Goal: Task Accomplishment & Management: Use online tool/utility

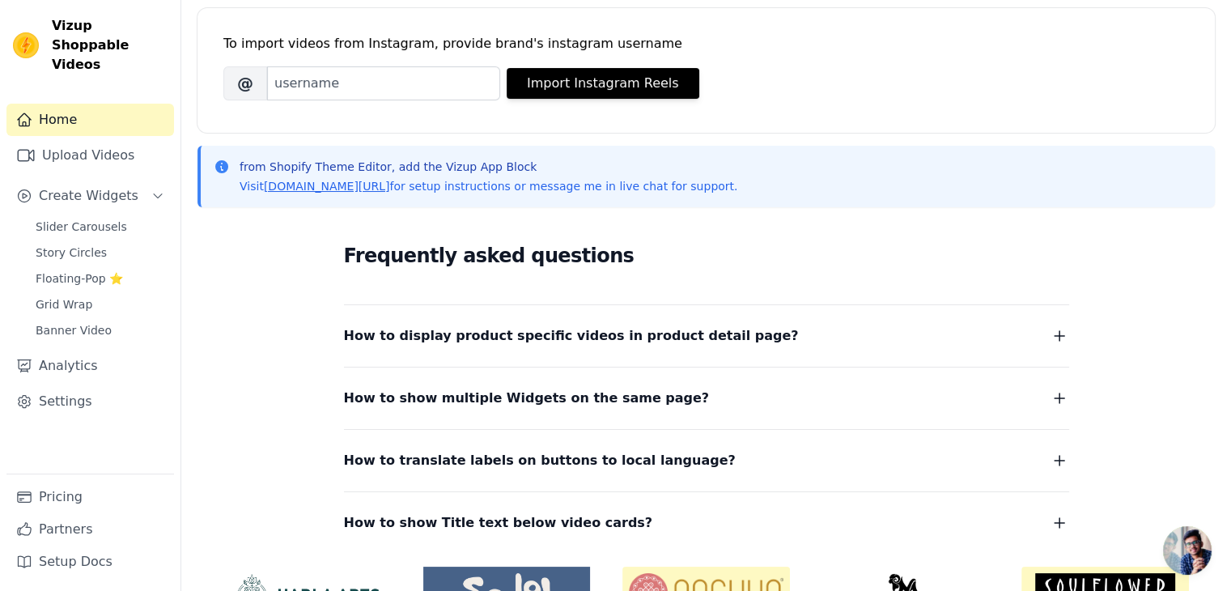
scroll to position [317, 0]
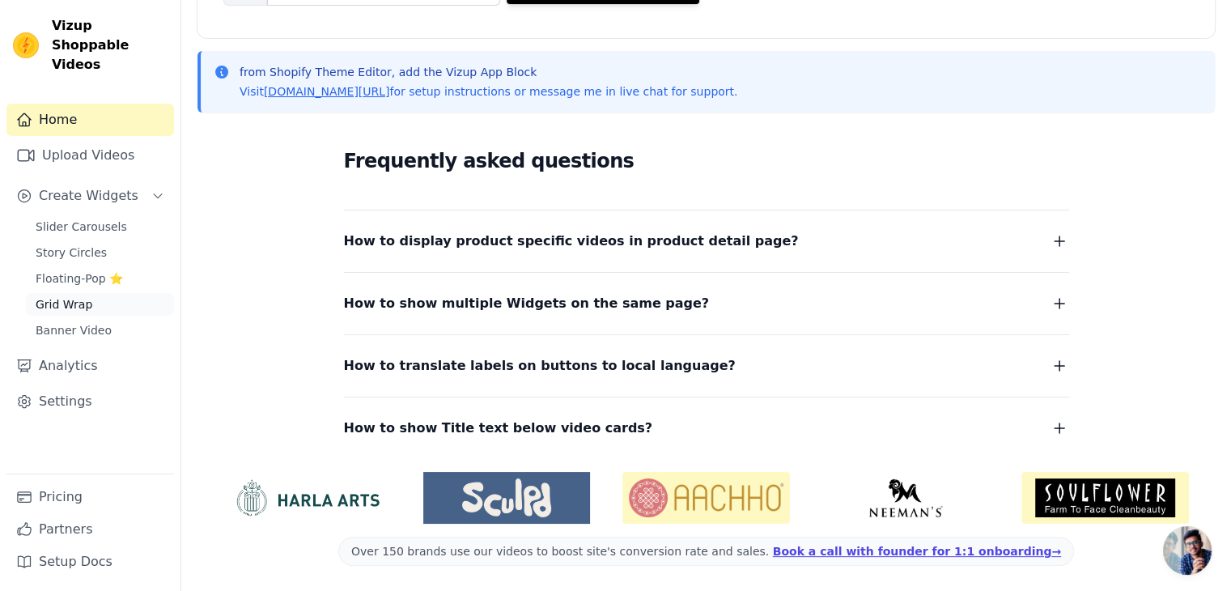
click at [77, 296] on span "Grid Wrap" at bounding box center [64, 304] width 57 height 16
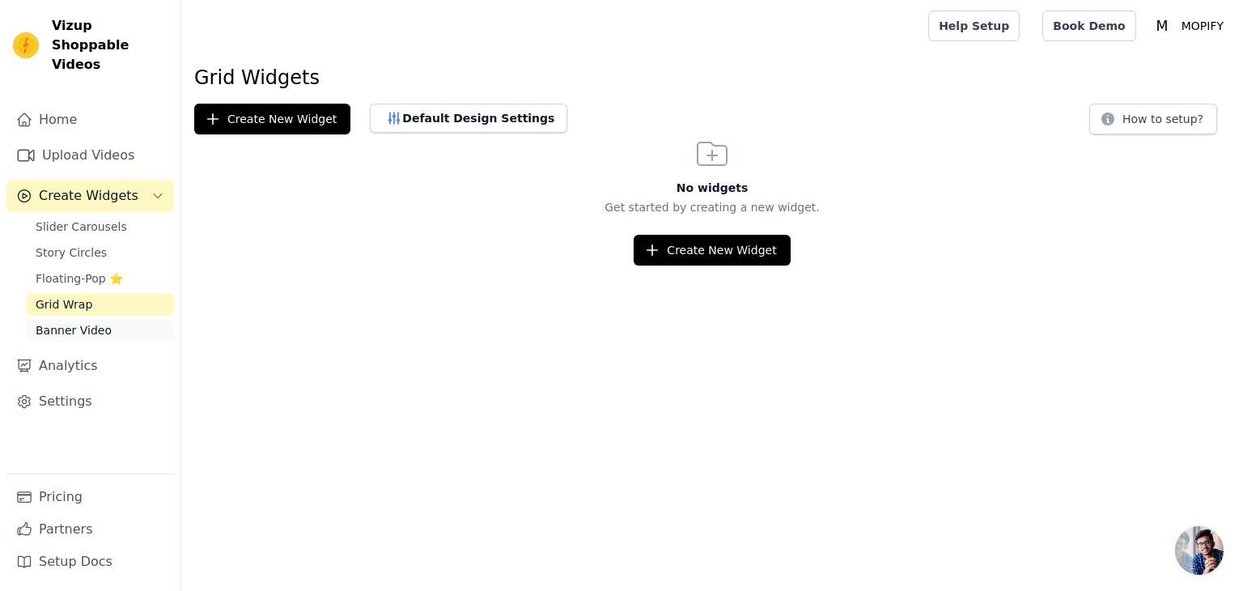
click at [73, 322] on span "Banner Video" at bounding box center [74, 330] width 76 height 16
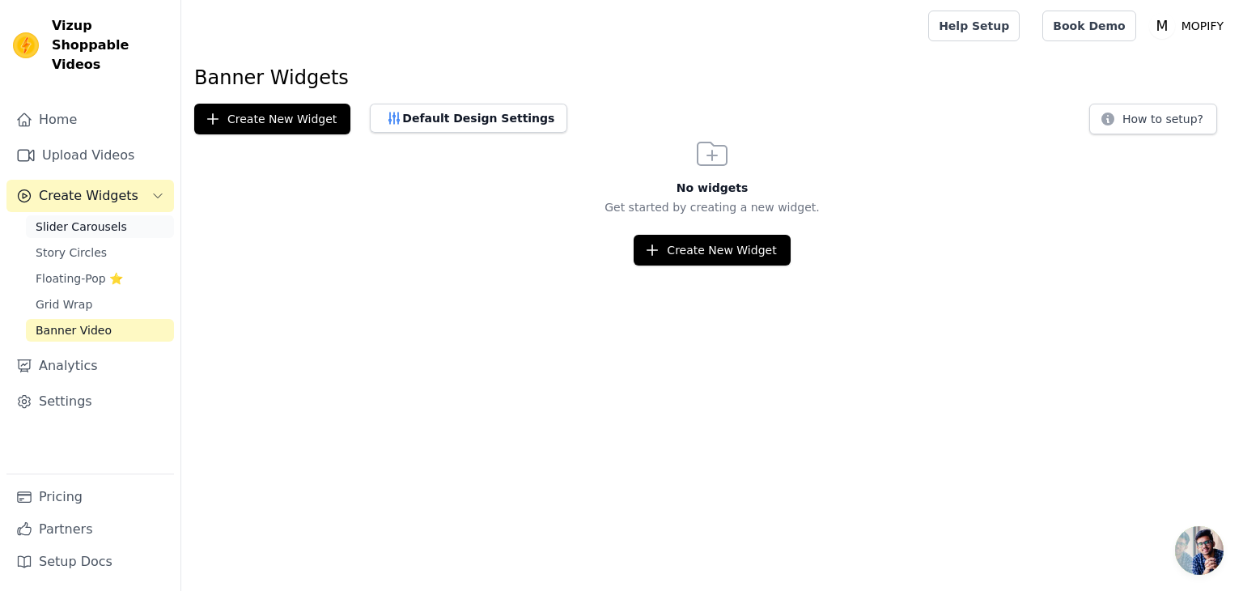
click at [77, 219] on span "Slider Carousels" at bounding box center [81, 227] width 91 height 16
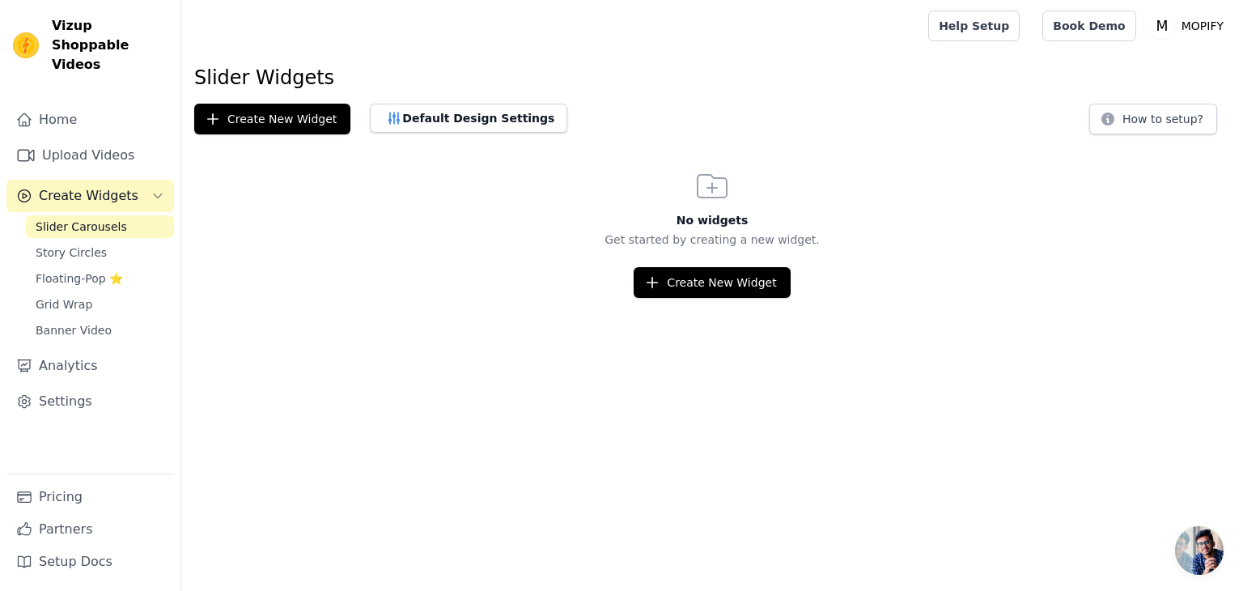
click at [707, 298] on html "Vizup Shoppable Videos Home Upload Videos Create Widgets Slider Carousels Story…" at bounding box center [621, 149] width 1243 height 298
click at [703, 285] on button "Create New Widget" at bounding box center [712, 282] width 156 height 31
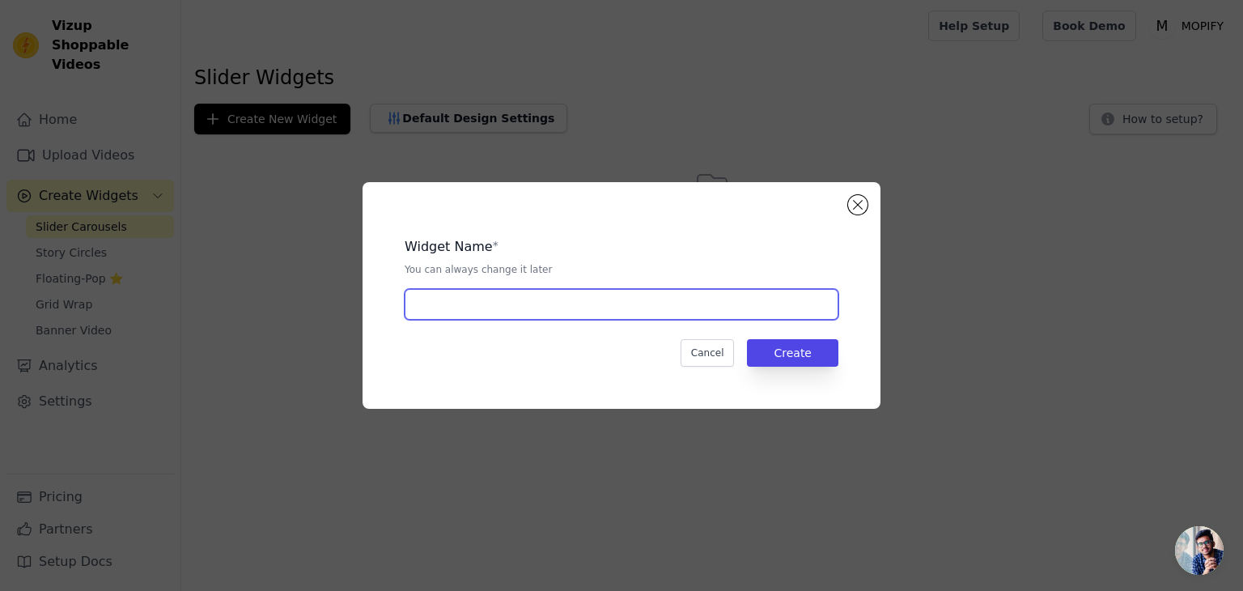
click at [528, 295] on input "text" at bounding box center [622, 304] width 434 height 31
type input "EGG BOILER"
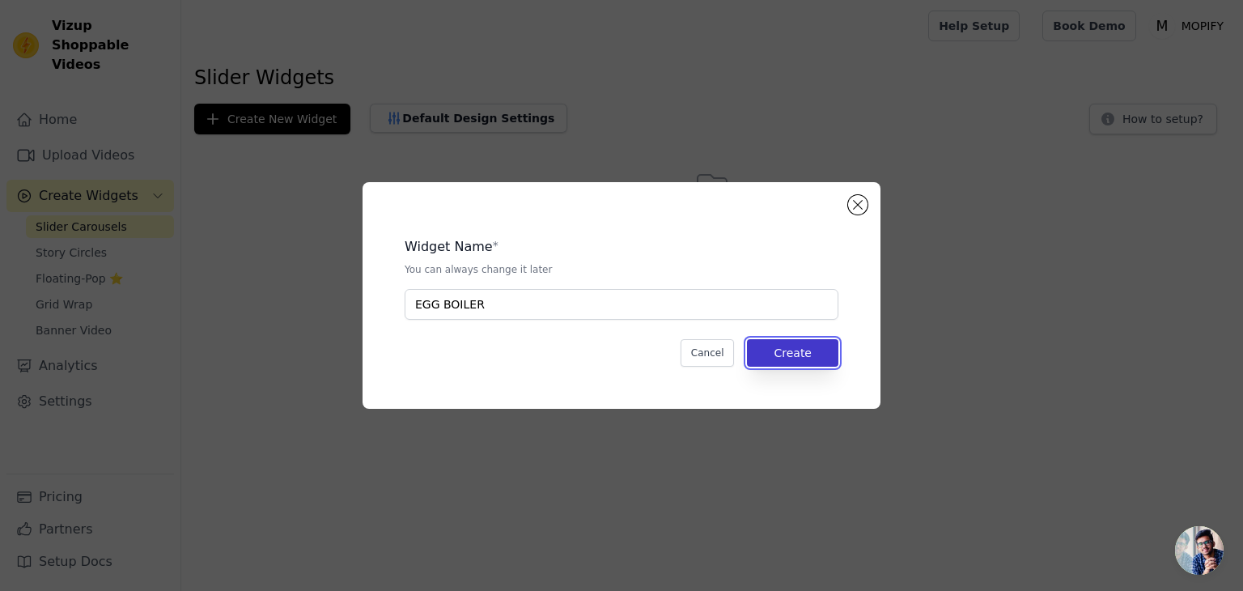
click at [777, 351] on button "Create" at bounding box center [792, 353] width 91 height 28
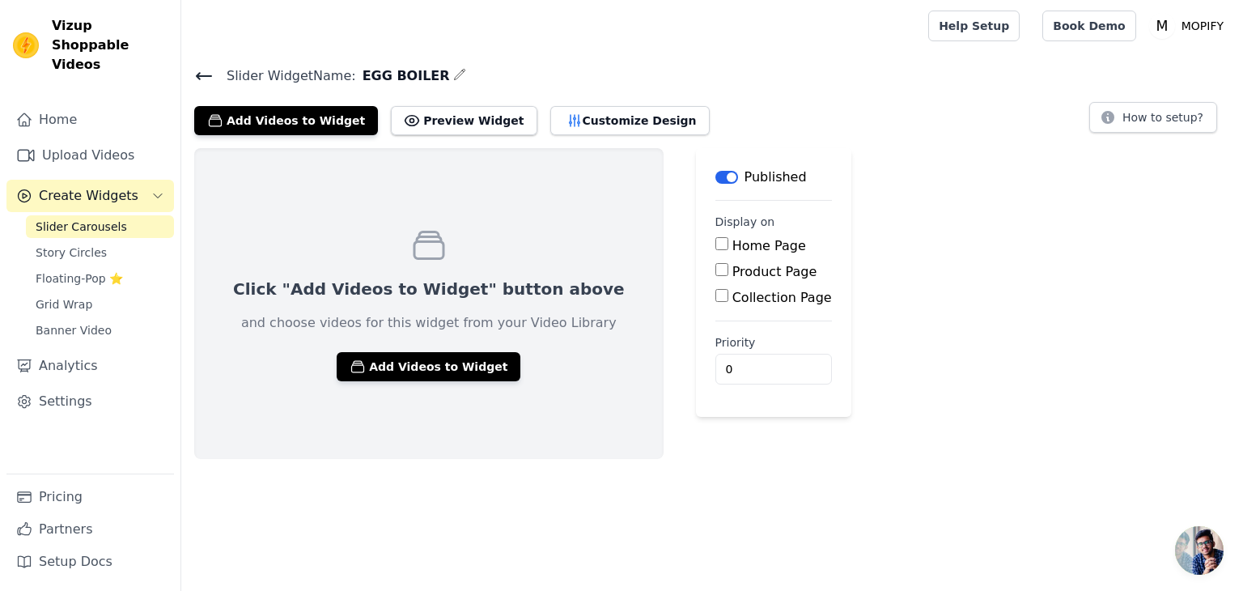
click at [716, 270] on input "Product Page" at bounding box center [722, 269] width 13 height 13
checkbox input "true"
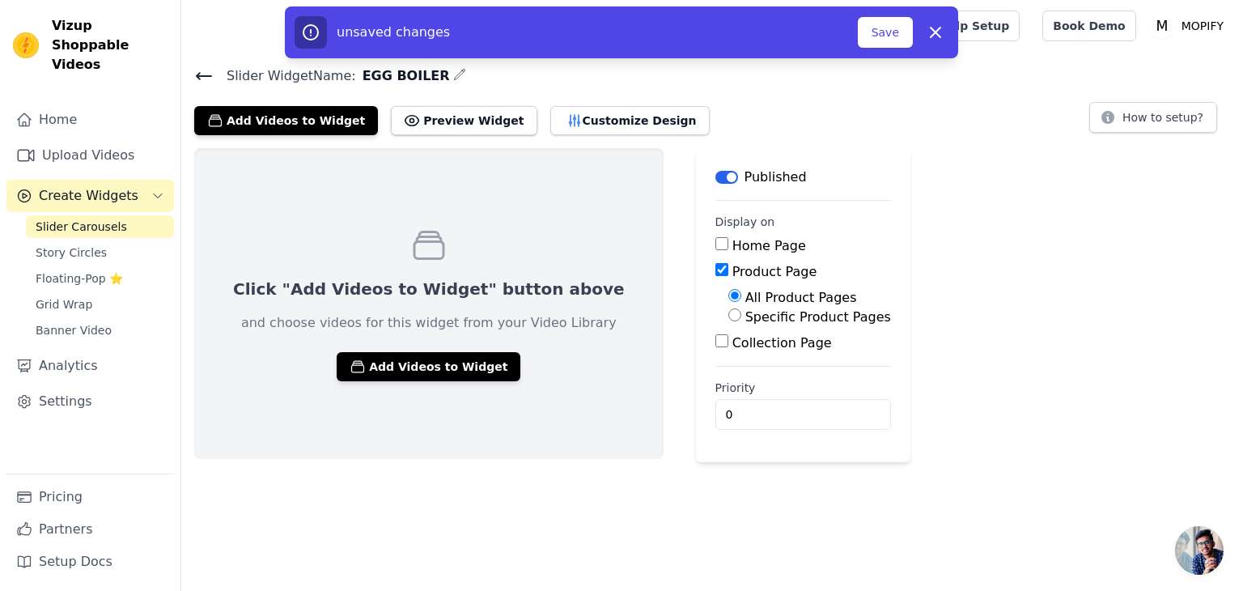
click at [729, 315] on input "Specific Product Pages" at bounding box center [735, 314] width 13 height 13
radio input "true"
click at [729, 355] on button "Select Products" at bounding box center [783, 354] width 108 height 28
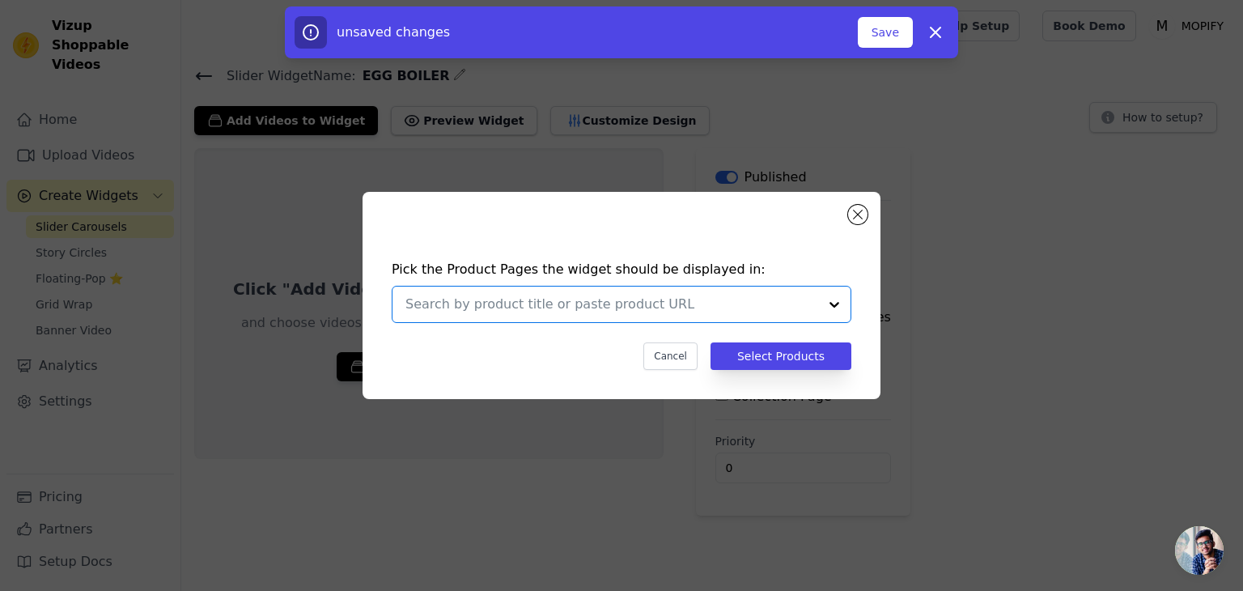
click at [607, 295] on input "text" at bounding box center [612, 304] width 413 height 19
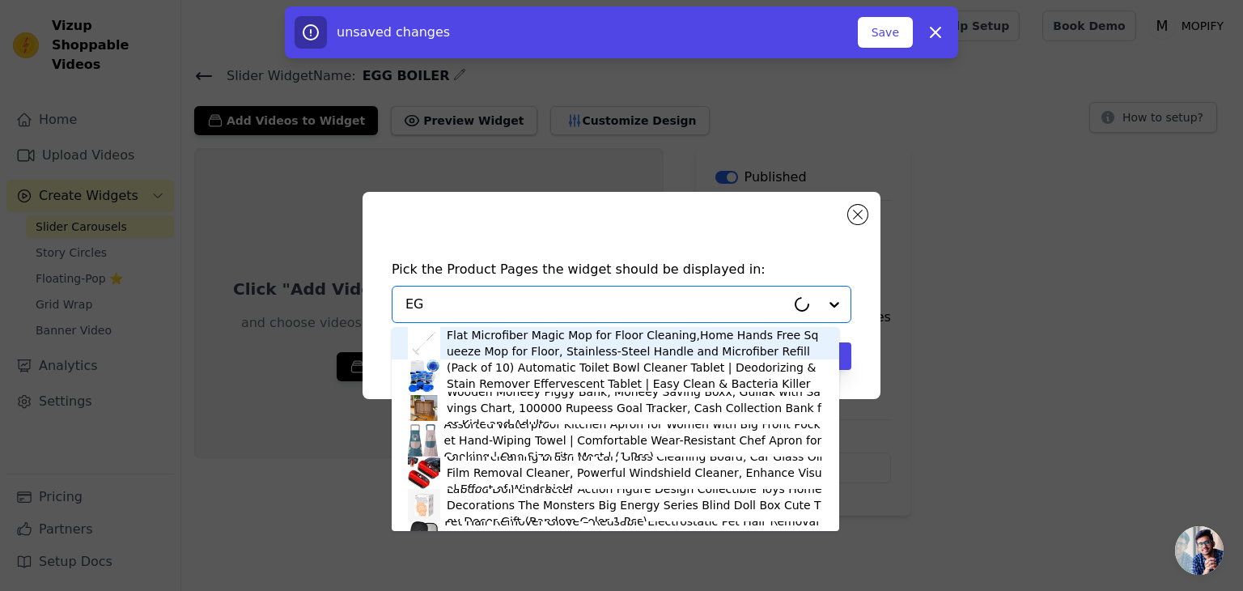
type input "EGG"
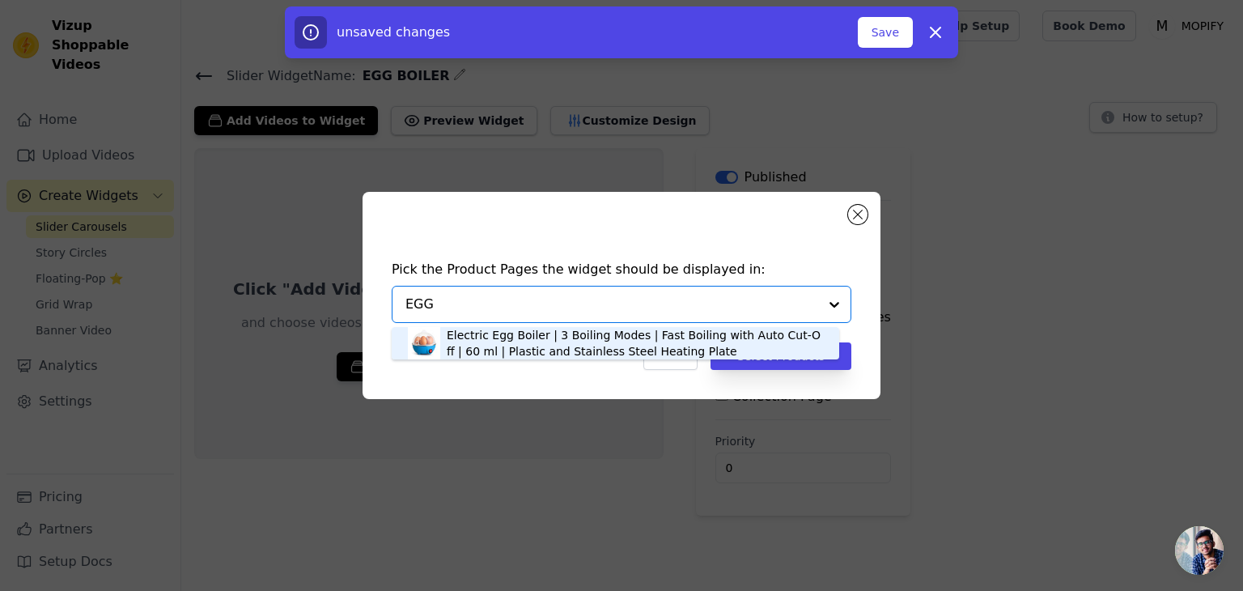
click at [486, 347] on div "Electric Egg Boiler | 3 Boiling Modes | Fast Boiling with Auto Cut-Off | 60 ml …" at bounding box center [635, 343] width 376 height 32
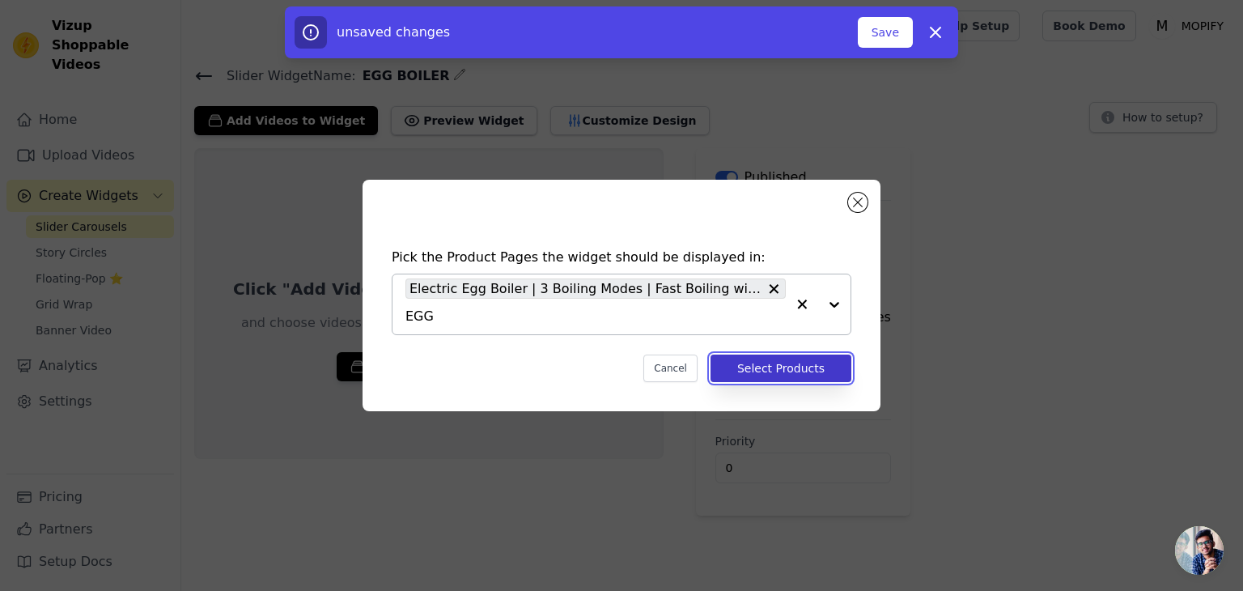
click at [777, 363] on button "Select Products" at bounding box center [781, 369] width 141 height 28
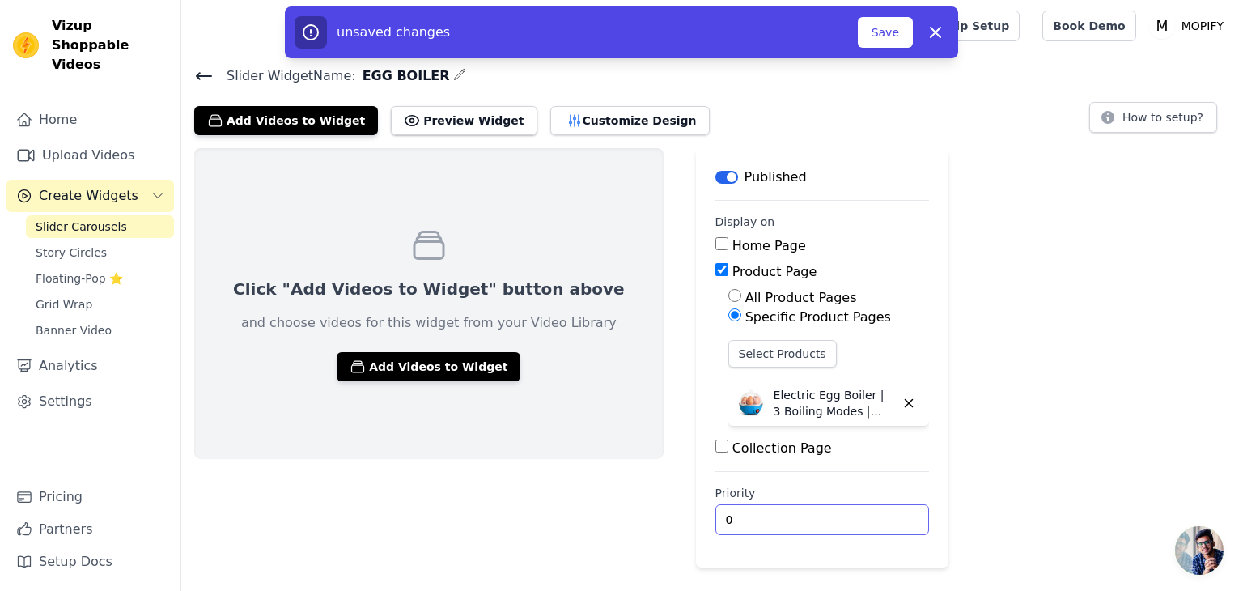
click at [716, 524] on input "0" at bounding box center [823, 519] width 214 height 31
drag, startPoint x: 767, startPoint y: 522, endPoint x: 623, endPoint y: 522, distance: 144.1
click at [623, 522] on div "Click "Add Videos to Widget" button above and choose videos for this widget fro…" at bounding box center [712, 357] width 1062 height 419
type input "5"
click at [622, 521] on div "Click "Add Videos to Widget" button above and choose videos for this widget fro…" at bounding box center [712, 357] width 1062 height 419
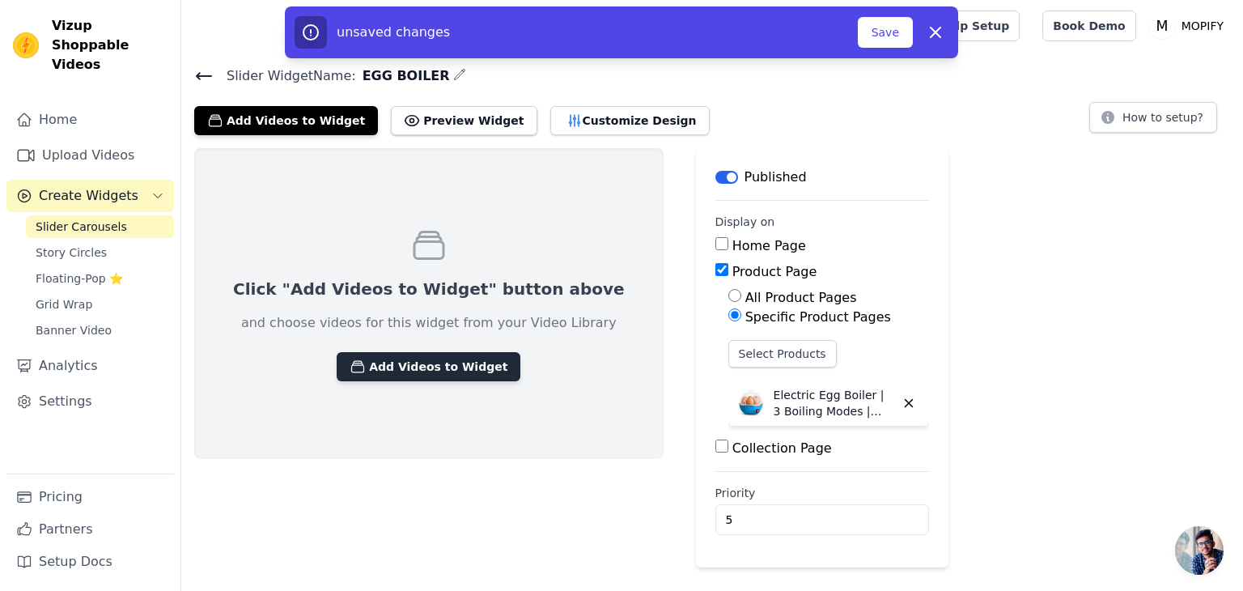
click at [410, 365] on button "Add Videos to Widget" at bounding box center [429, 366] width 184 height 29
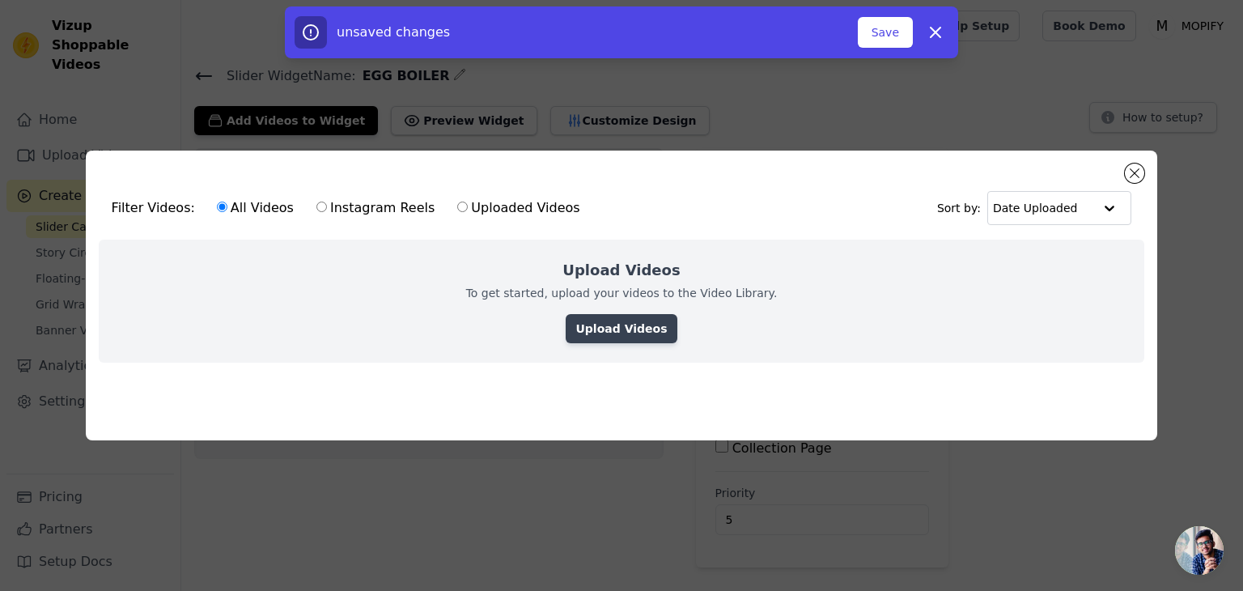
click at [646, 321] on link "Upload Videos" at bounding box center [621, 328] width 111 height 29
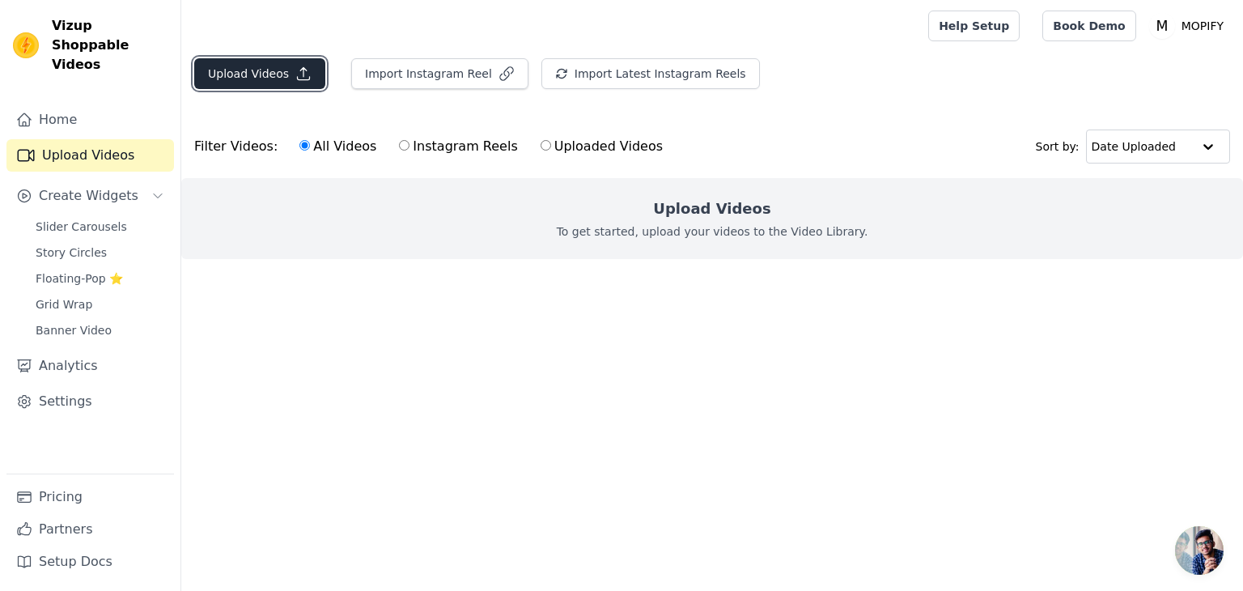
click at [271, 74] on button "Upload Videos" at bounding box center [259, 73] width 131 height 31
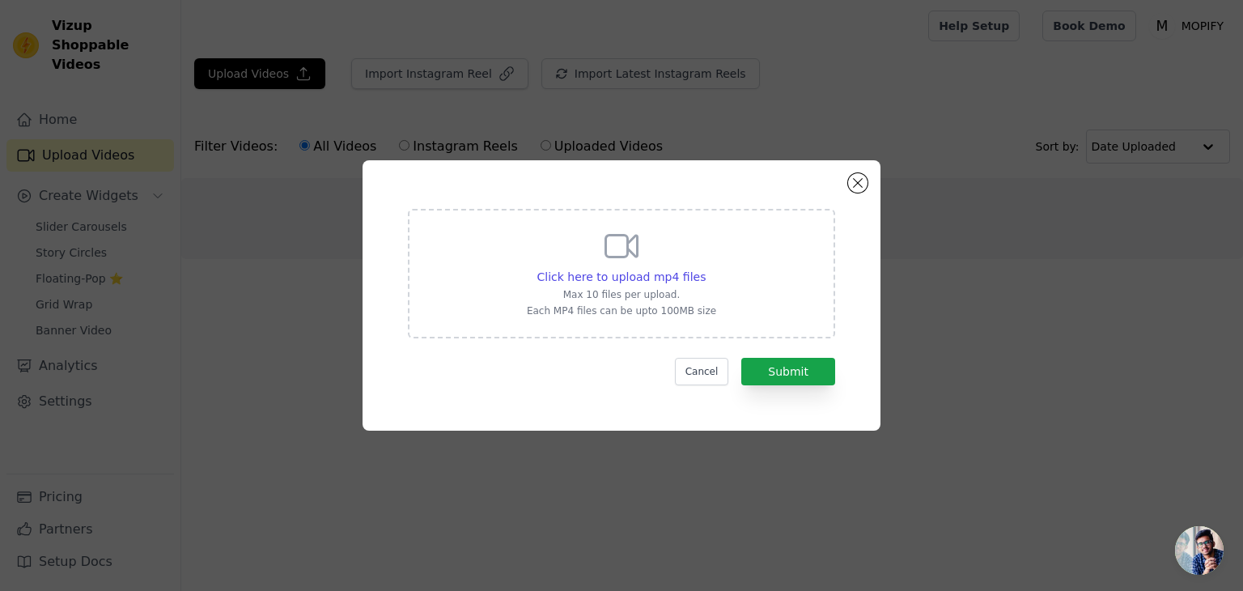
click at [599, 253] on div "Click here to upload mp4 files Max 10 files per upload. Each MP4 files can be u…" at bounding box center [621, 272] width 189 height 91
click at [705, 268] on input "Click here to upload mp4 files Max 10 files per upload. Each MP4 files can be u…" at bounding box center [705, 268] width 1 height 1
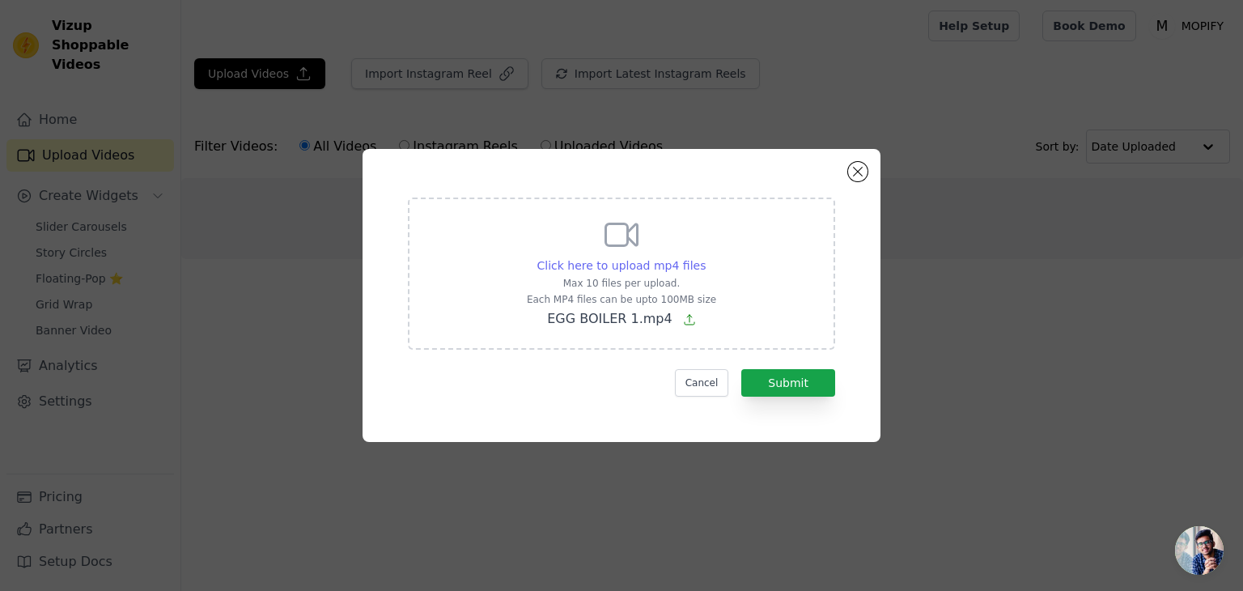
click at [626, 261] on span "Click here to upload mp4 files" at bounding box center [622, 265] width 169 height 13
click at [705, 257] on input "Click here to upload mp4 files Max 10 files per upload. Each MP4 files can be u…" at bounding box center [705, 257] width 1 height 1
type input "C:\fakepath\AQNf_n1nVvABRMGBx5TlVBsHVBvIJu7GMskY1Sx2KR8leu1UmkYy7nlorrKhVYVCsiJ…"
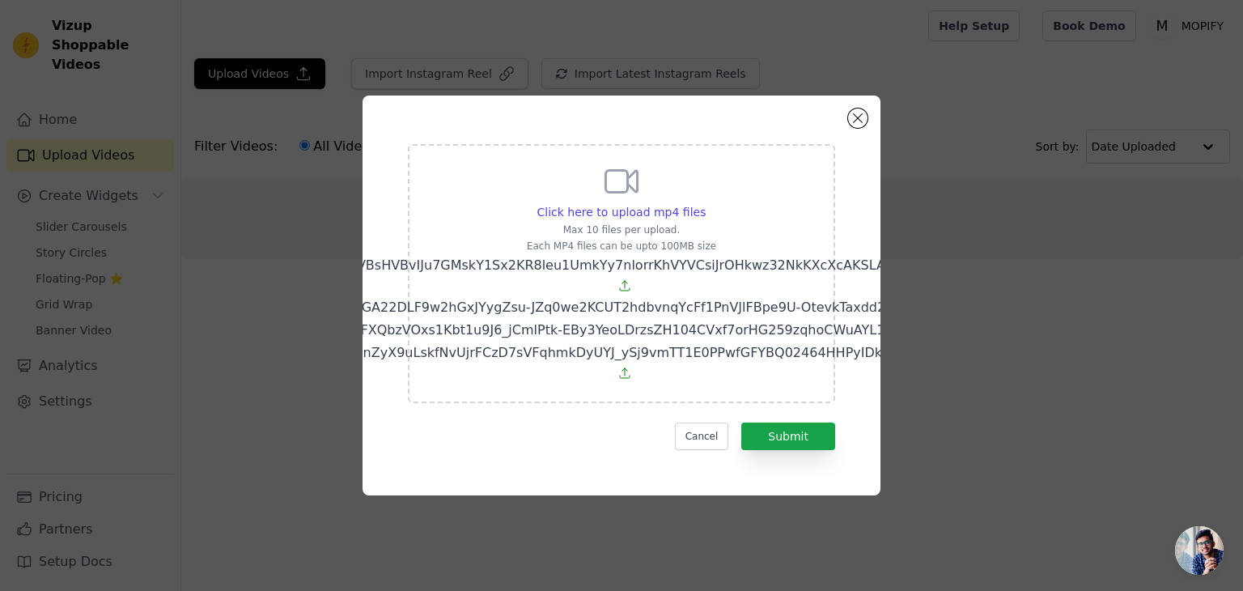
click at [500, 219] on div "Click here to upload mp4 files" at bounding box center [622, 212] width 860 height 16
click at [705, 204] on input "Click here to upload mp4 files Max 10 files per upload. Each MP4 files can be u…" at bounding box center [705, 203] width 1 height 1
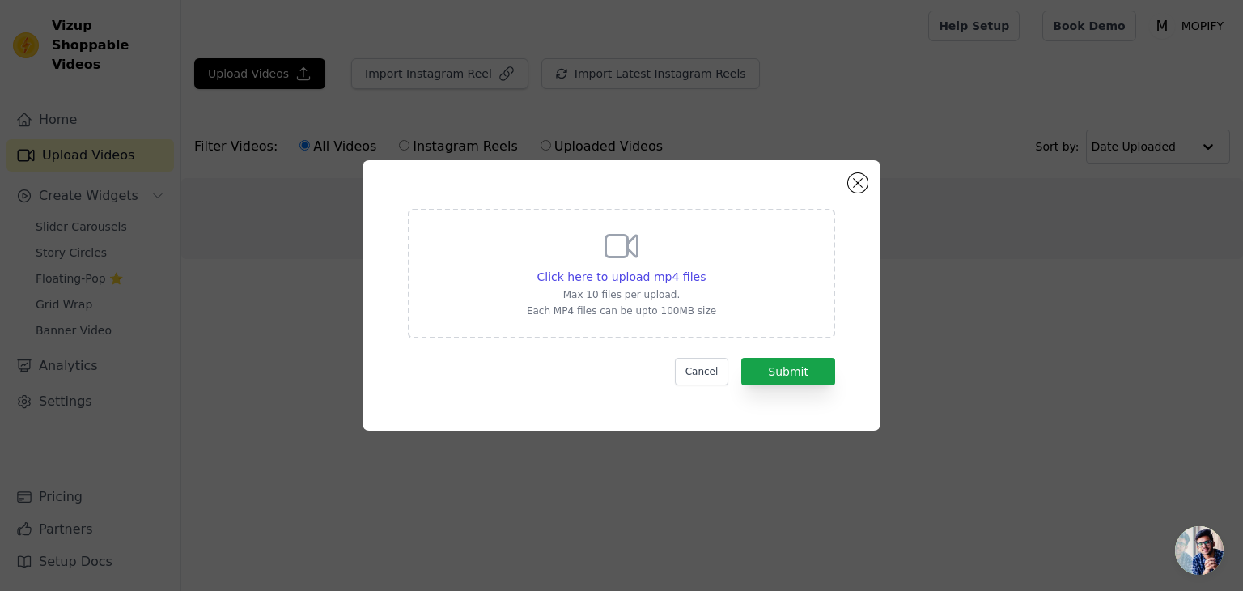
click at [644, 325] on div "Click here to upload mp4 files Max 10 files per upload. Each MP4 files can be u…" at bounding box center [621, 274] width 427 height 130
click at [705, 269] on input "Click here to upload mp4 files Max 10 files per upload. Each MP4 files can be u…" at bounding box center [705, 268] width 1 height 1
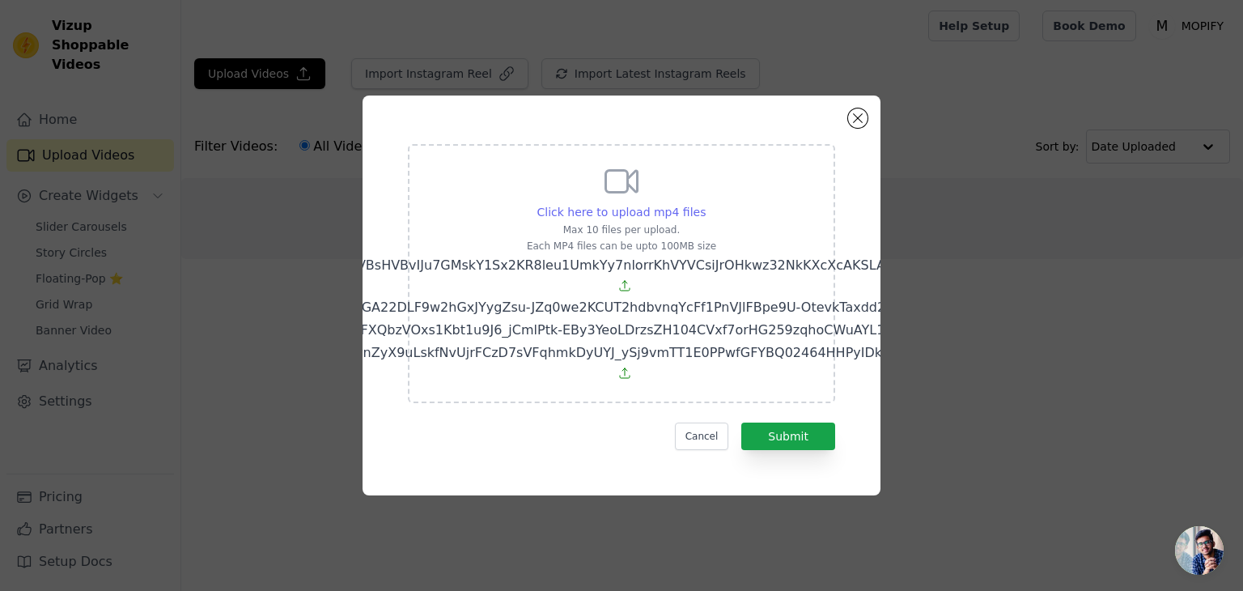
click at [635, 219] on span "Click here to upload mp4 files" at bounding box center [622, 212] width 169 height 13
click at [705, 204] on input "Click here to upload mp4 files Max 10 files per upload. Each MP4 files can be u…" at bounding box center [705, 203] width 1 height 1
type input "C:\fakepath\EGG BOILER 1.mp4"
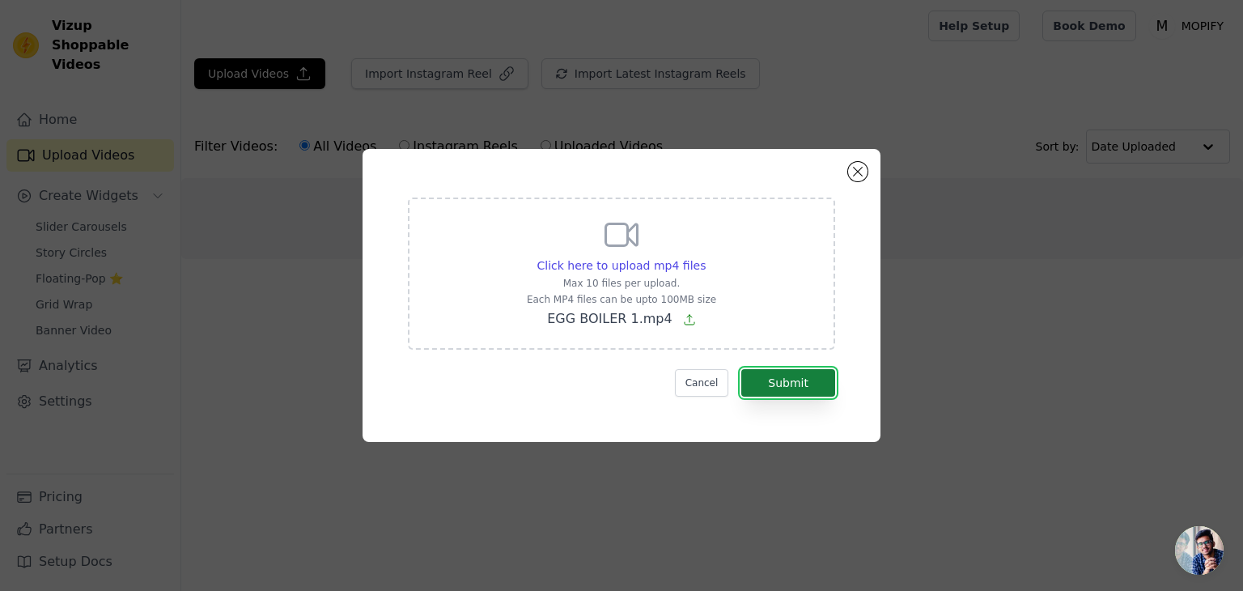
click at [771, 381] on button "Submit" at bounding box center [789, 383] width 94 height 28
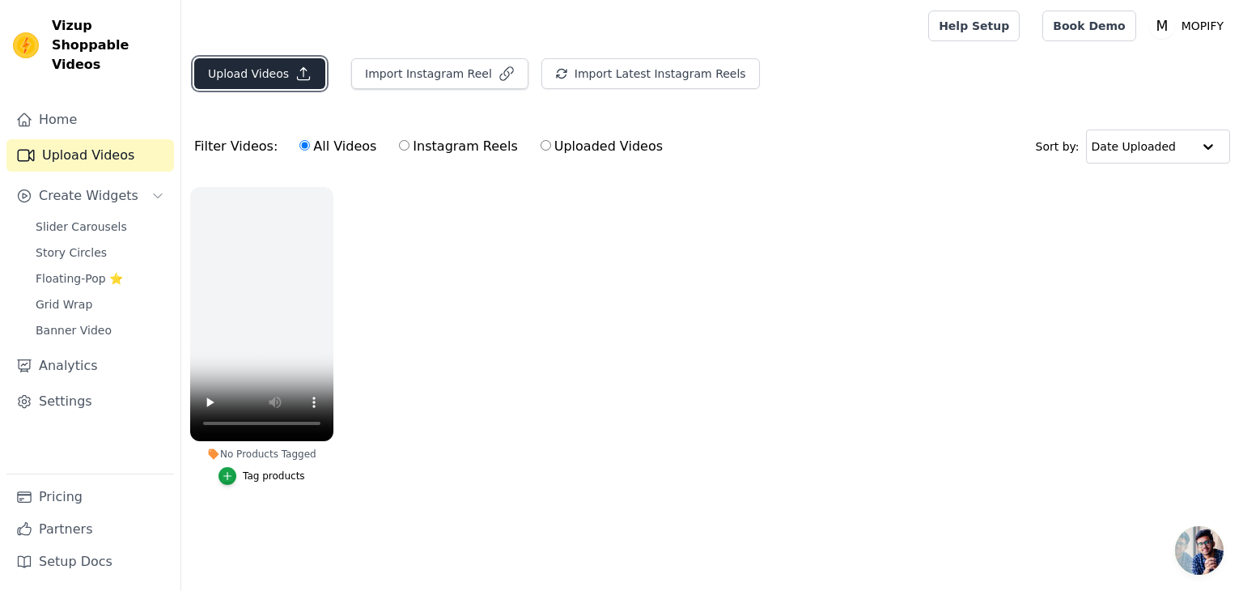
click at [271, 75] on button "Upload Videos" at bounding box center [259, 73] width 131 height 31
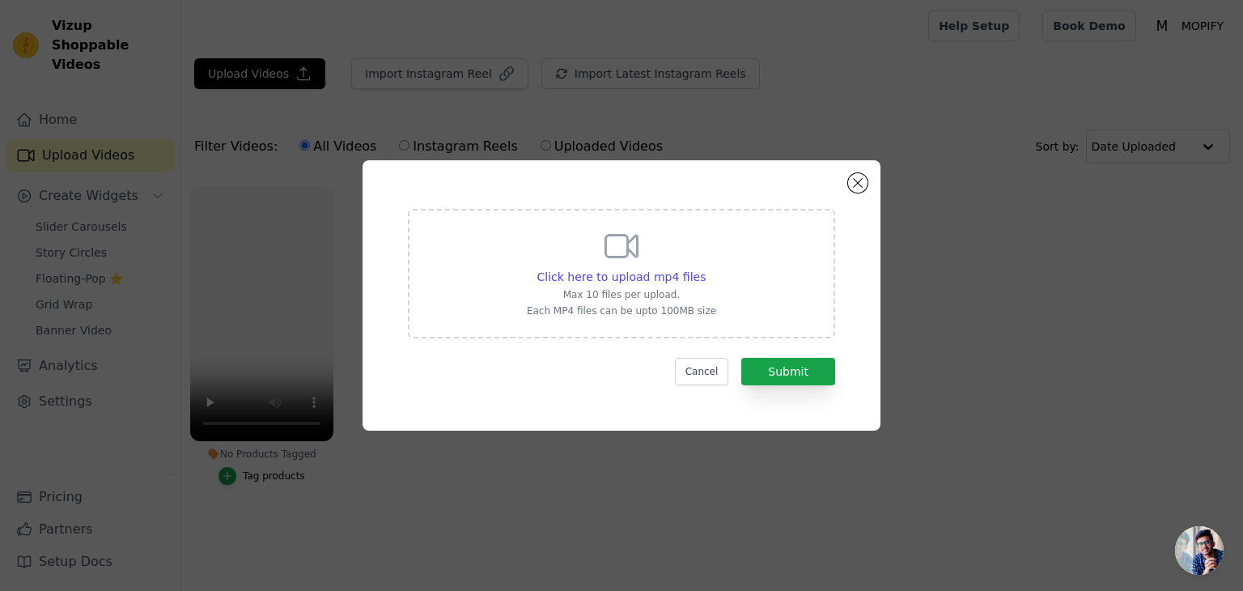
click at [581, 264] on div "Click here to upload mp4 files Max 10 files per upload. Each MP4 files can be u…" at bounding box center [621, 272] width 189 height 91
click at [705, 268] on input "Click here to upload mp4 files Max 10 files per upload. Each MP4 files can be u…" at bounding box center [705, 268] width 1 height 1
type input "C:\fakepath\AQNf_n1nVvABRMGBx5TlVBsHVBvIJu7GMskY1Sx2KR8leu1UmkYy7nlorrKhVYVCsiJ…"
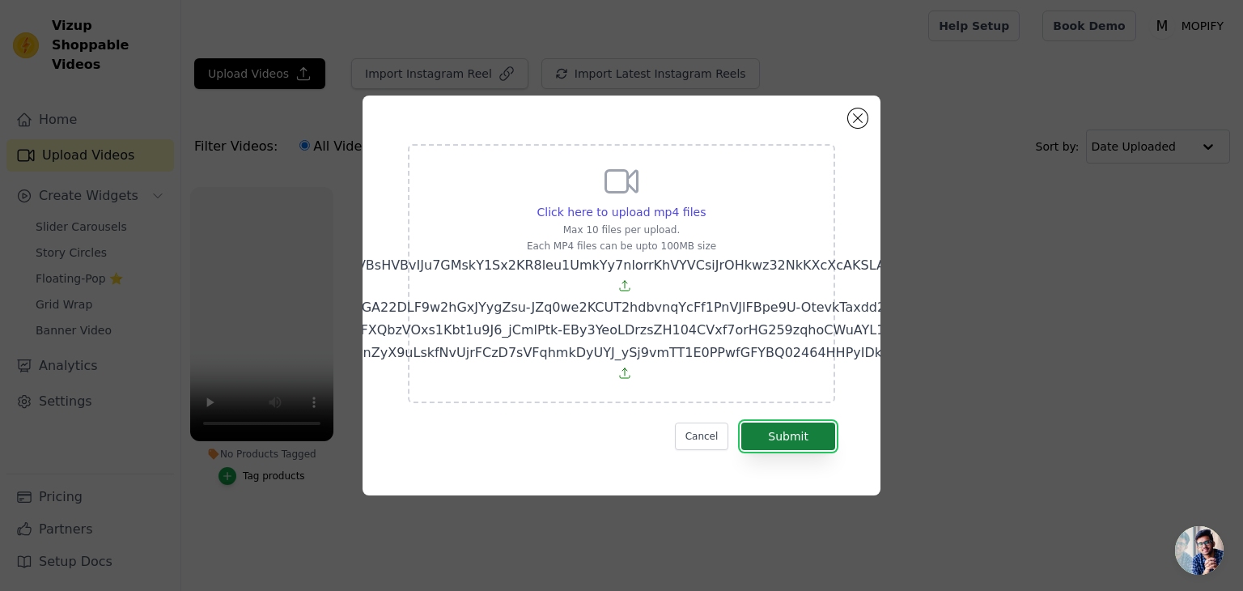
click at [782, 423] on button "Submit" at bounding box center [789, 437] width 94 height 28
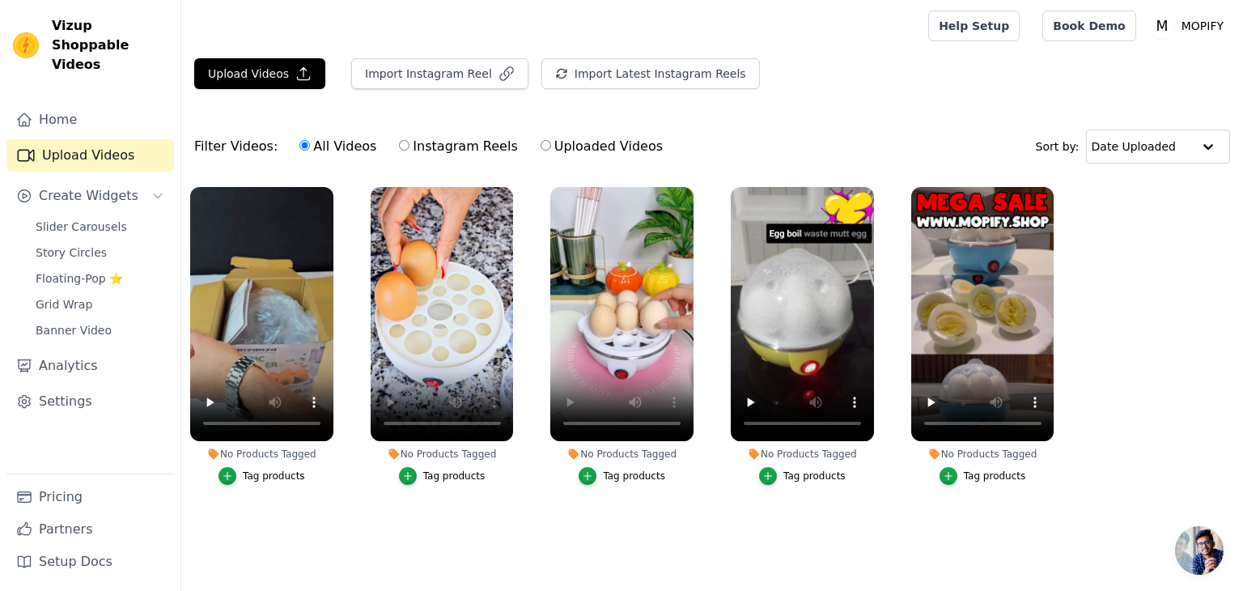
click at [264, 479] on div "Tag products" at bounding box center [274, 476] width 62 height 13
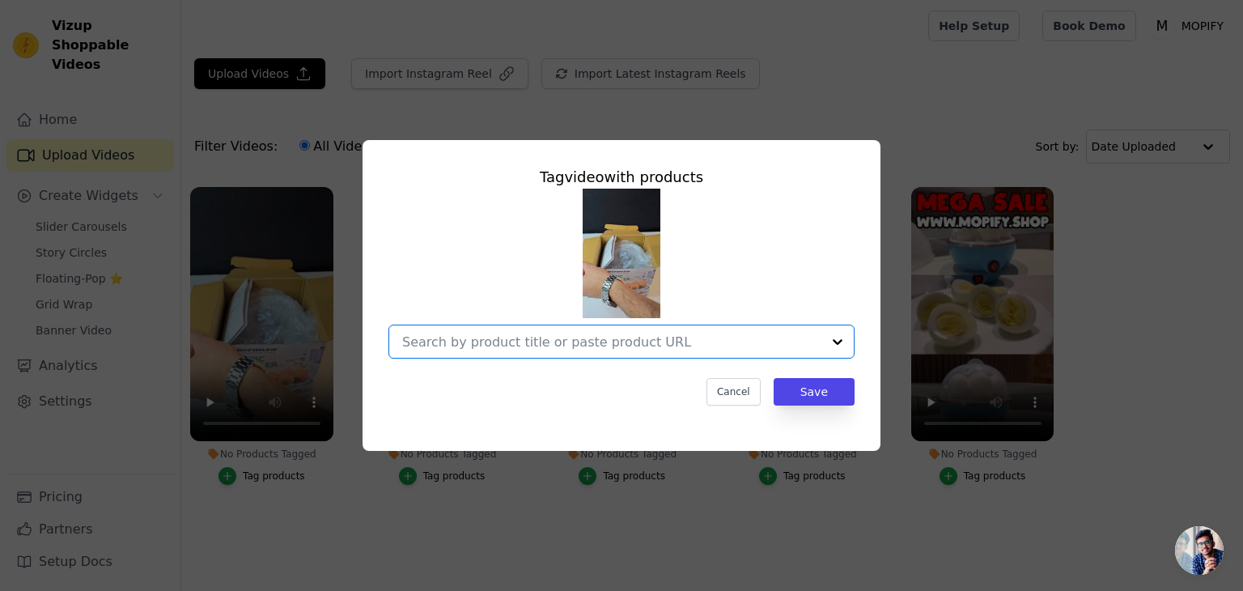
click at [538, 343] on input "No Products Tagged Tag video with products Option undefined, selected. Select i…" at bounding box center [611, 341] width 419 height 15
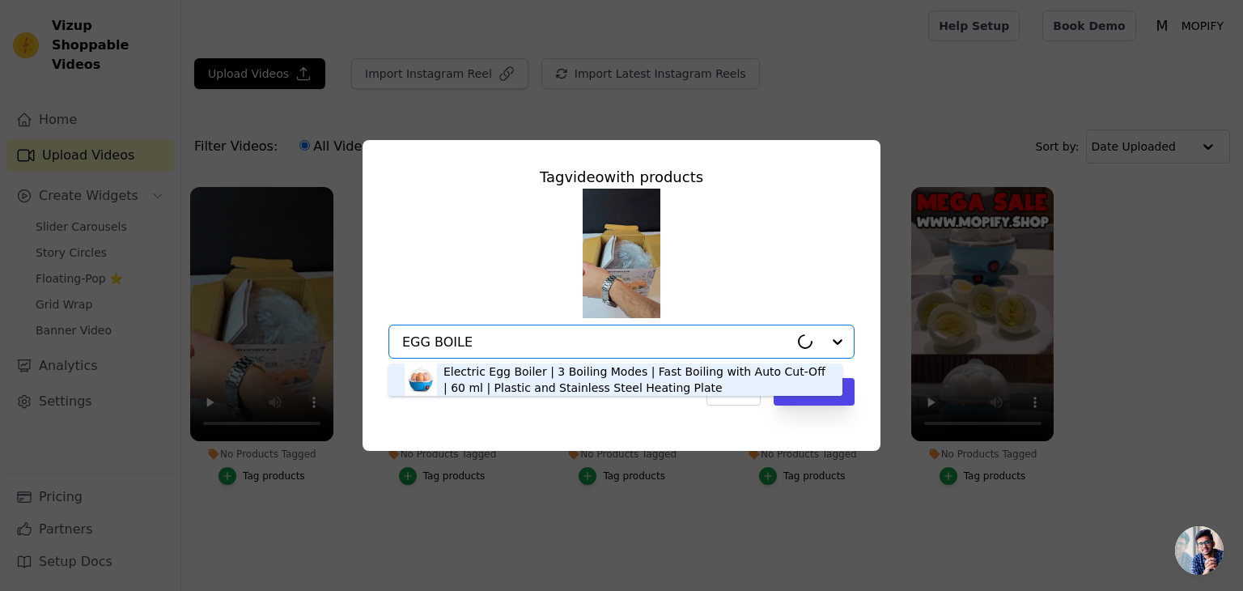
type input "EGG BOILER"
drag, startPoint x: 464, startPoint y: 346, endPoint x: 390, endPoint y: 338, distance: 74.1
click at [391, 338] on div "Electric Egg Boiler | 3 Boiling Modes | Fast Boiling with Auto Cut-Off | 60 ml …" at bounding box center [622, 342] width 466 height 34
click at [588, 368] on div "Electric Egg Boiler | 3 Boiling Modes | Fast Boiling with Auto Cut-Off | 60 ml …" at bounding box center [635, 379] width 383 height 32
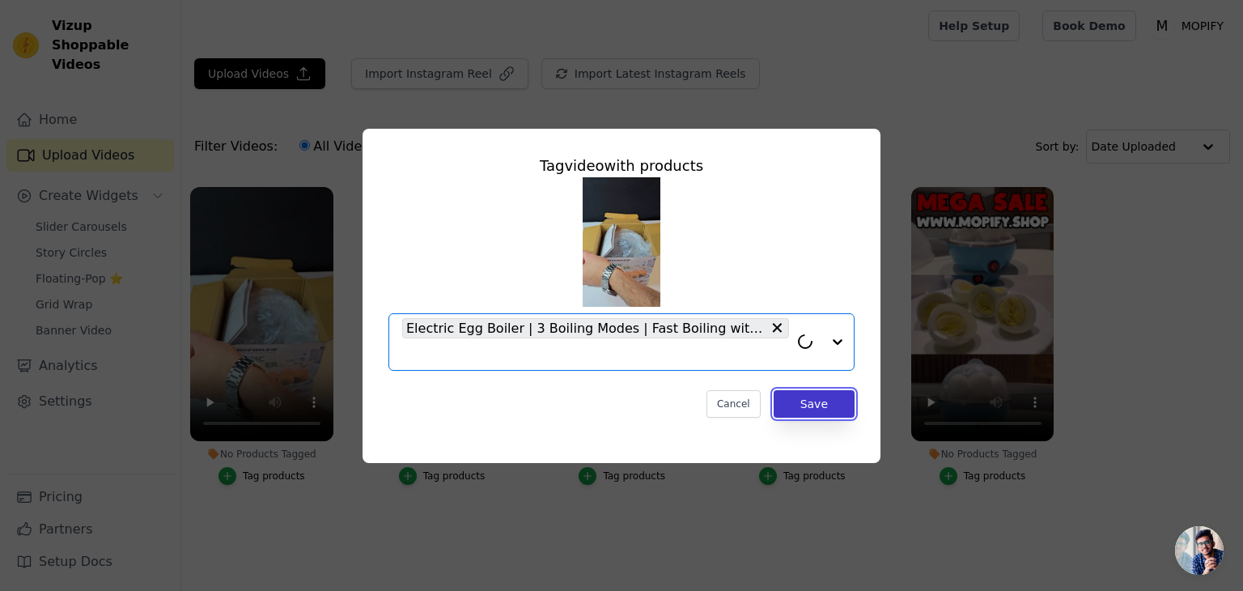
click at [797, 403] on button "Save" at bounding box center [814, 404] width 81 height 28
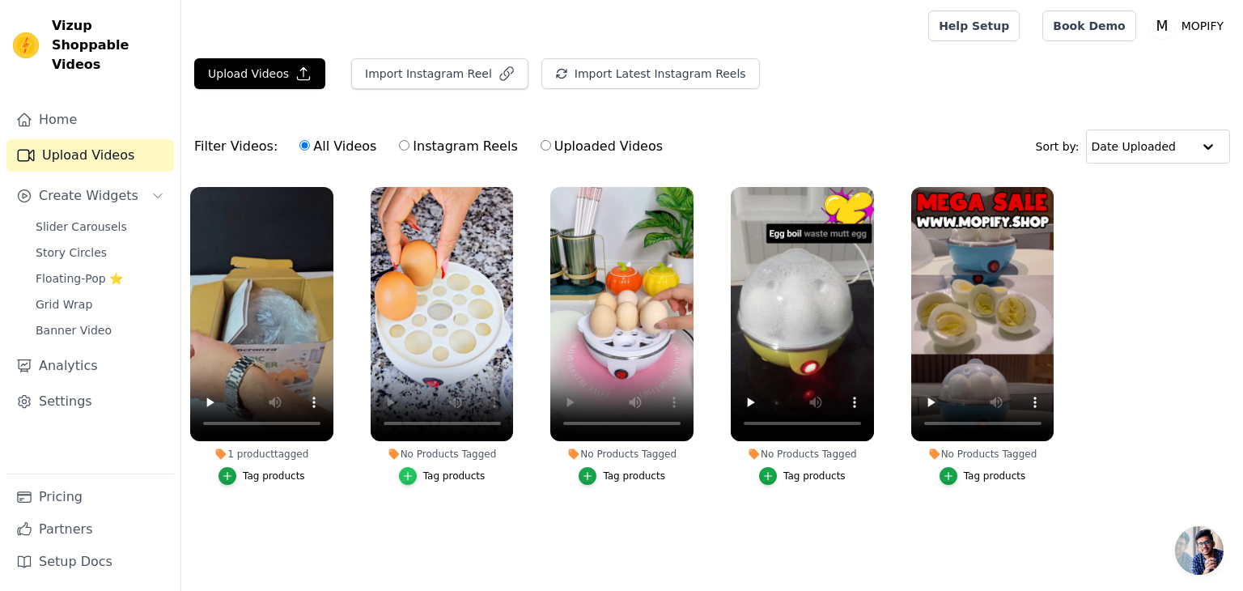
click at [408, 471] on icon "button" at bounding box center [407, 475] width 11 height 11
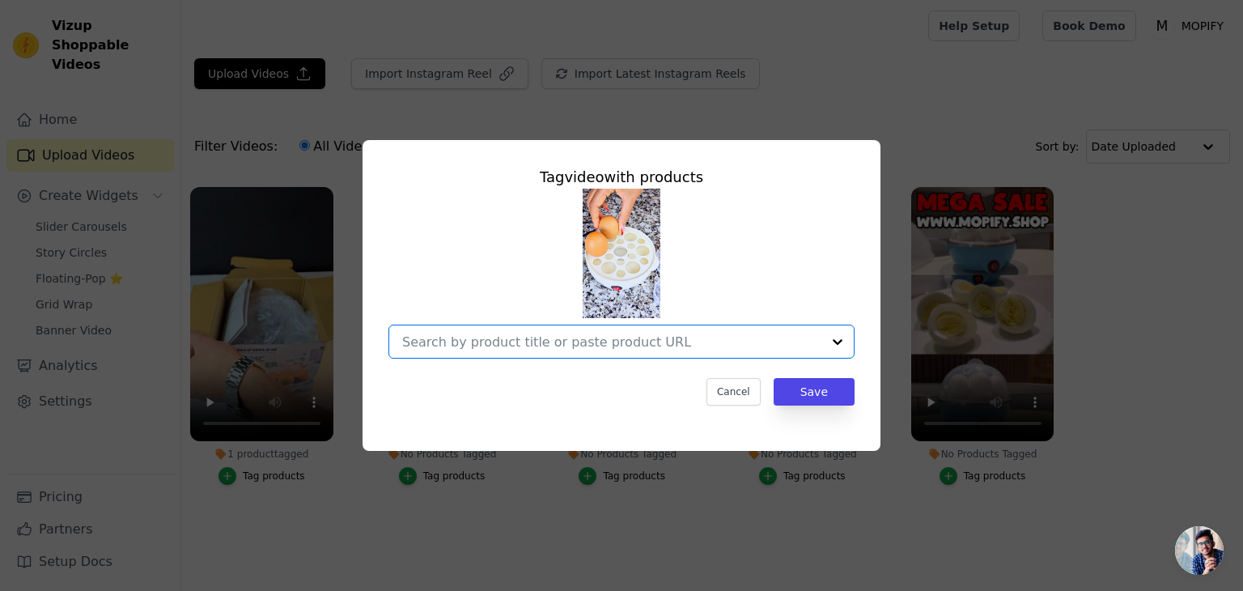
click at [602, 344] on input "No Products Tagged Tag video with products Option undefined, selected. Select i…" at bounding box center [611, 341] width 419 height 15
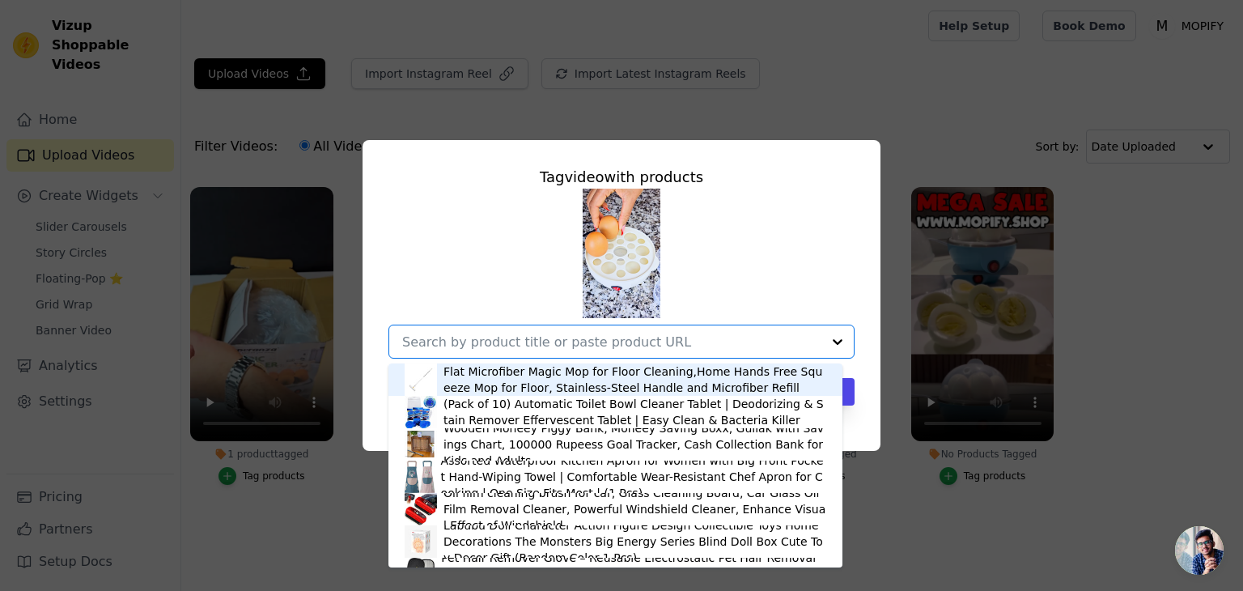
paste input "EGG BOILER"
type input "EGG BOILER"
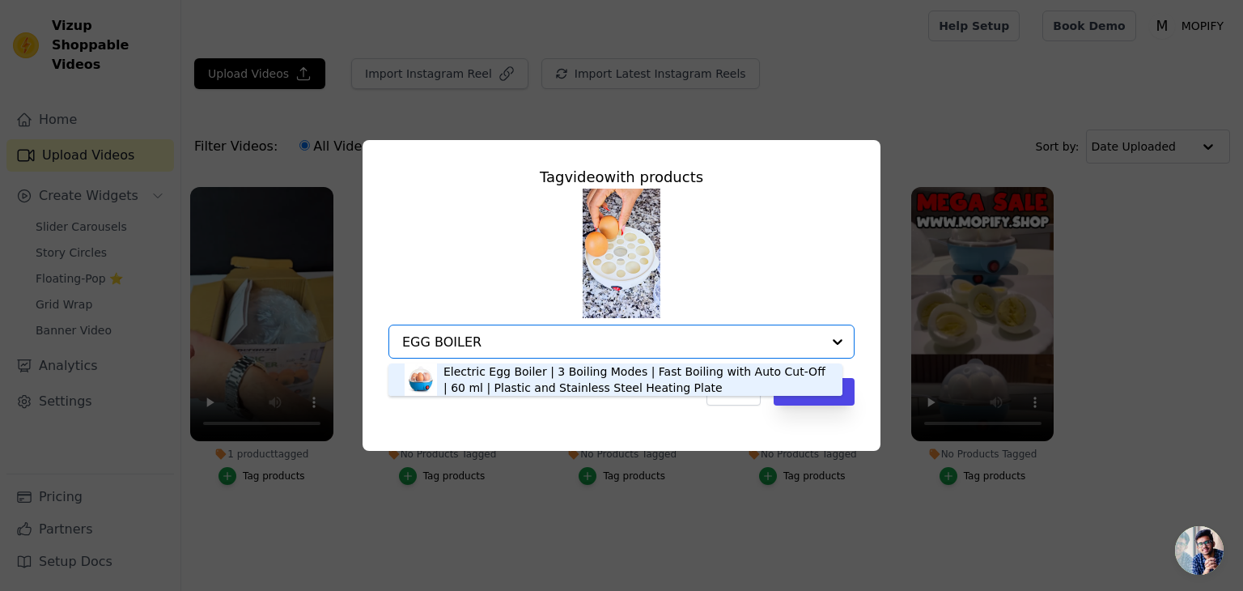
click at [558, 383] on div "Electric Egg Boiler | 3 Boiling Modes | Fast Boiling with Auto Cut-Off | 60 ml …" at bounding box center [635, 379] width 383 height 32
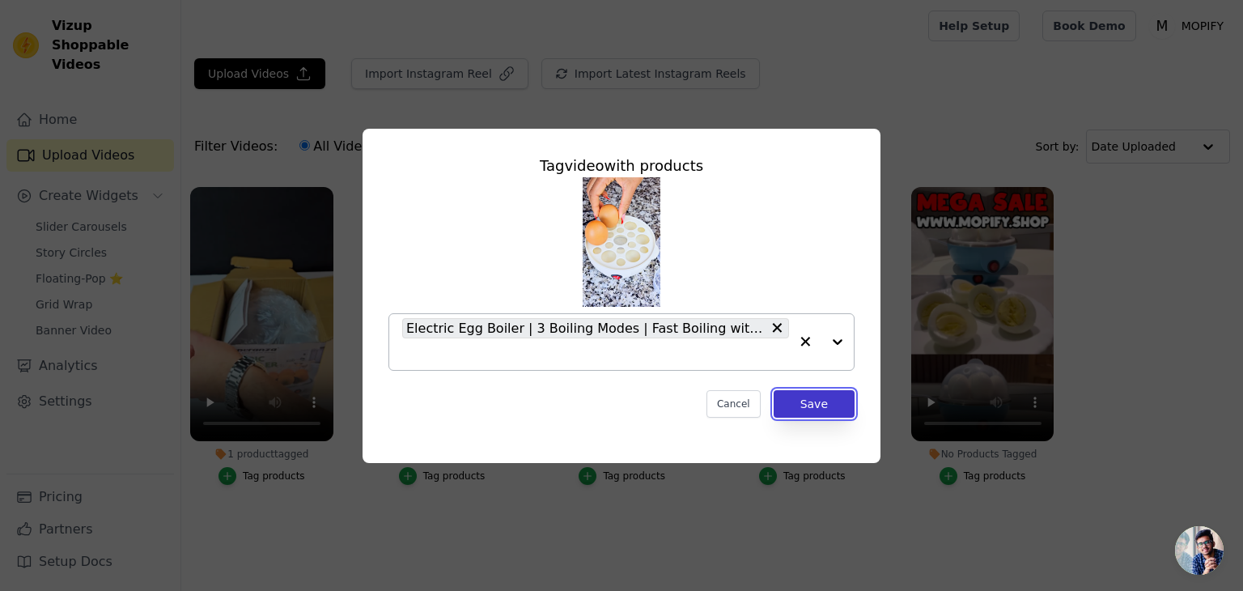
click at [805, 400] on button "Save" at bounding box center [814, 404] width 81 height 28
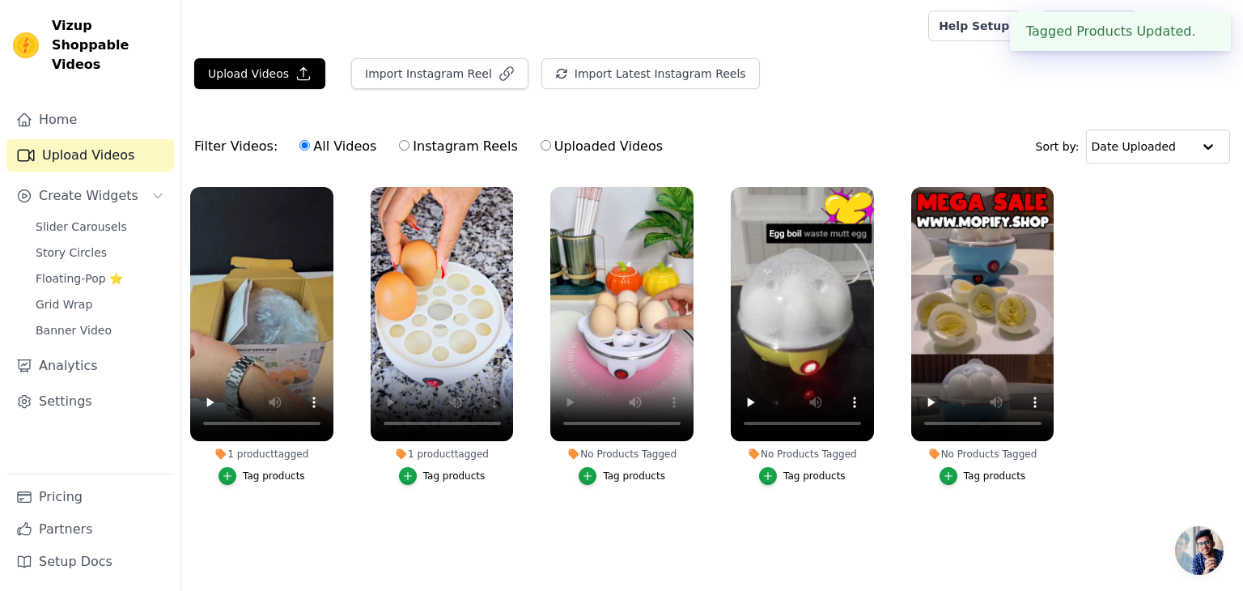
click at [610, 478] on div "Tag products" at bounding box center [634, 476] width 62 height 13
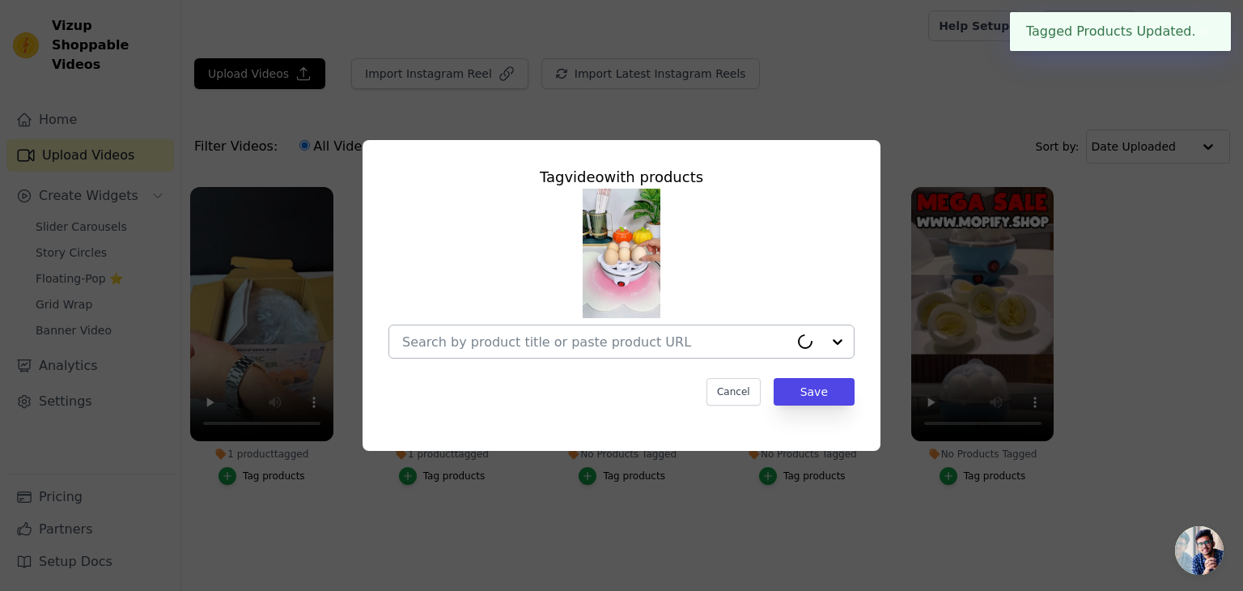
click at [611, 341] on input "No Products Tagged Tag video with products Cancel Save Tag products" at bounding box center [595, 341] width 387 height 15
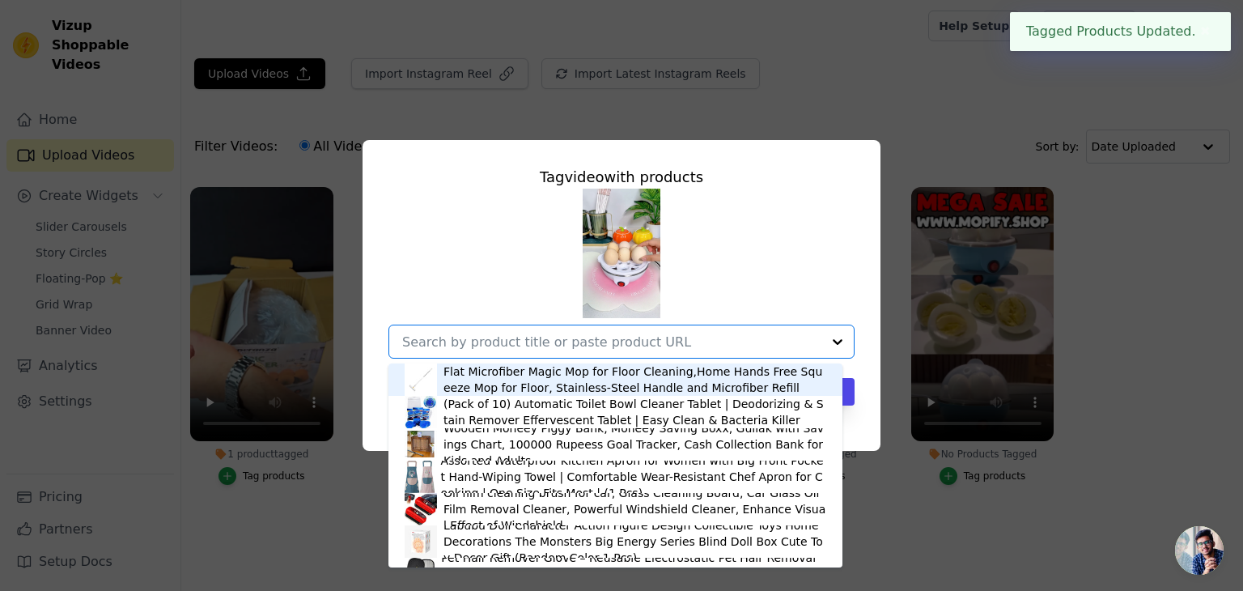
paste input "EGG BOILER"
type input "EGG BOILER"
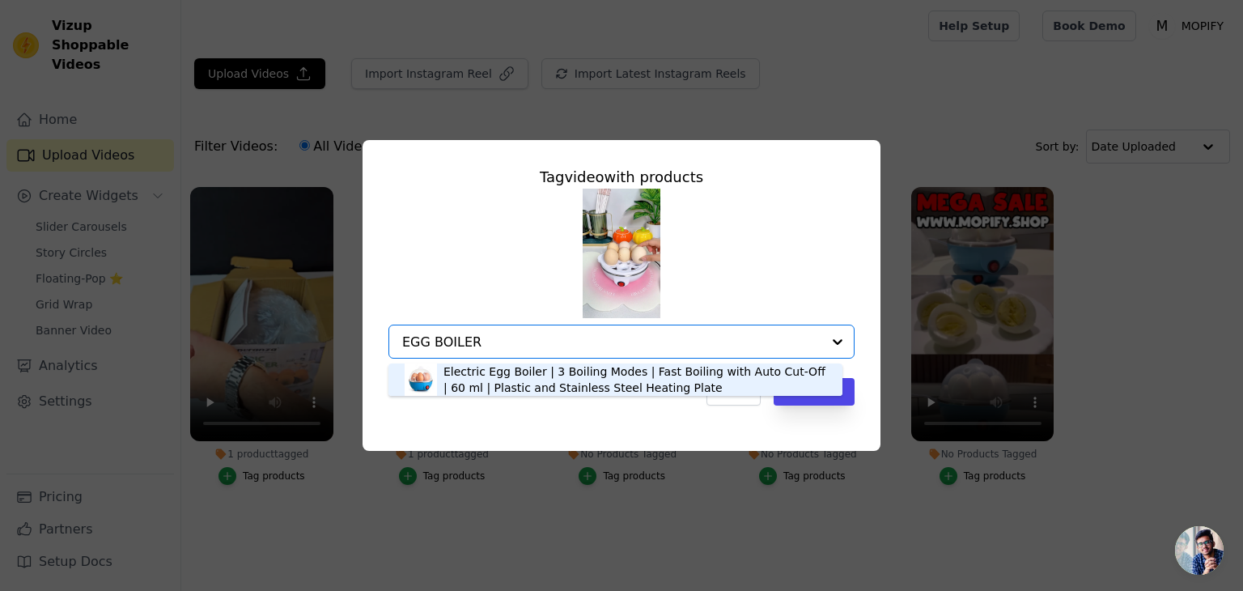
click at [612, 380] on div "Electric Egg Boiler | 3 Boiling Modes | Fast Boiling with Auto Cut-Off | 60 ml …" at bounding box center [635, 379] width 383 height 32
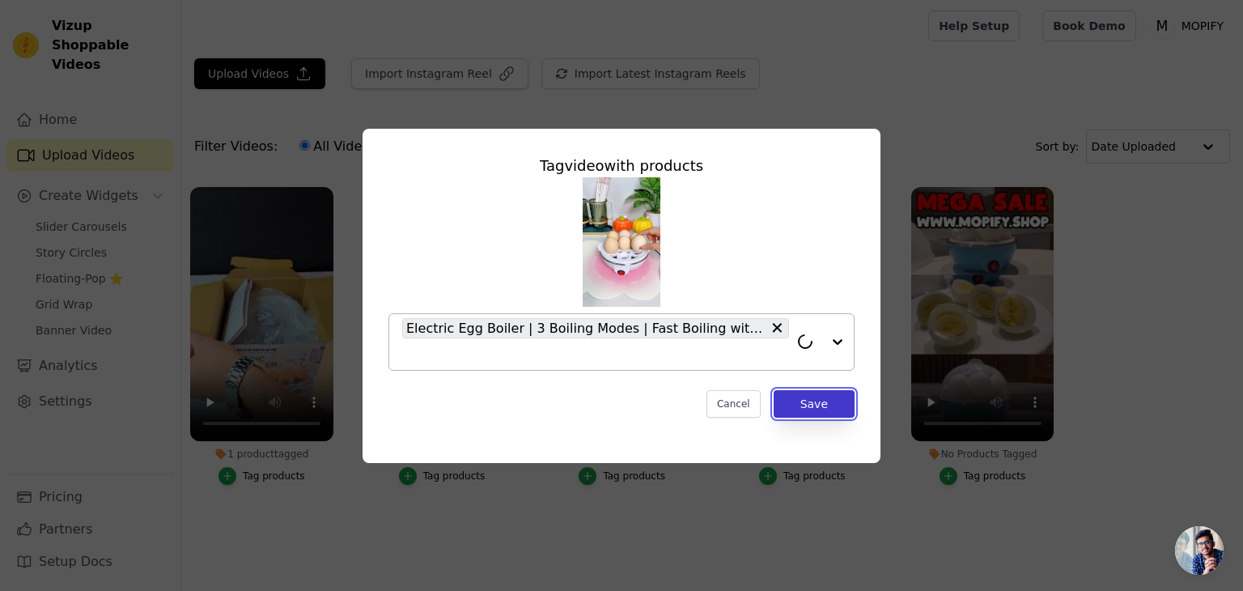
click at [826, 401] on button "Save" at bounding box center [814, 404] width 81 height 28
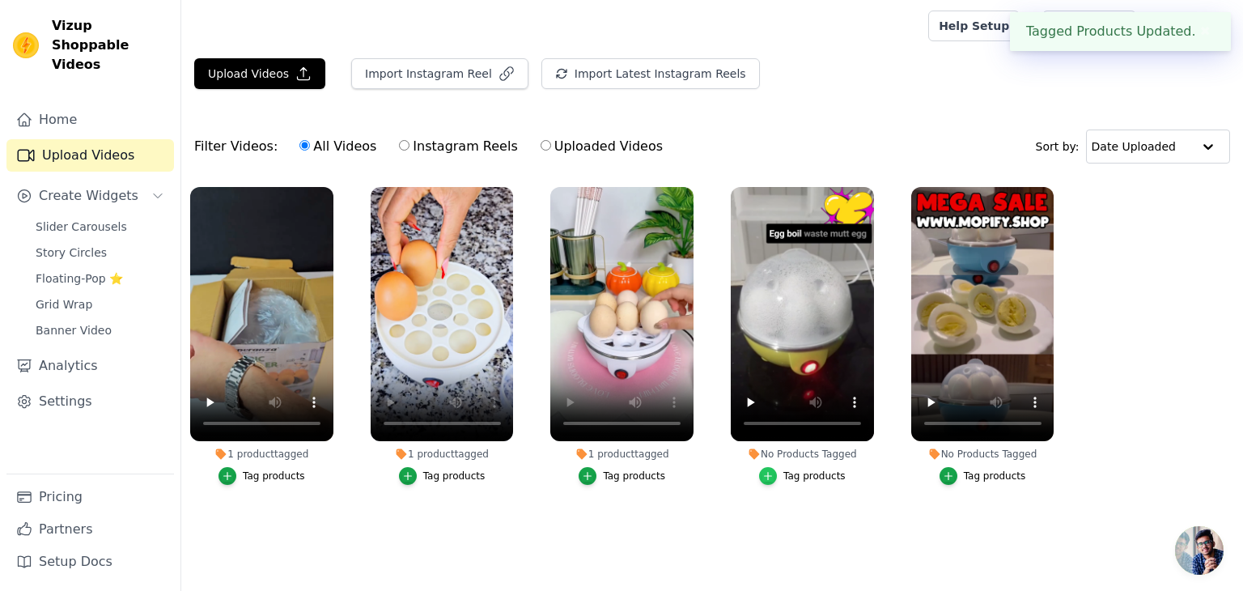
click at [777, 474] on div "button" at bounding box center [768, 476] width 18 height 18
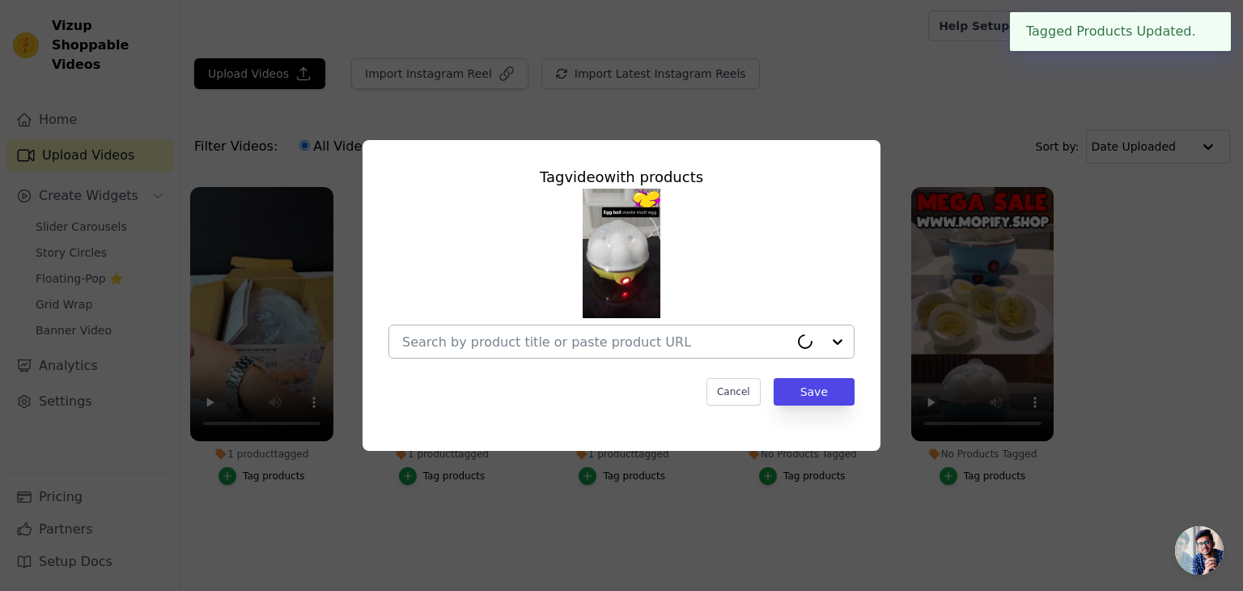
click at [687, 343] on input "No Products Tagged Tag video with products Cancel Save Tag products" at bounding box center [595, 341] width 387 height 15
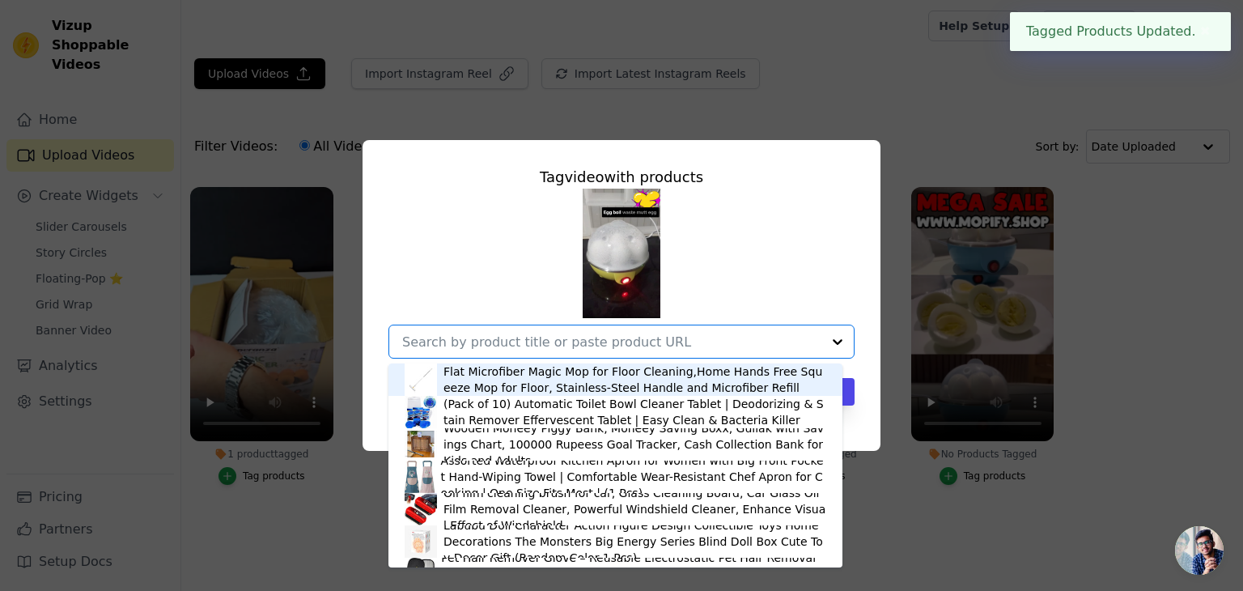
paste input "EGG BOILER"
type input "EGG BOILER"
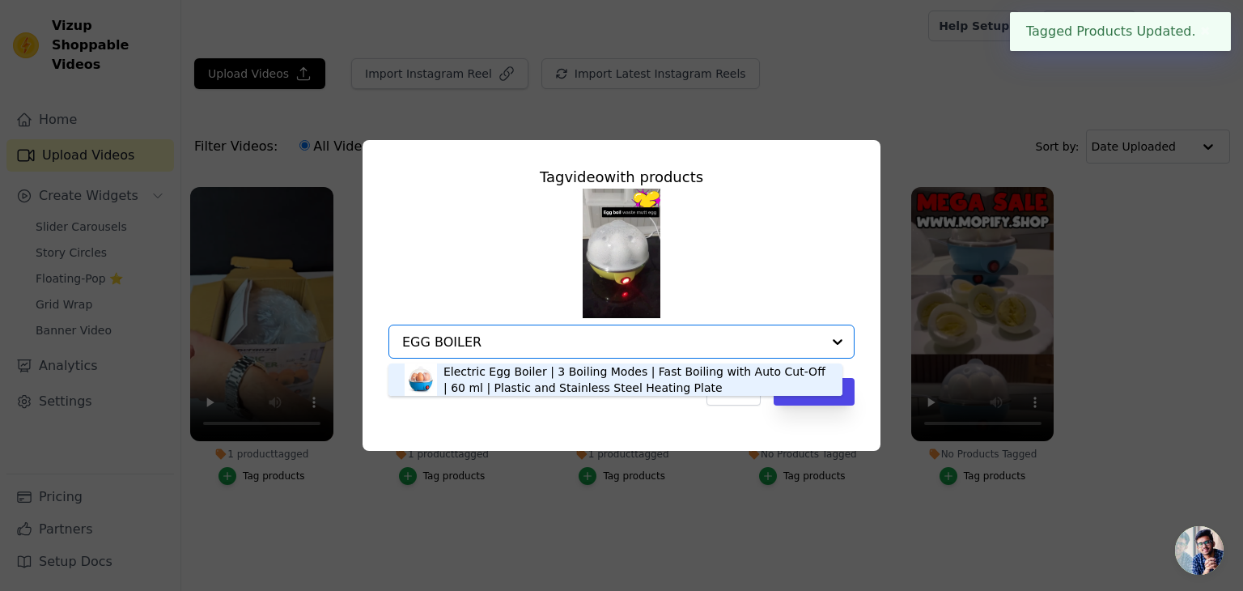
click at [674, 380] on div "Electric Egg Boiler | 3 Boiling Modes | Fast Boiling with Auto Cut-Off | 60 ml …" at bounding box center [635, 379] width 383 height 32
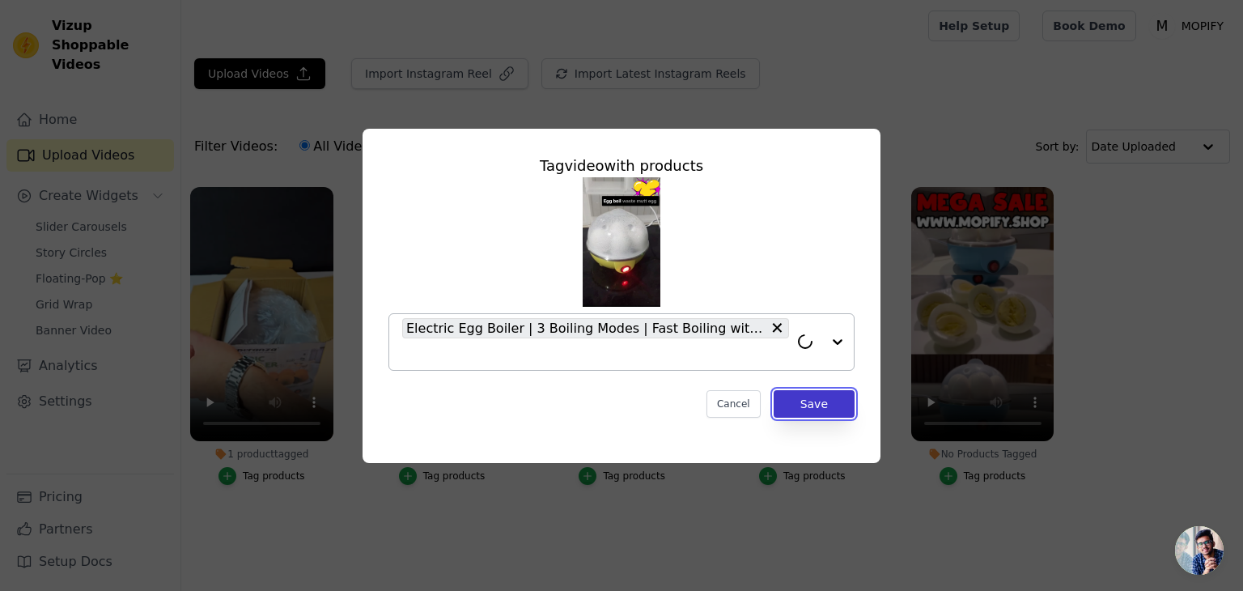
click at [810, 412] on button "Save" at bounding box center [814, 404] width 81 height 28
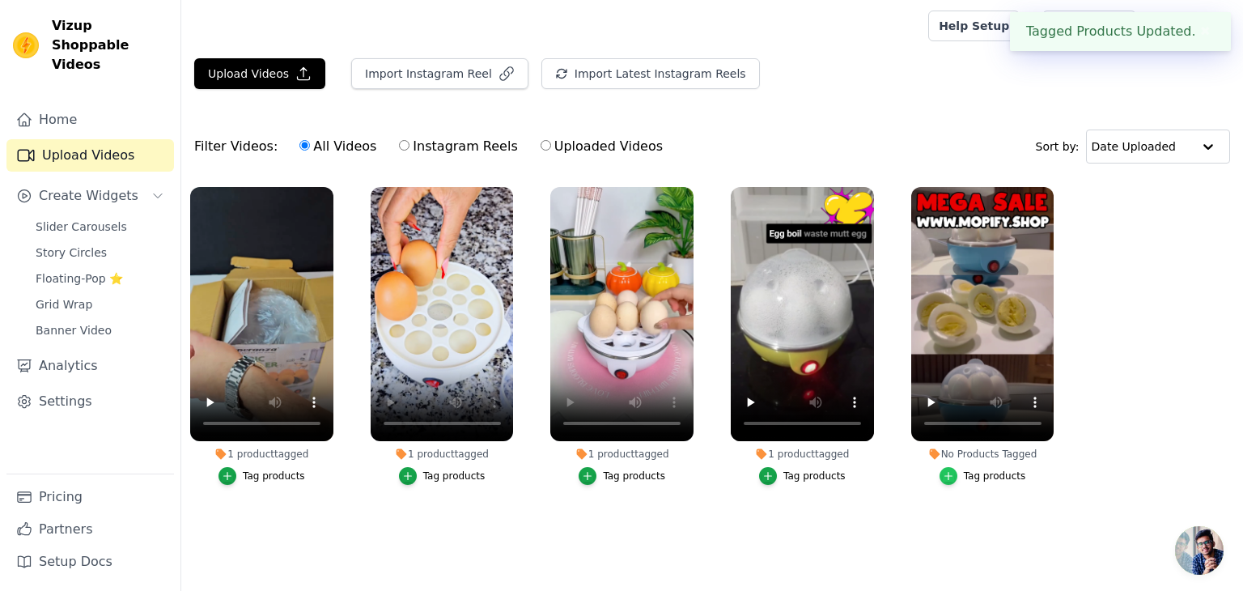
click at [954, 474] on icon "button" at bounding box center [948, 475] width 11 height 11
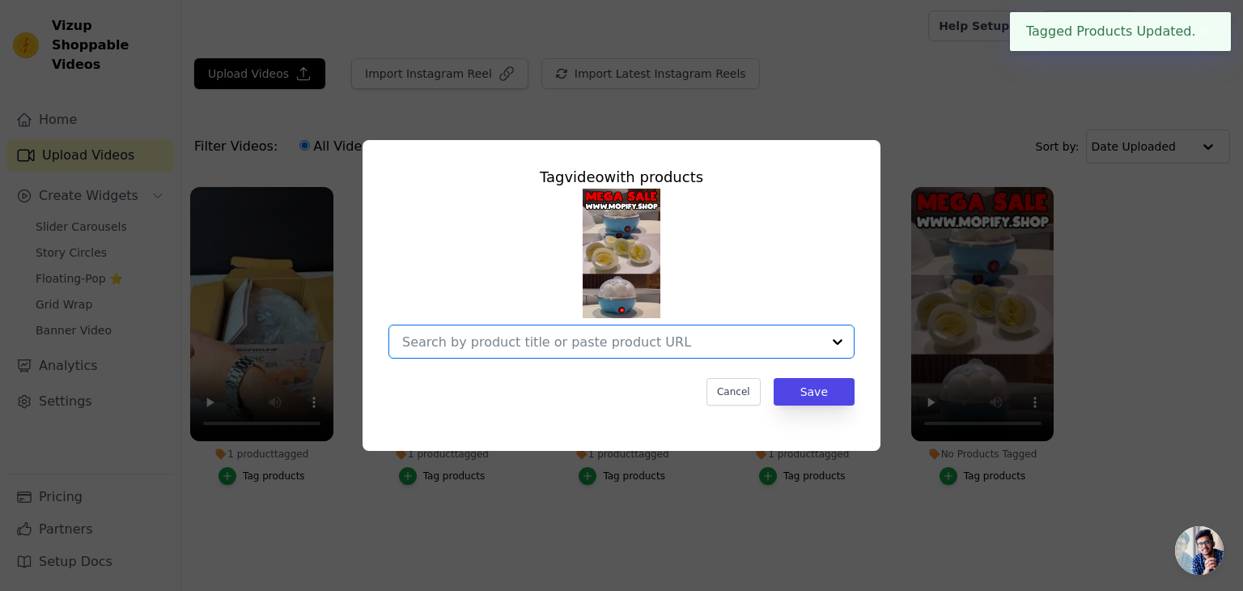
click at [788, 344] on input "No Products Tagged Tag video with products Option undefined, selected. Cancel S…" at bounding box center [611, 341] width 419 height 15
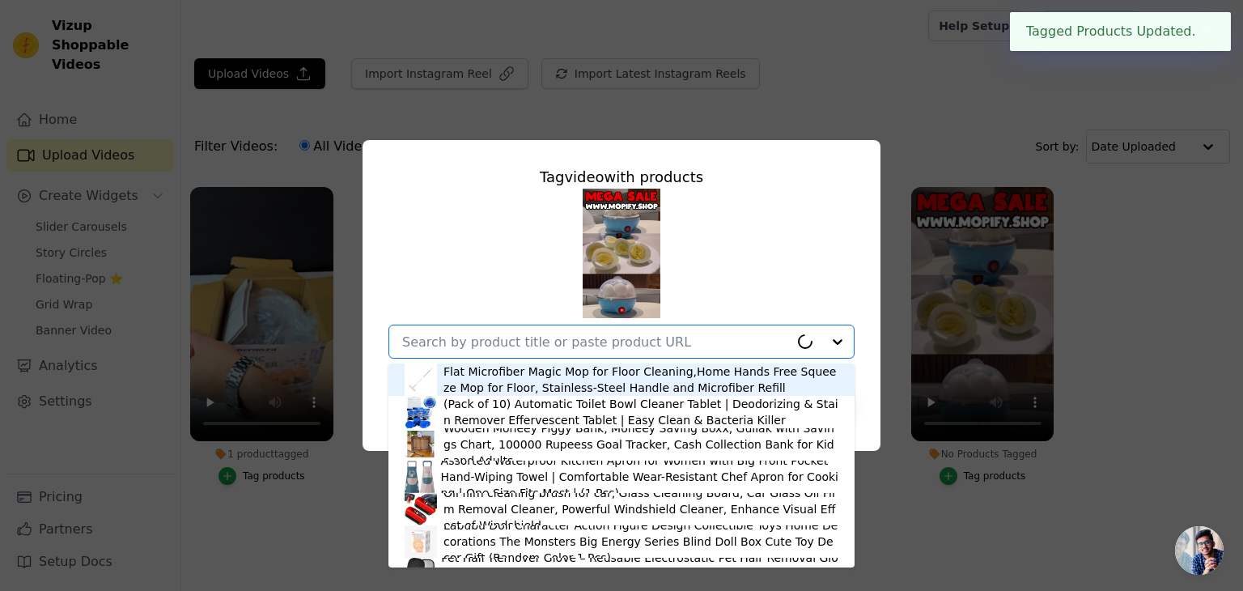
paste input "EGG BOILER"
type input "EGG BOILER"
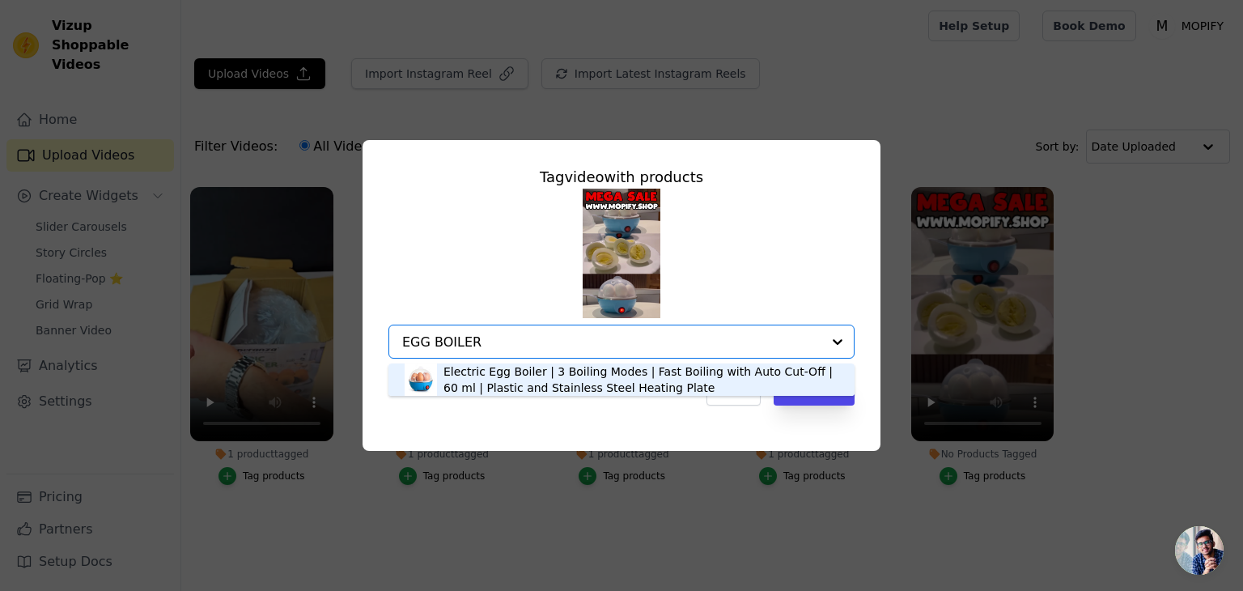
click at [730, 371] on div "Electric Egg Boiler | 3 Boiling Modes | Fast Boiling with Auto Cut-Off | 60 ml …" at bounding box center [641, 379] width 395 height 32
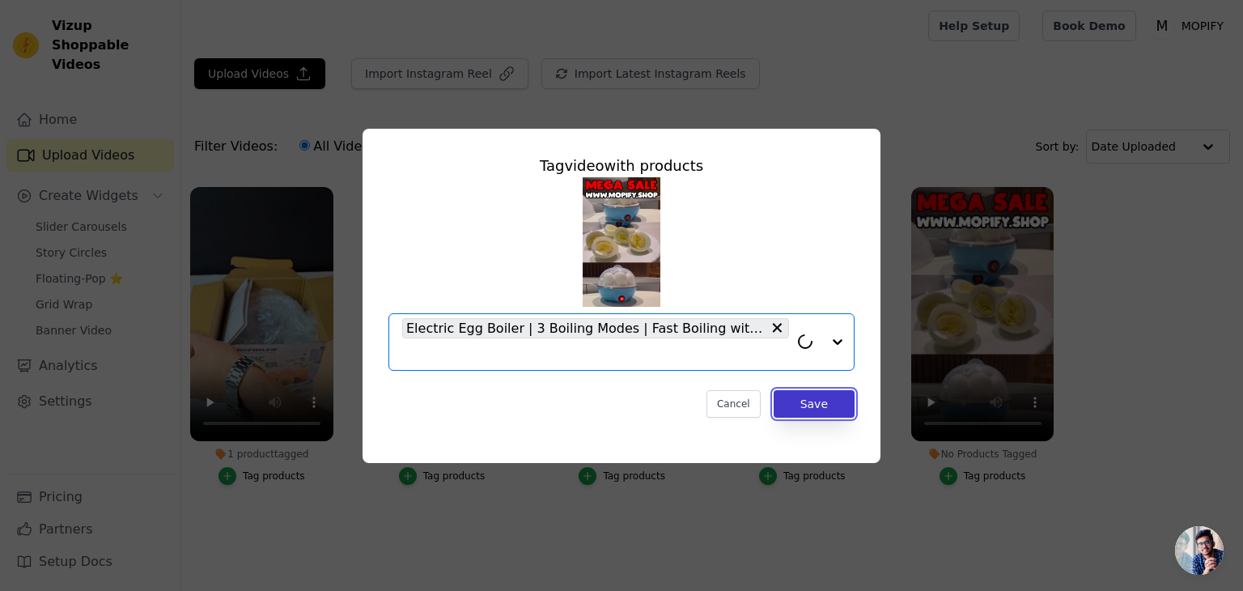
click at [802, 405] on button "Save" at bounding box center [814, 404] width 81 height 28
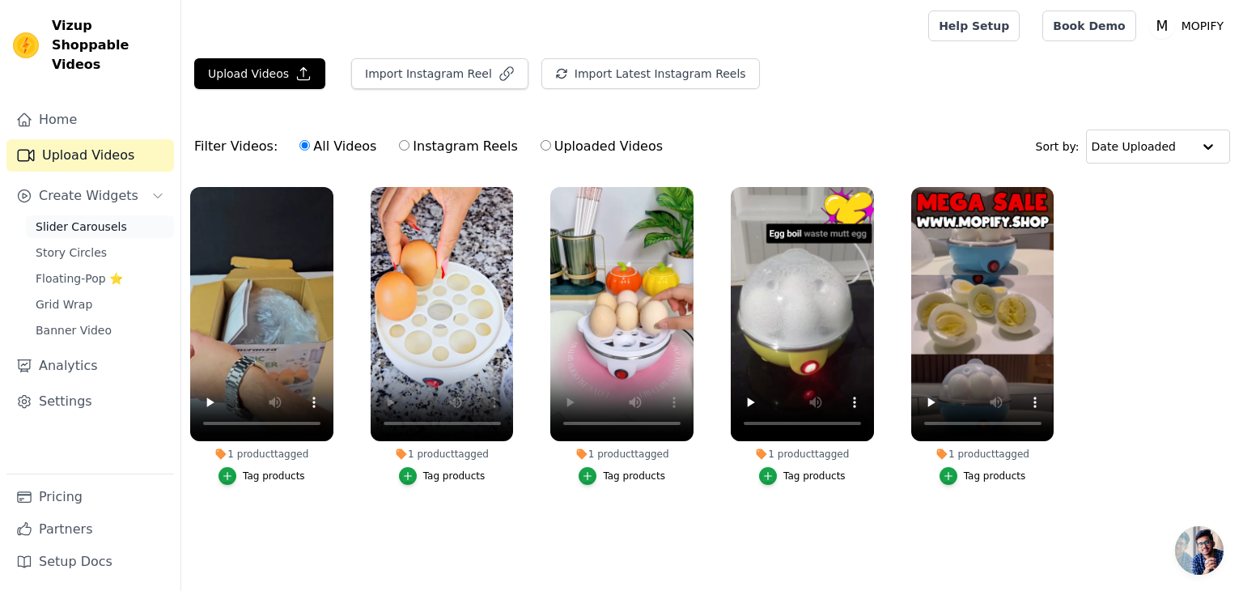
click at [84, 219] on span "Slider Carousels" at bounding box center [81, 227] width 91 height 16
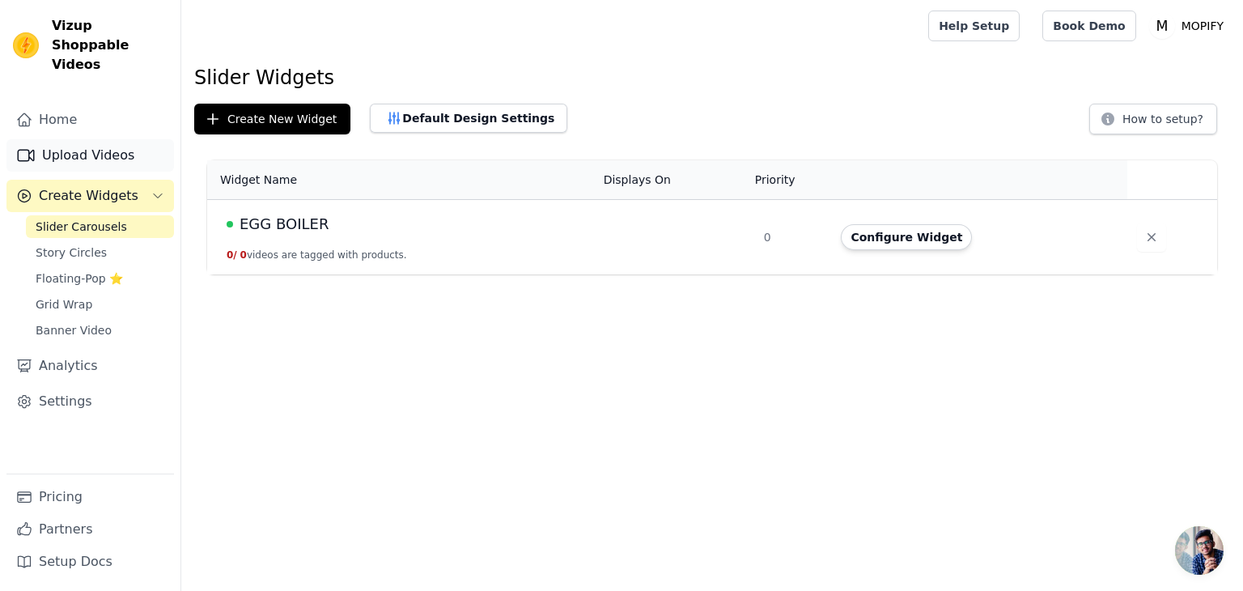
click at [105, 147] on link "Upload Videos" at bounding box center [90, 155] width 168 height 32
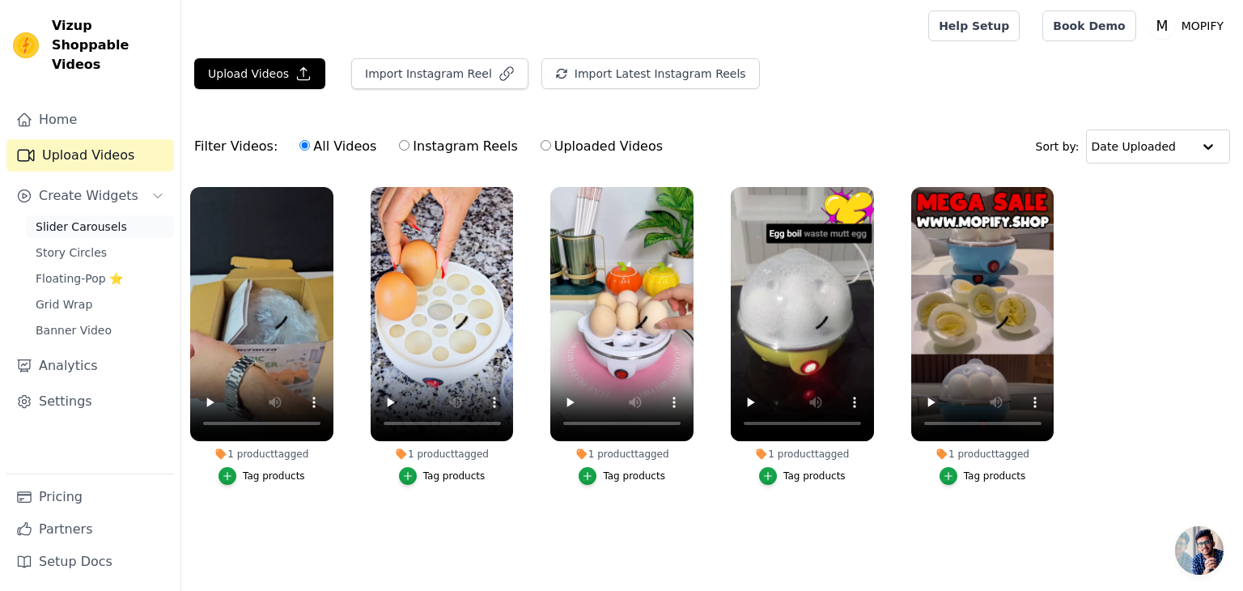
click at [87, 219] on span "Slider Carousels" at bounding box center [81, 227] width 91 height 16
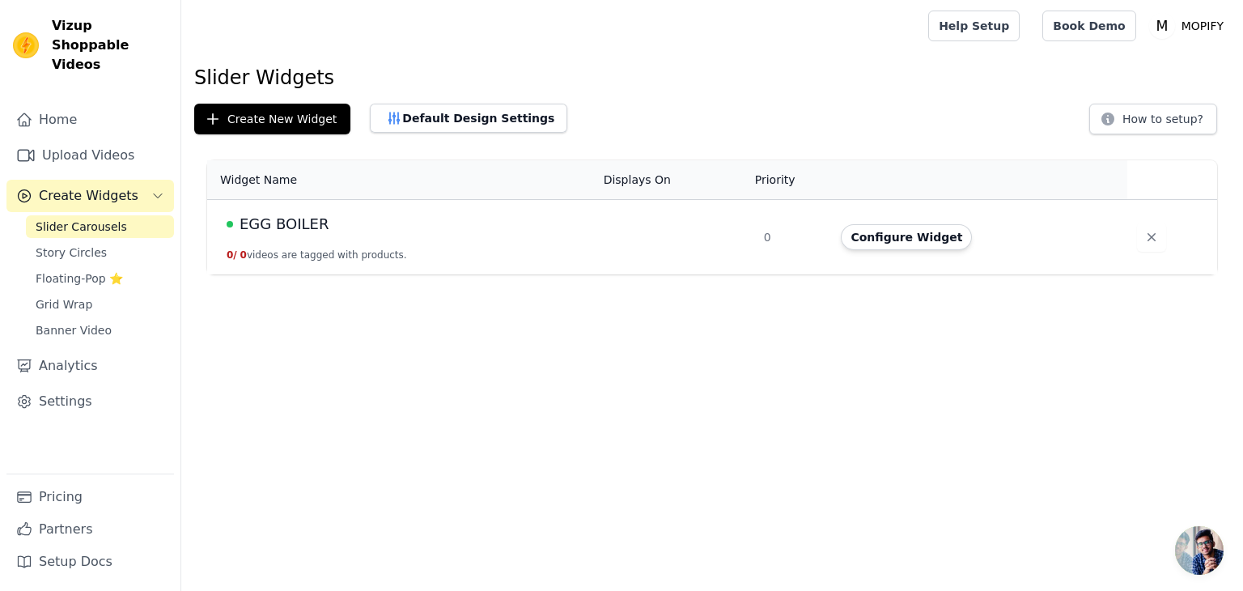
click at [331, 244] on td "EGG BOILER 0 / 0 videos are tagged with products." at bounding box center [400, 237] width 387 height 75
click at [444, 261] on td "EGG BOILER 0 / 0 videos are tagged with products." at bounding box center [400, 237] width 387 height 75
click at [575, 240] on td "EGG BOILER 0 / 0 videos are tagged with products." at bounding box center [400, 237] width 387 height 75
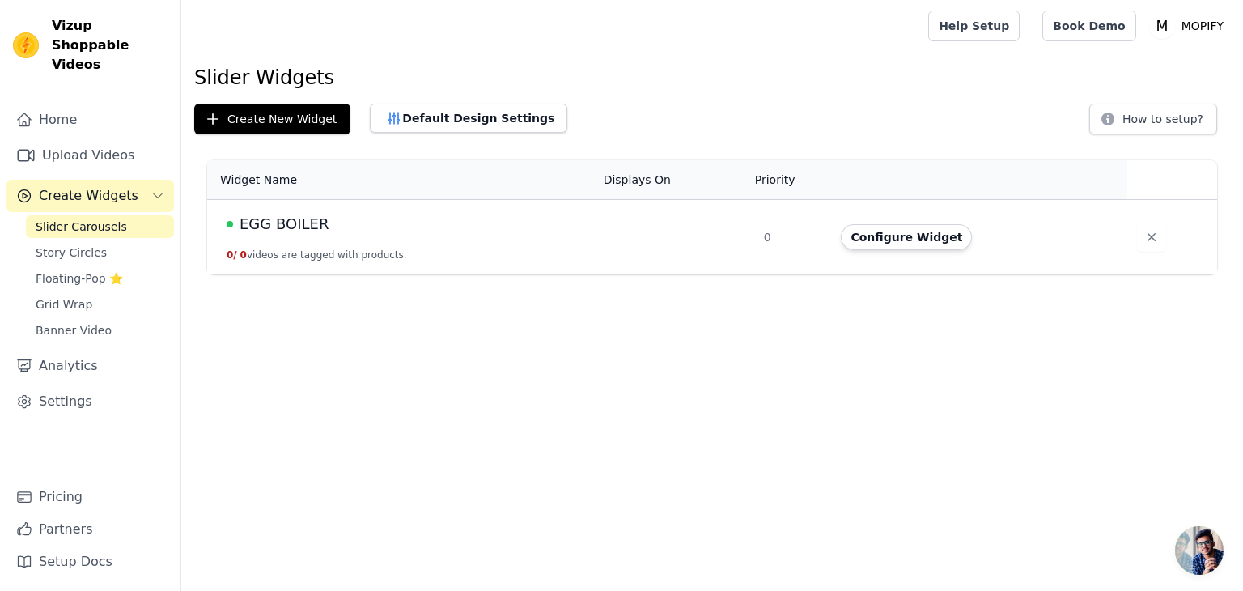
click at [575, 240] on td "EGG BOILER 0 / 0 videos are tagged with products." at bounding box center [400, 237] width 387 height 75
click at [237, 233] on div "EGG BOILER" at bounding box center [406, 224] width 358 height 23
click at [238, 232] on div "EGG BOILER" at bounding box center [406, 224] width 358 height 23
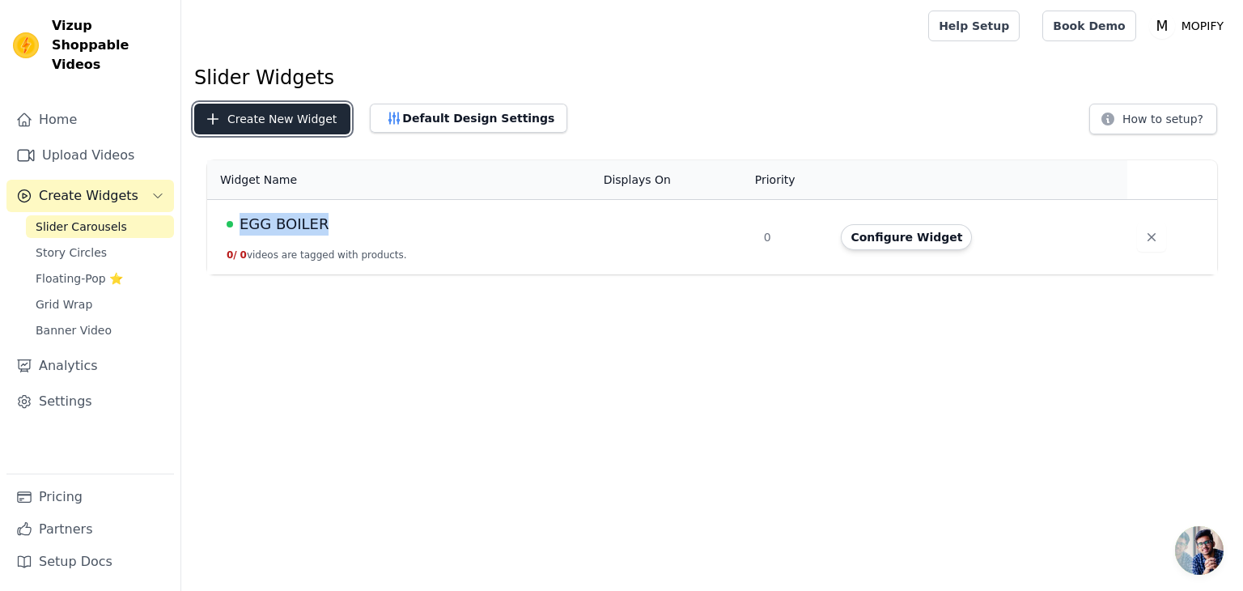
click at [291, 129] on button "Create New Widget" at bounding box center [272, 119] width 156 height 31
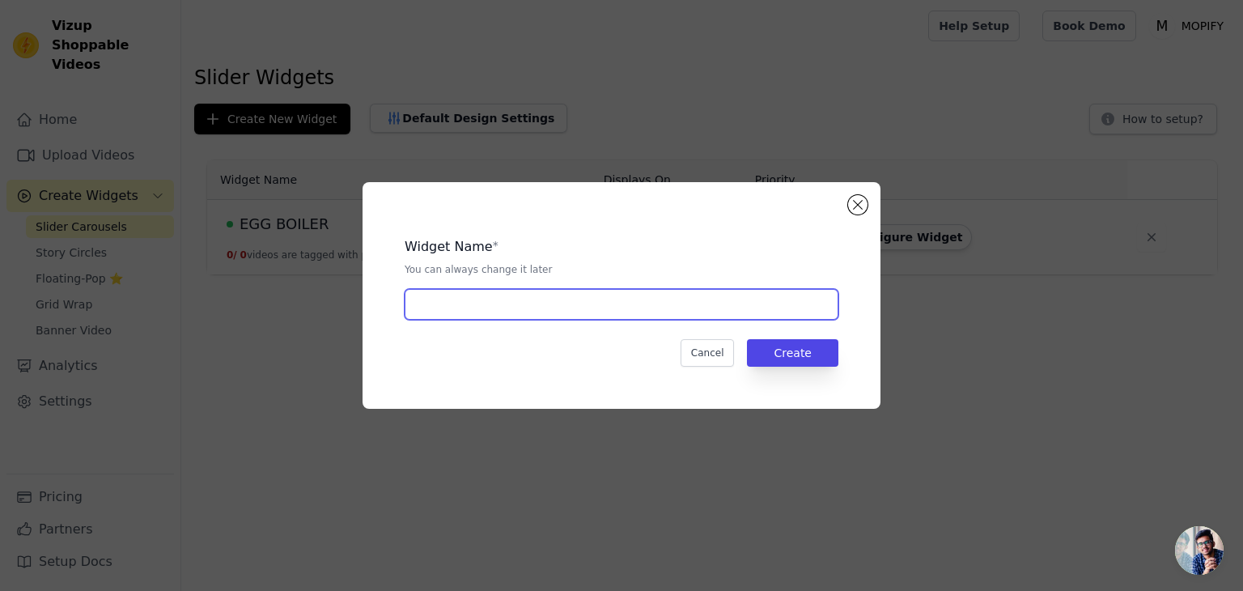
click at [456, 305] on input "text" at bounding box center [622, 304] width 434 height 31
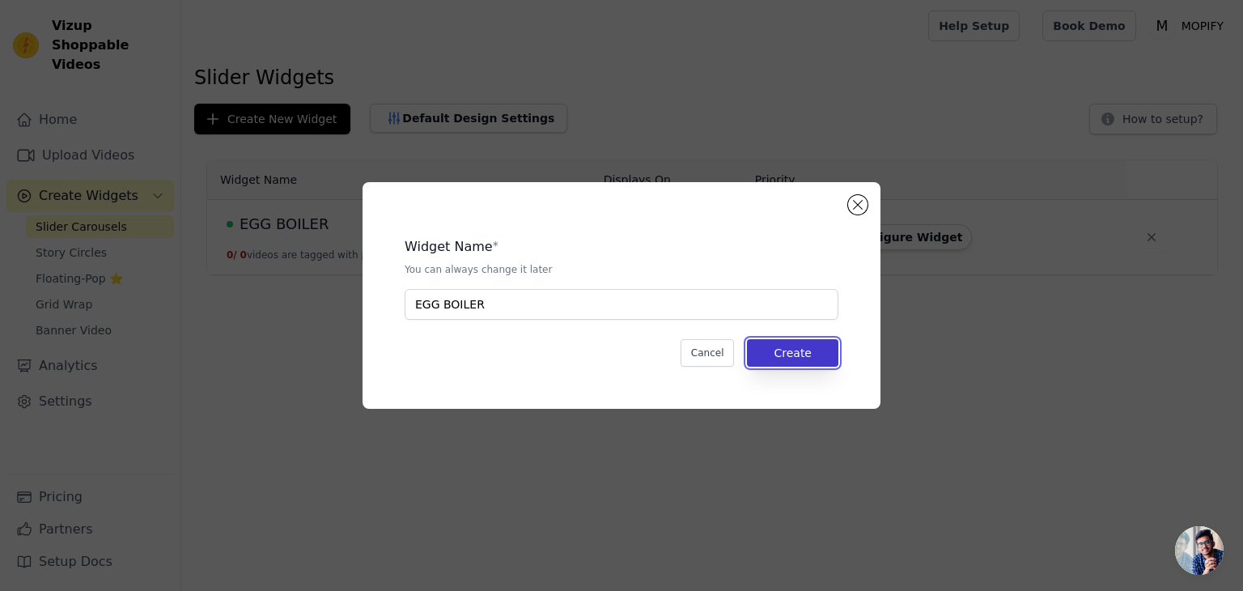
click at [810, 353] on button "Create" at bounding box center [792, 353] width 91 height 28
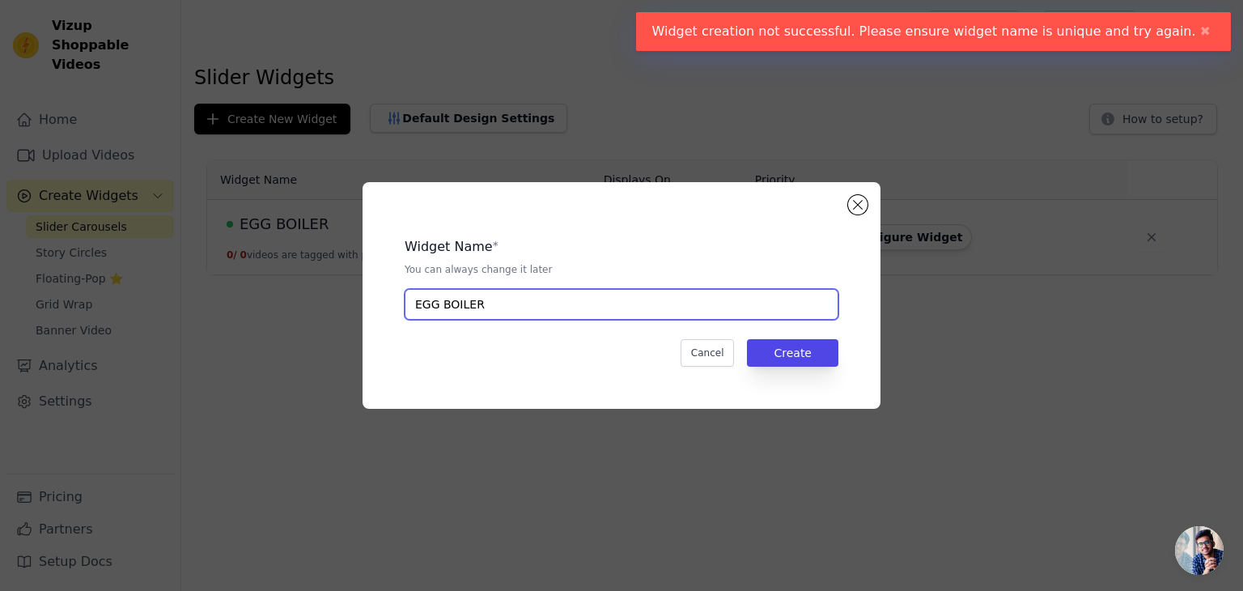
click at [493, 310] on input "EGG BOILER" at bounding box center [622, 304] width 434 height 31
type input "EGG BOILER1"
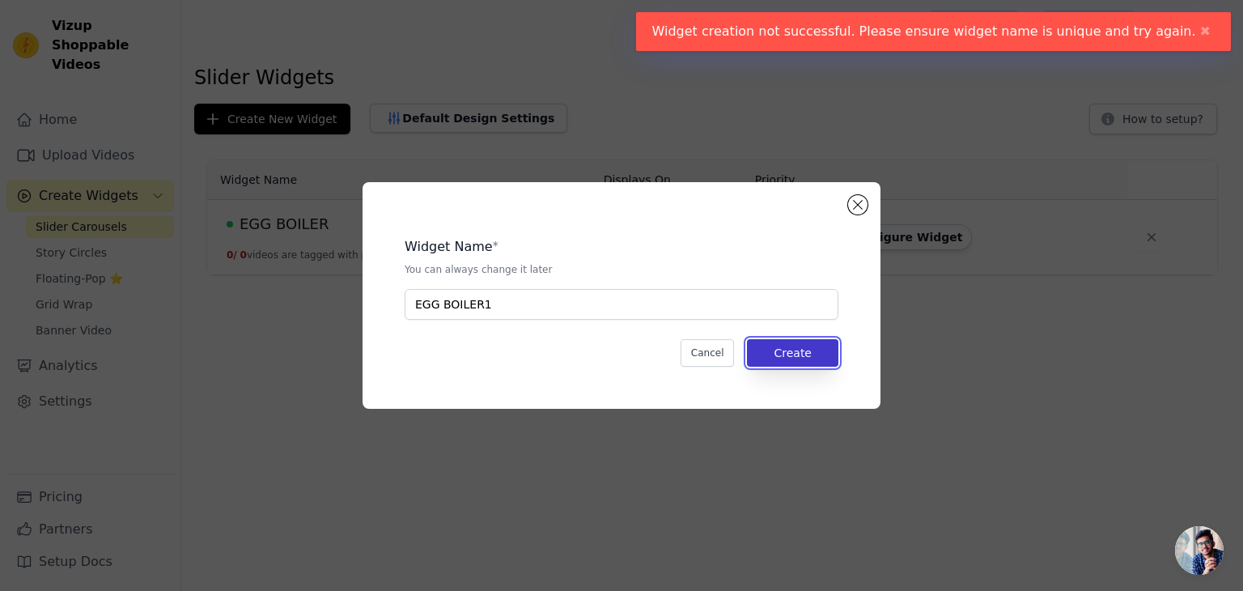
click at [772, 349] on button "Create" at bounding box center [792, 353] width 91 height 28
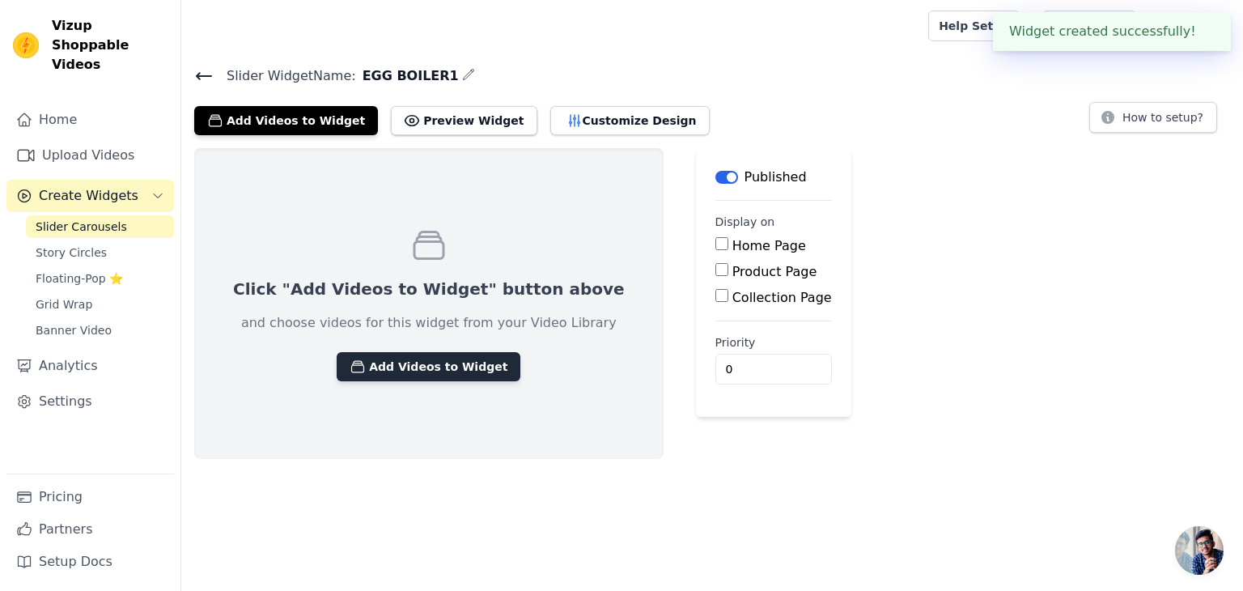
click at [440, 370] on button "Add Videos to Widget" at bounding box center [429, 366] width 184 height 29
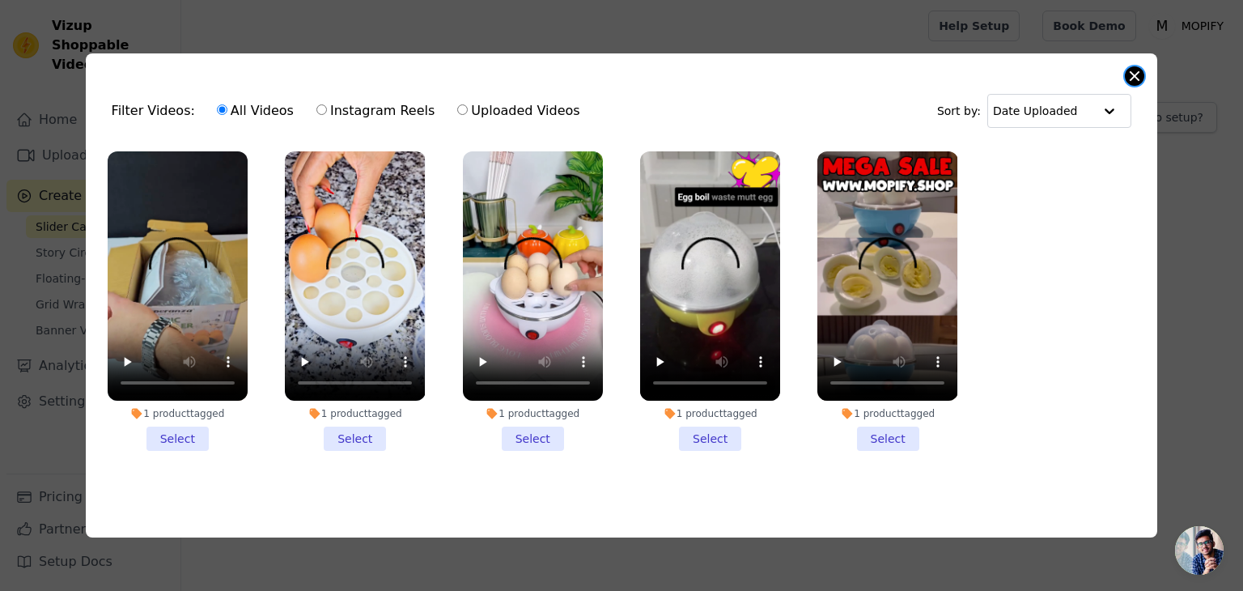
click at [1134, 72] on button "Close modal" at bounding box center [1134, 75] width 19 height 19
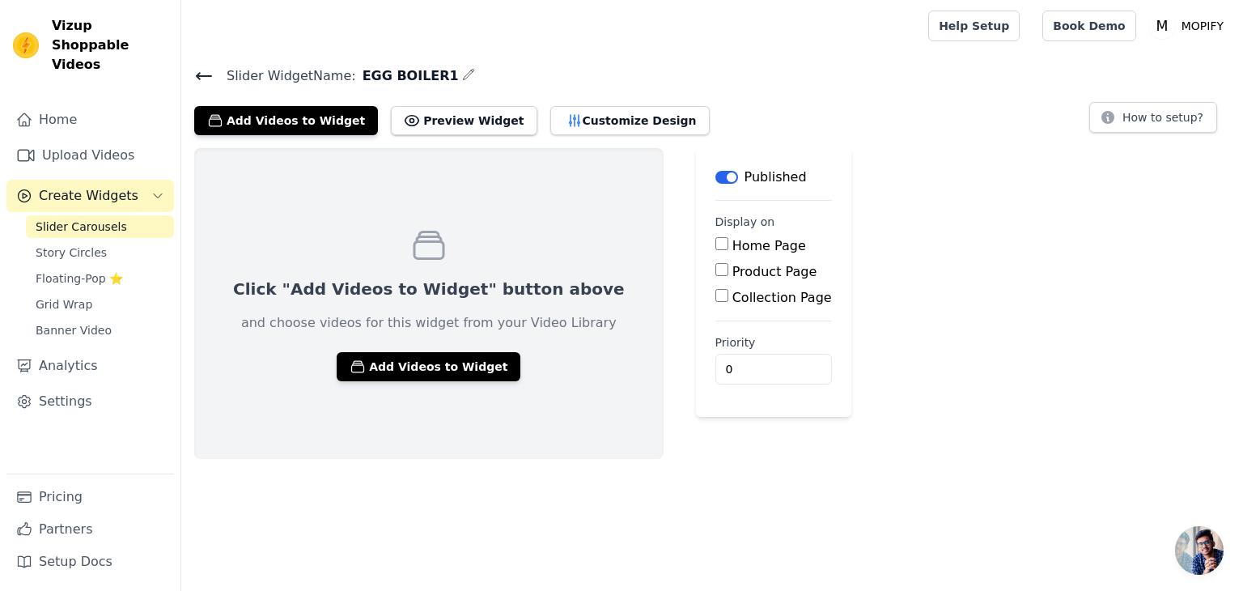
click at [202, 72] on icon at bounding box center [203, 75] width 19 height 19
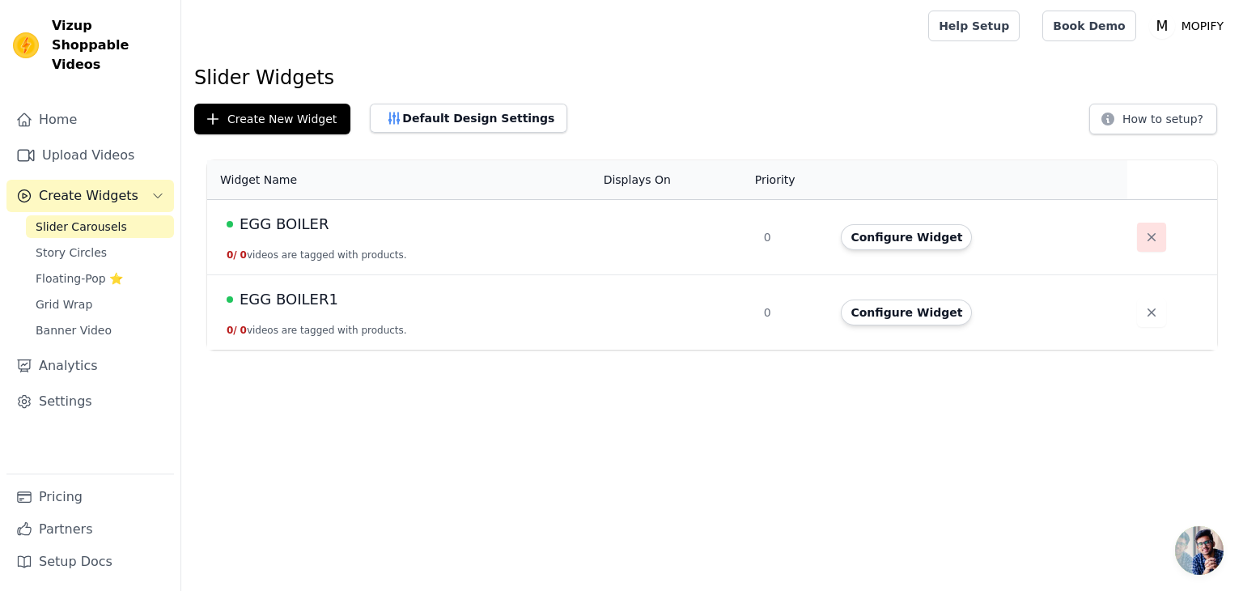
click at [1144, 233] on icon "button" at bounding box center [1152, 237] width 16 height 16
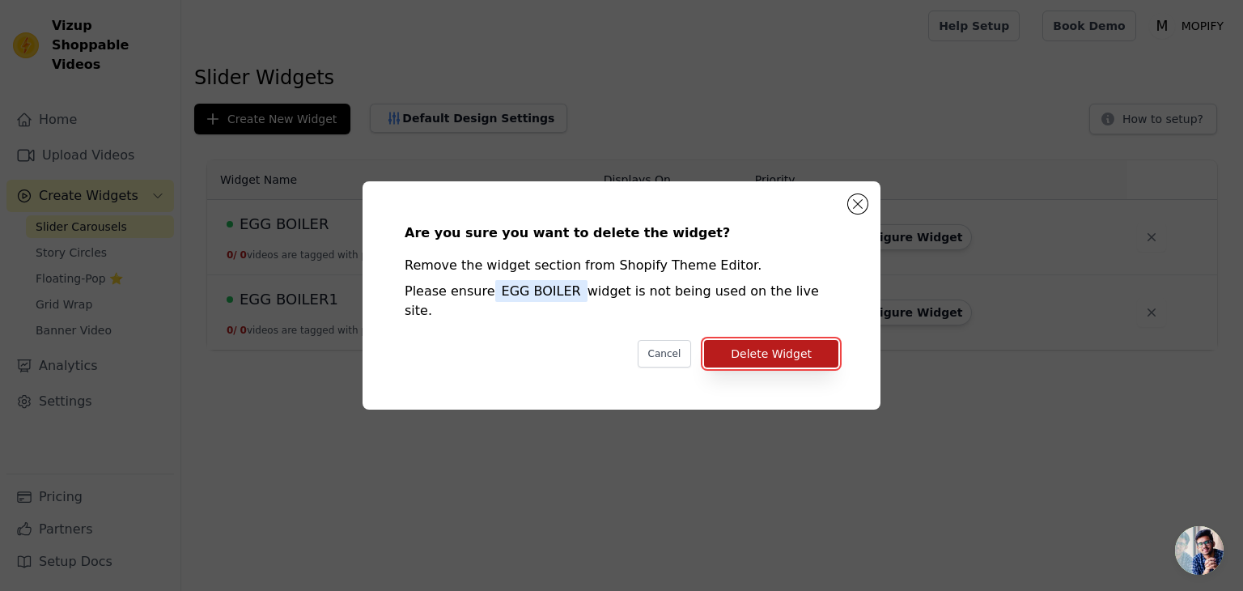
click at [761, 347] on button "Delete Widget" at bounding box center [771, 354] width 134 height 28
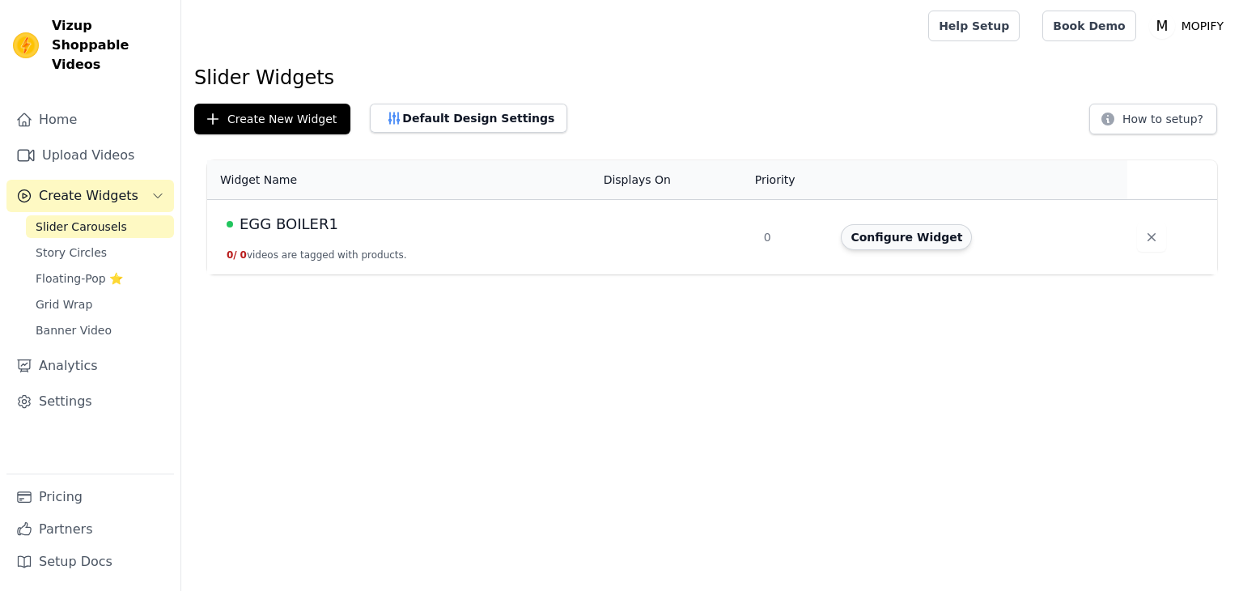
click at [907, 234] on button "Configure Widget" at bounding box center [906, 237] width 131 height 26
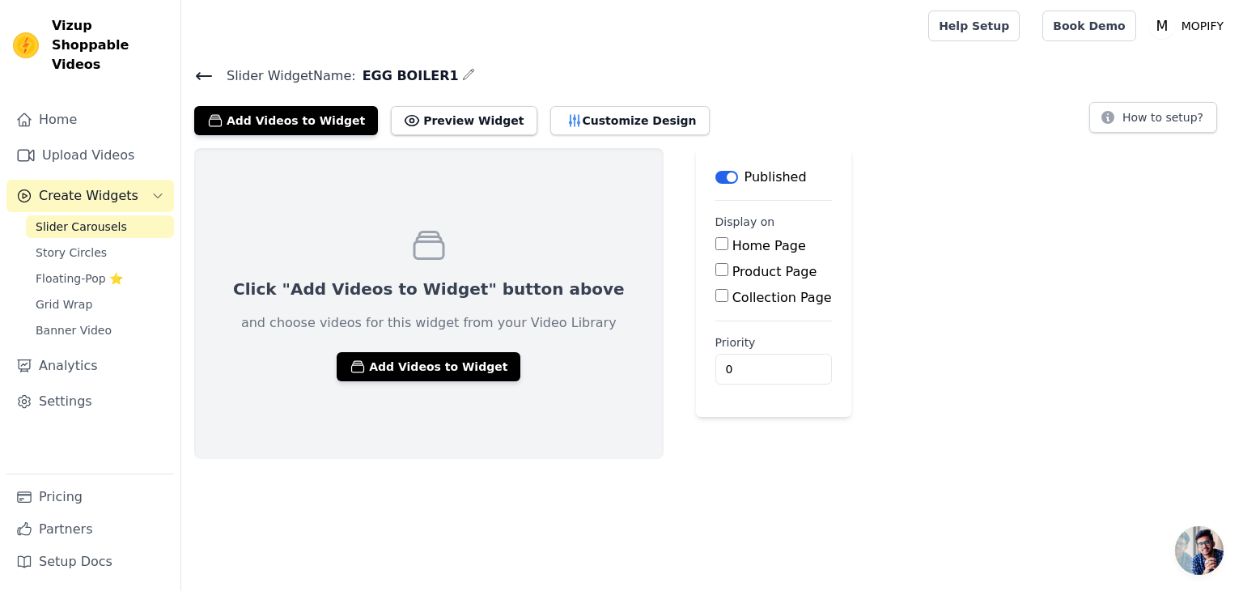
click at [462, 70] on icon "button" at bounding box center [468, 74] width 13 height 13
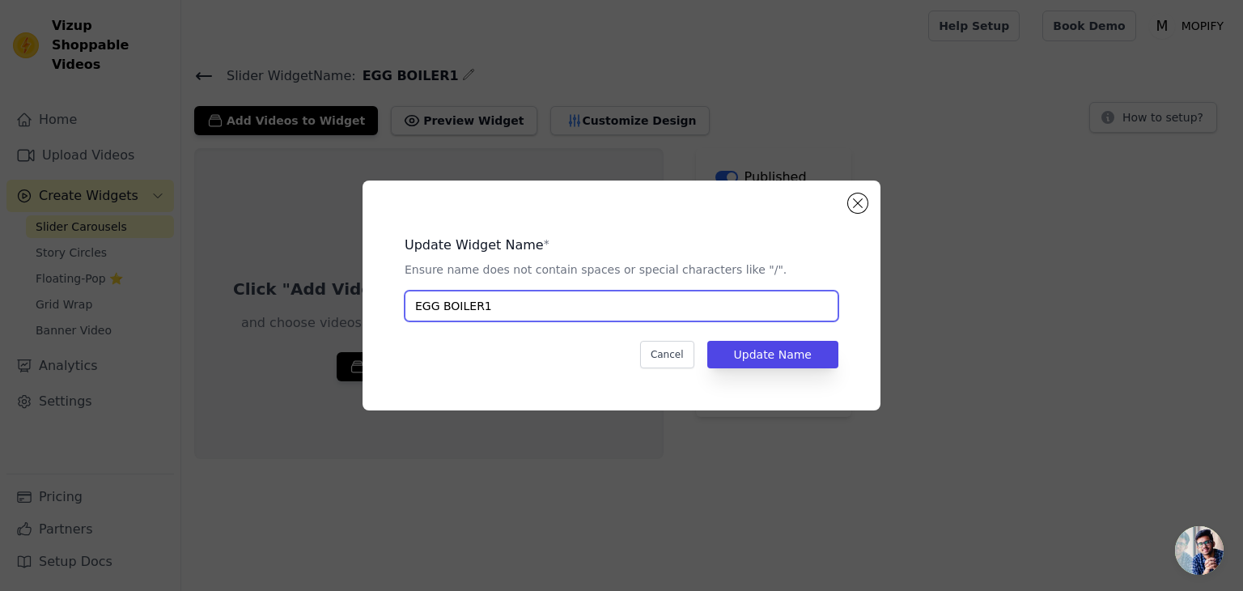
click at [482, 296] on input "EGG BOILER1" at bounding box center [622, 306] width 434 height 31
type input "EGG BOILER"
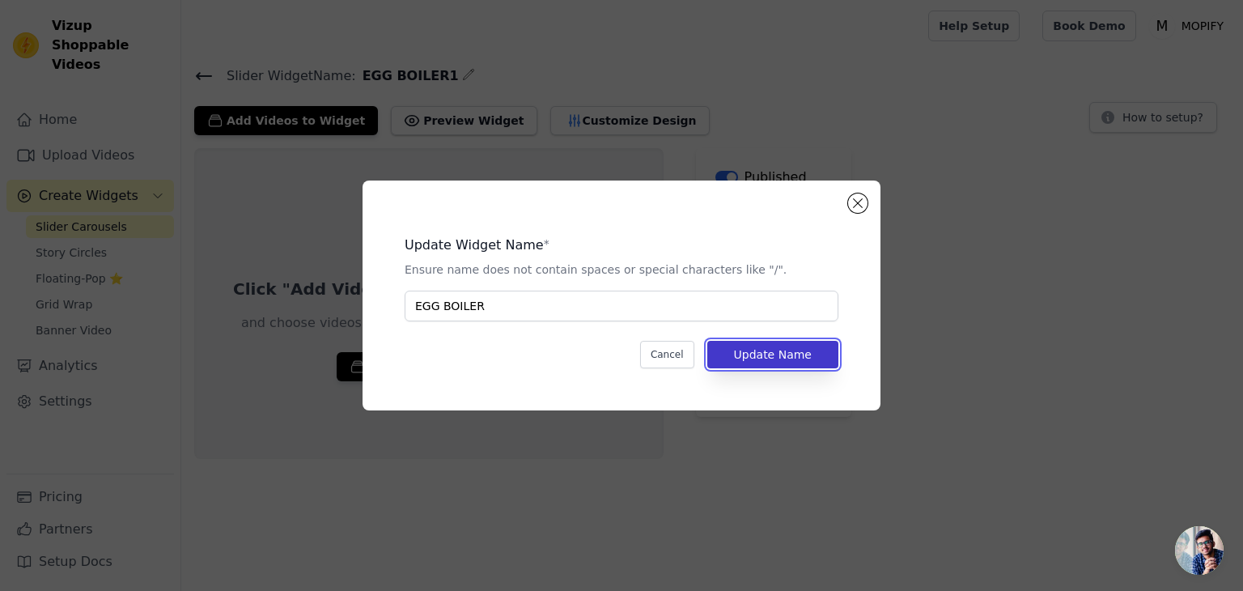
click at [750, 348] on button "Update Name" at bounding box center [773, 355] width 131 height 28
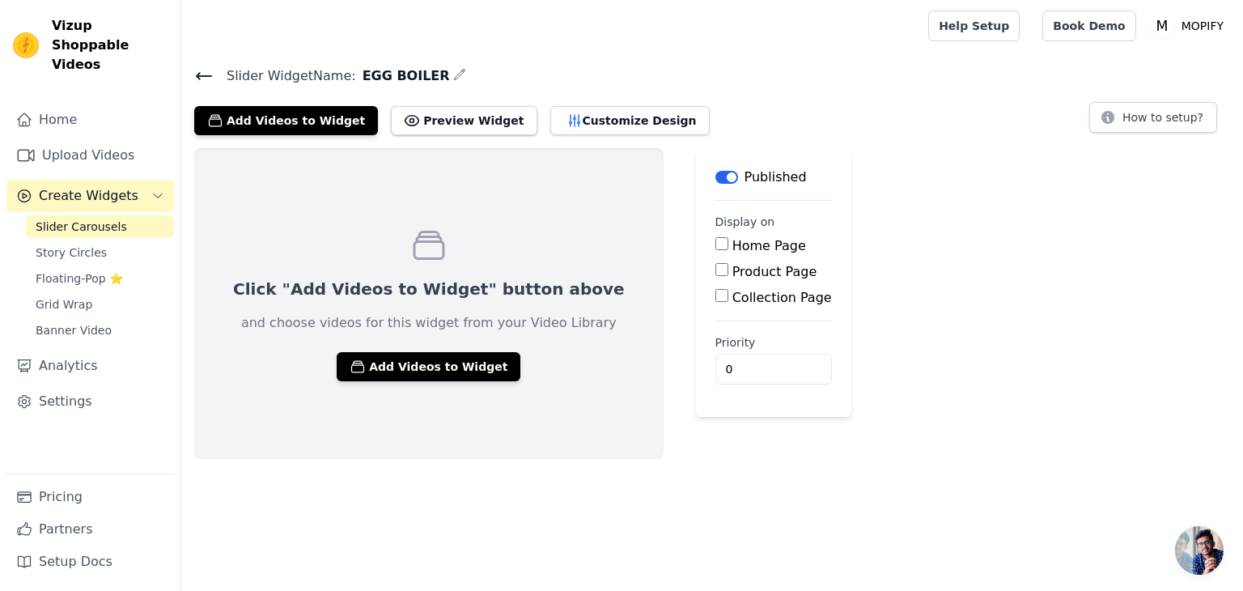
click at [716, 265] on input "Product Page" at bounding box center [722, 269] width 13 height 13
checkbox input "true"
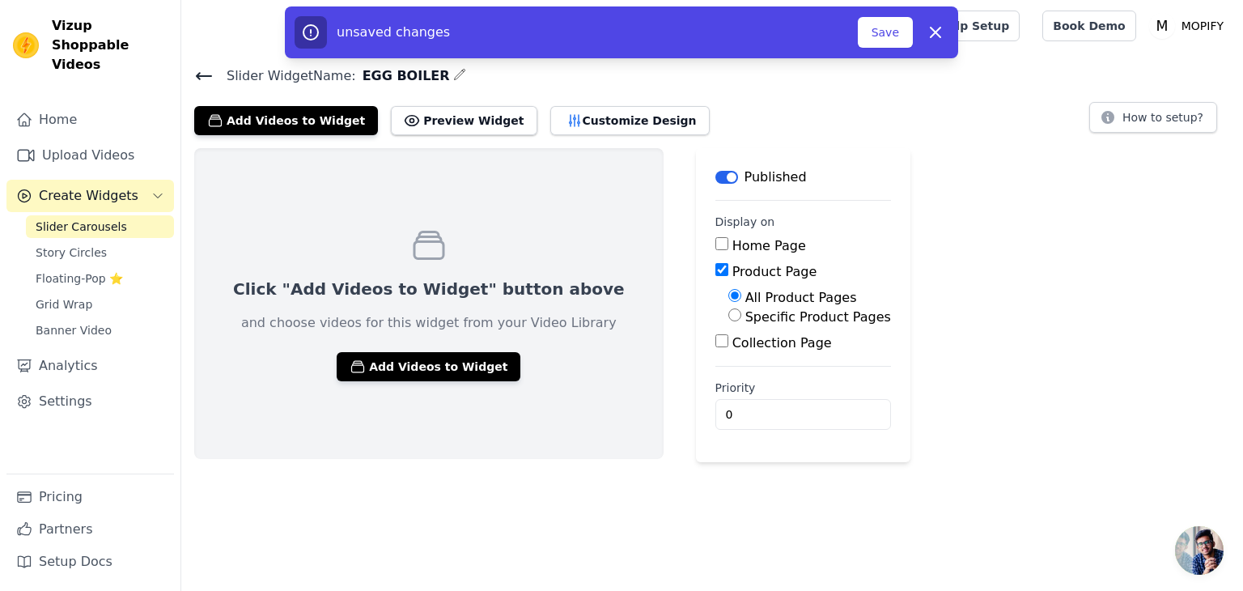
click at [729, 319] on div "Specific Product Pages" at bounding box center [810, 317] width 163 height 19
click at [729, 308] on input "Specific Product Pages" at bounding box center [735, 314] width 13 height 13
radio input "true"
click at [729, 348] on button "Select Products" at bounding box center [783, 354] width 108 height 28
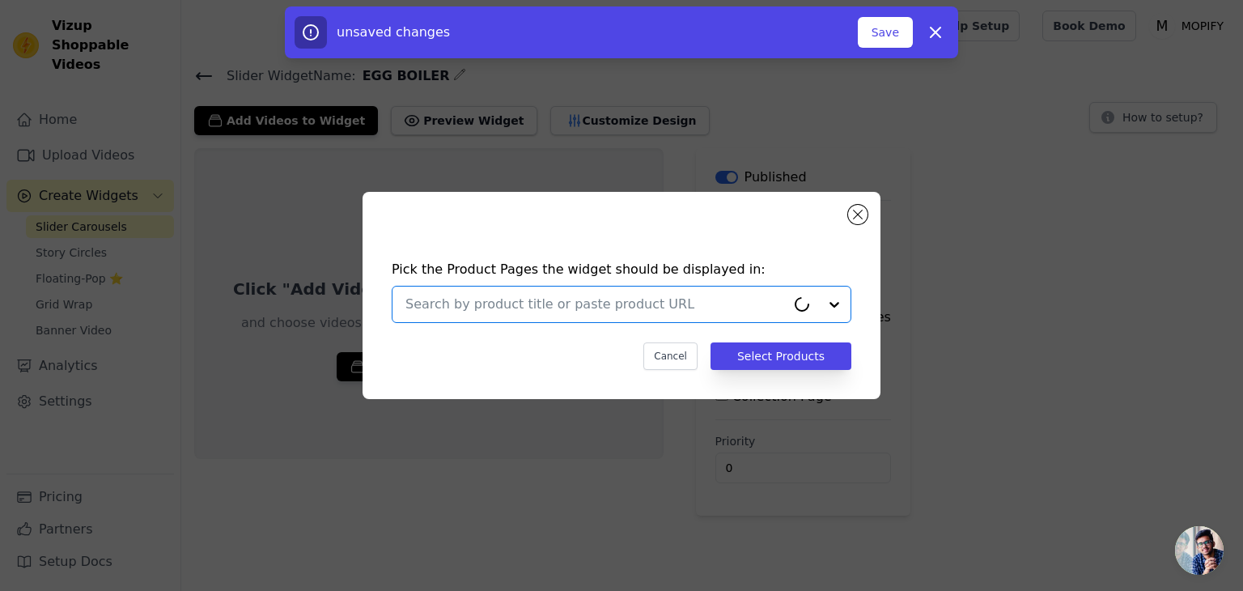
click at [600, 304] on input "text" at bounding box center [596, 304] width 380 height 19
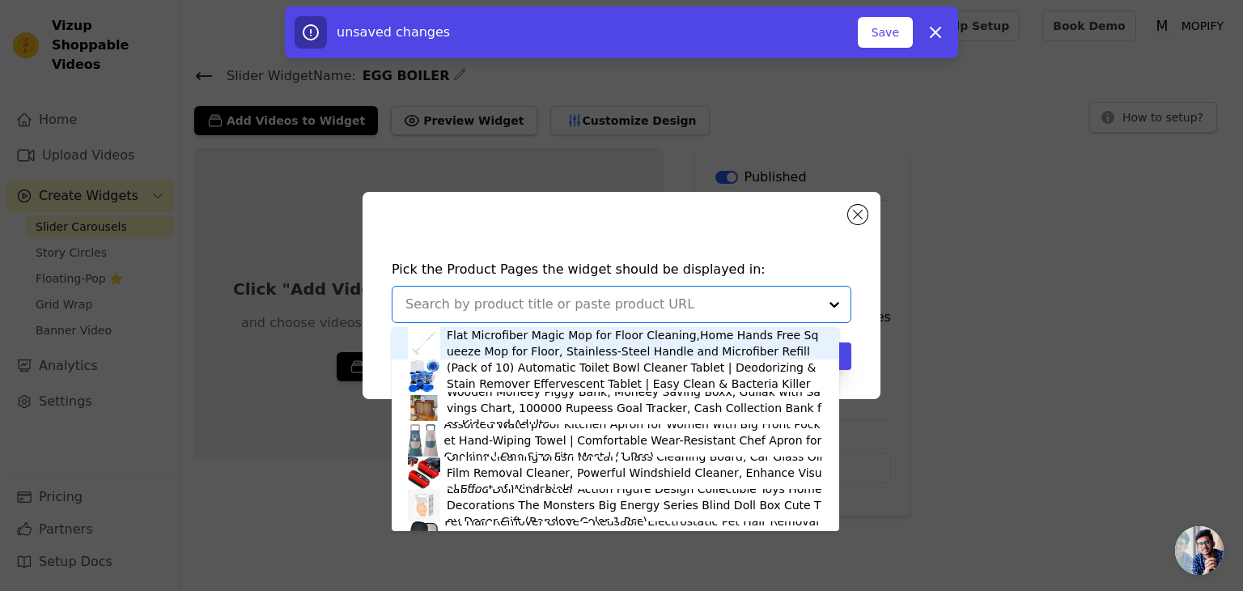
paste input "EGG BOILER"
type input "EGG BOILER"
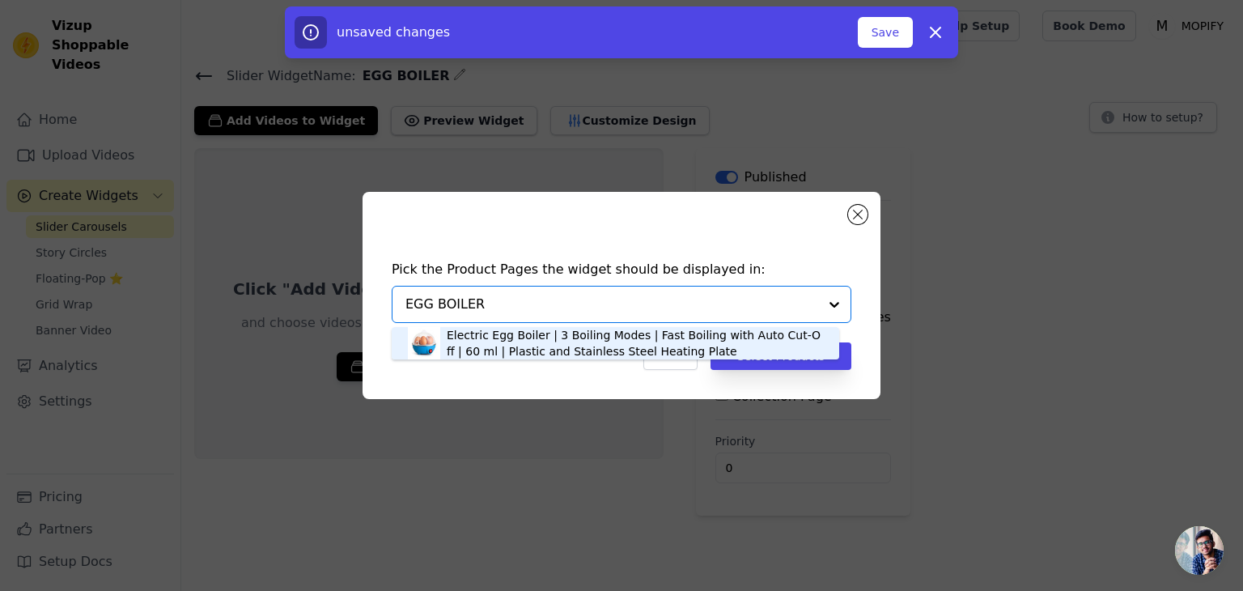
click at [611, 335] on div "Electric Egg Boiler | 3 Boiling Modes | Fast Boiling with Auto Cut-Off | 60 ml …" at bounding box center [635, 343] width 376 height 32
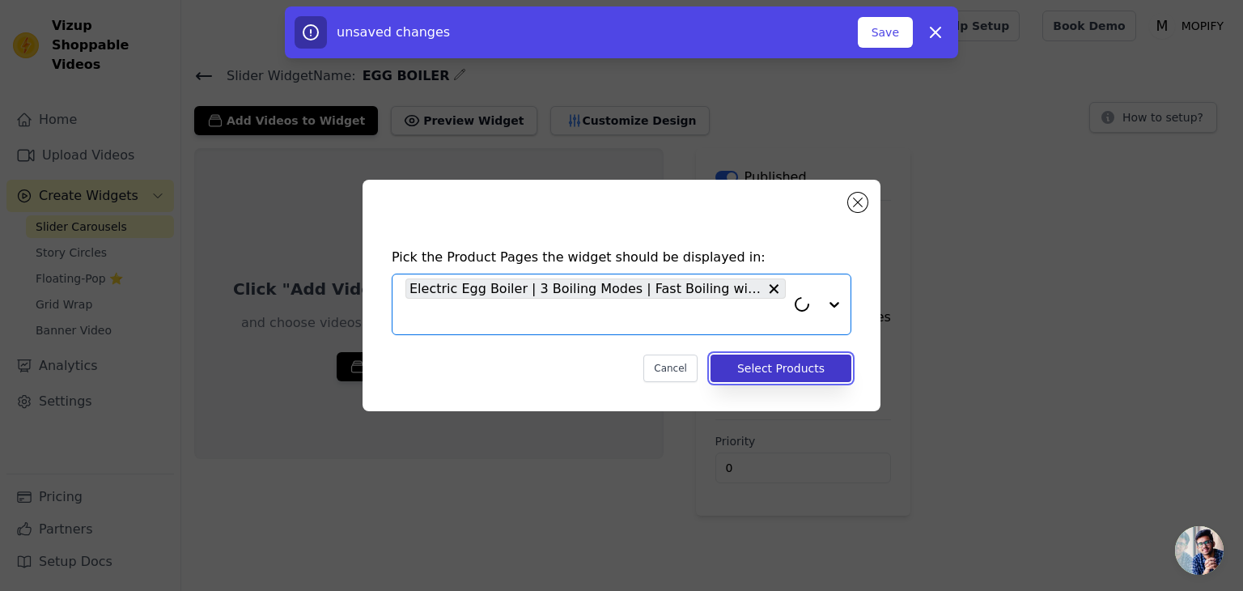
click at [737, 368] on button "Select Products" at bounding box center [781, 369] width 141 height 28
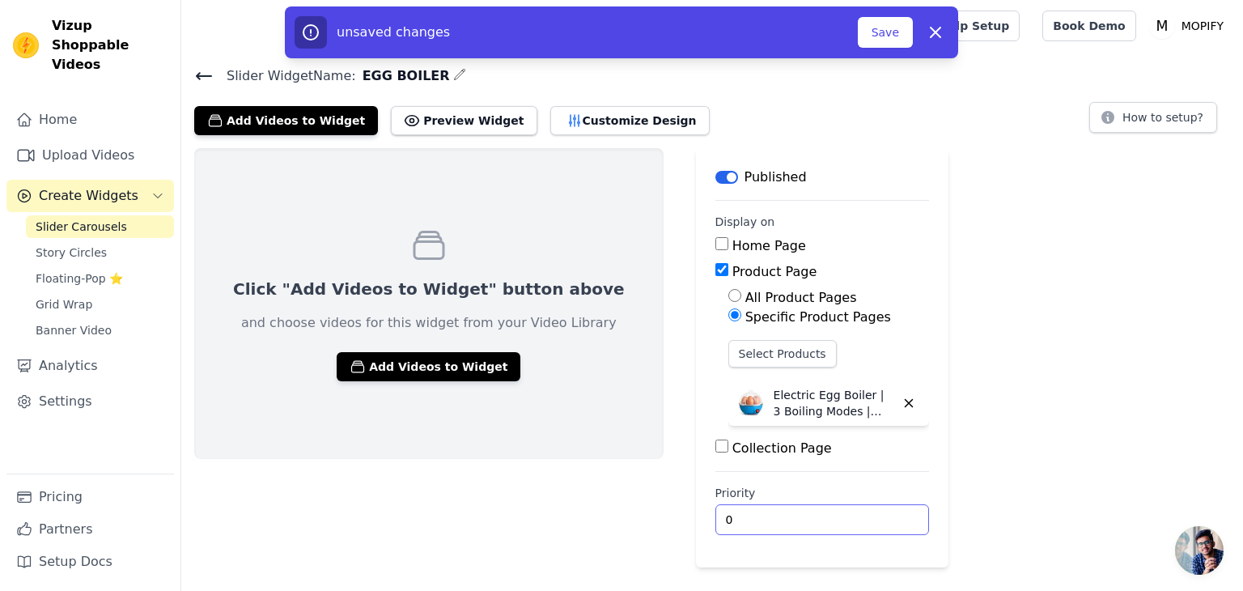
click at [716, 516] on input "0" at bounding box center [823, 519] width 214 height 31
drag, startPoint x: 521, startPoint y: 491, endPoint x: 460, endPoint y: 386, distance: 121.2
click at [518, 486] on div "Click "Add Videos to Widget" button above and choose videos for this widget fro…" at bounding box center [429, 357] width 470 height 419
click at [433, 359] on button "Add Videos to Widget" at bounding box center [429, 366] width 184 height 29
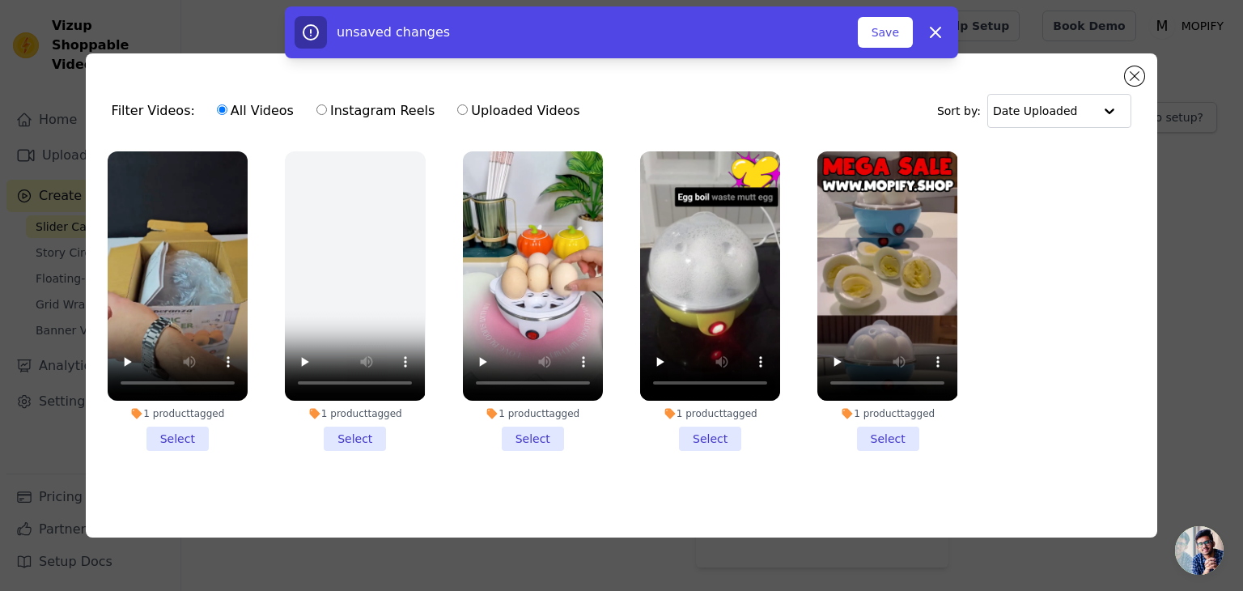
click at [196, 437] on li "1 product tagged Select" at bounding box center [178, 301] width 140 height 300
click at [0, 0] on input "1 product tagged Select" at bounding box center [0, 0] width 0 height 0
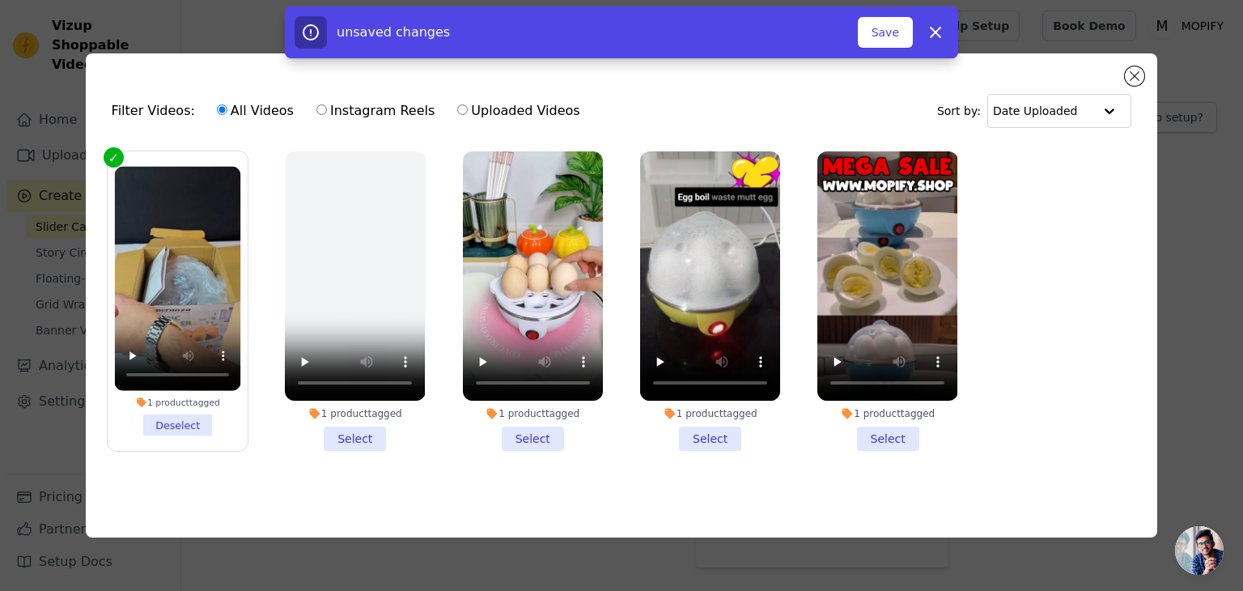
click at [360, 435] on li "1 product tagged Select" at bounding box center [355, 301] width 140 height 300
click at [0, 0] on input "1 product tagged Select" at bounding box center [0, 0] width 0 height 0
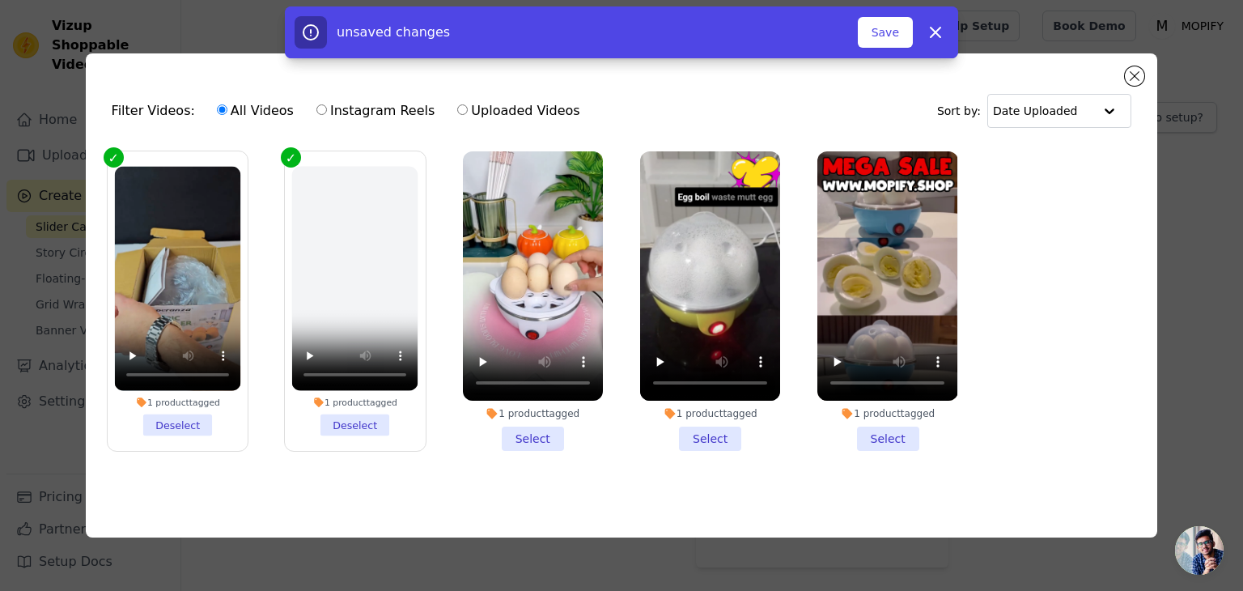
click at [535, 437] on li "1 product tagged Select" at bounding box center [533, 301] width 140 height 300
click at [0, 0] on input "1 product tagged Select" at bounding box center [0, 0] width 0 height 0
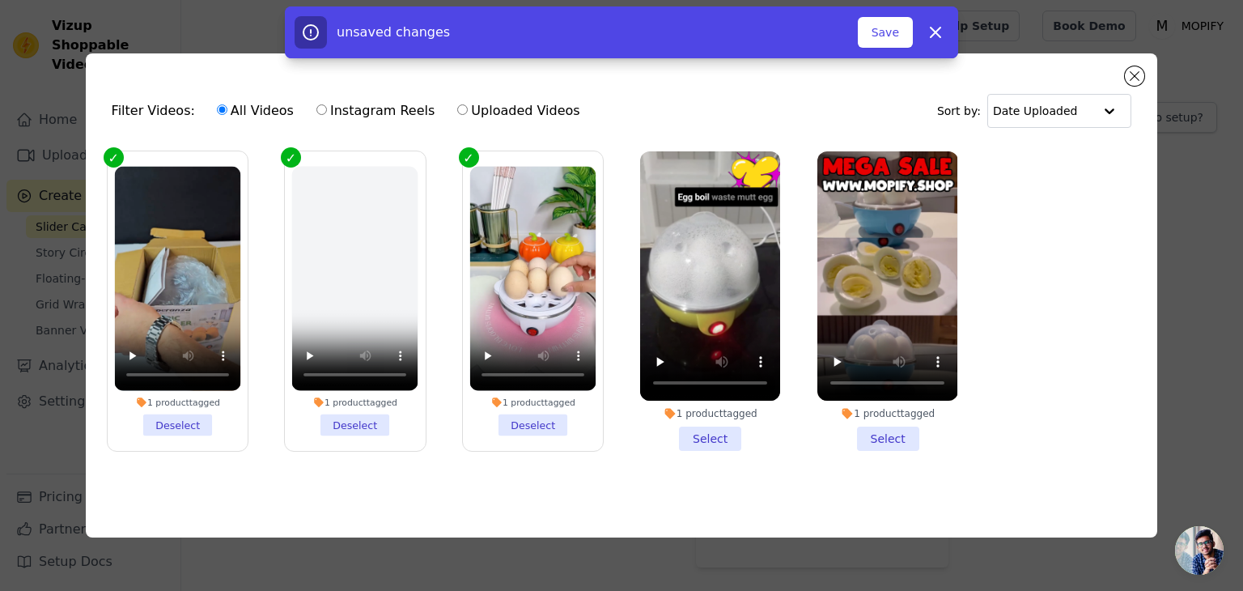
drag, startPoint x: 686, startPoint y: 437, endPoint x: 801, endPoint y: 441, distance: 115.8
click at [686, 436] on li "1 product tagged Select" at bounding box center [710, 301] width 140 height 300
click at [0, 0] on input "1 product tagged Select" at bounding box center [0, 0] width 0 height 0
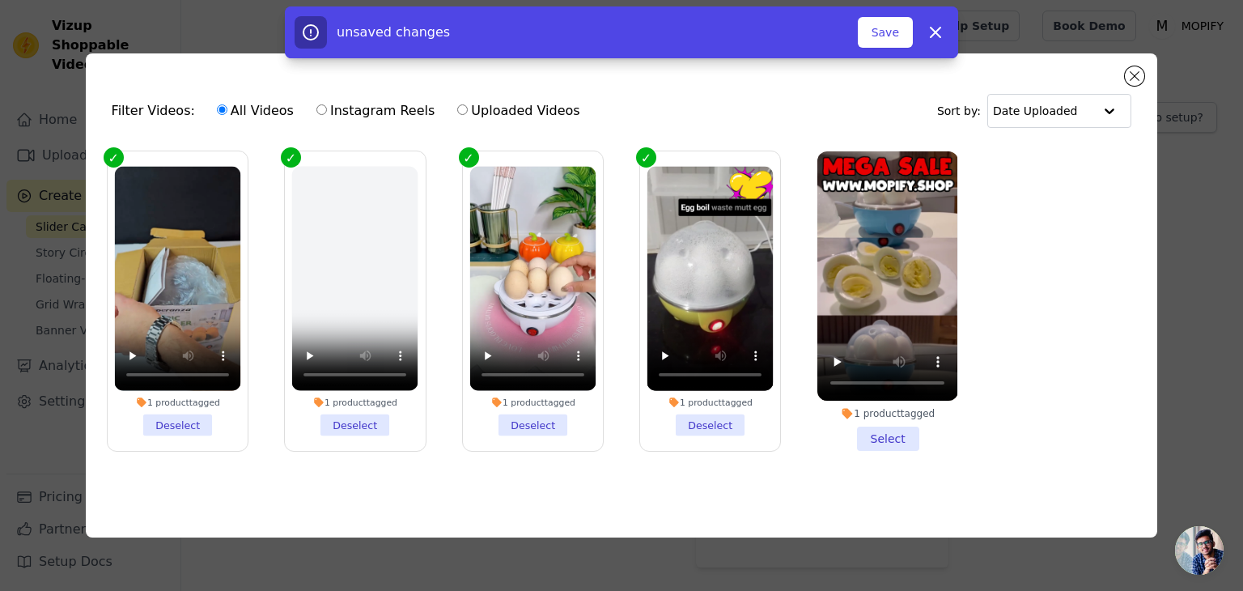
click at [869, 435] on li "1 product tagged Select" at bounding box center [888, 301] width 140 height 300
click at [0, 0] on input "1 product tagged Select" at bounding box center [0, 0] width 0 height 0
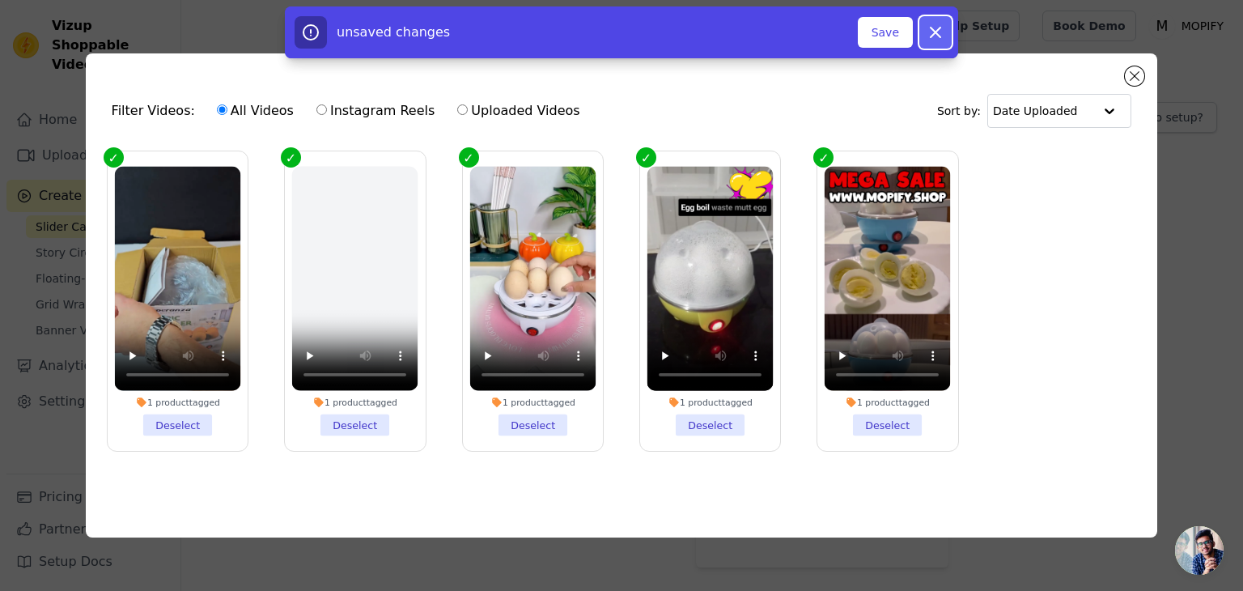
click at [939, 36] on icon "button" at bounding box center [936, 33] width 10 height 10
click at [889, 35] on button "Add To Widget" at bounding box center [859, 32] width 108 height 31
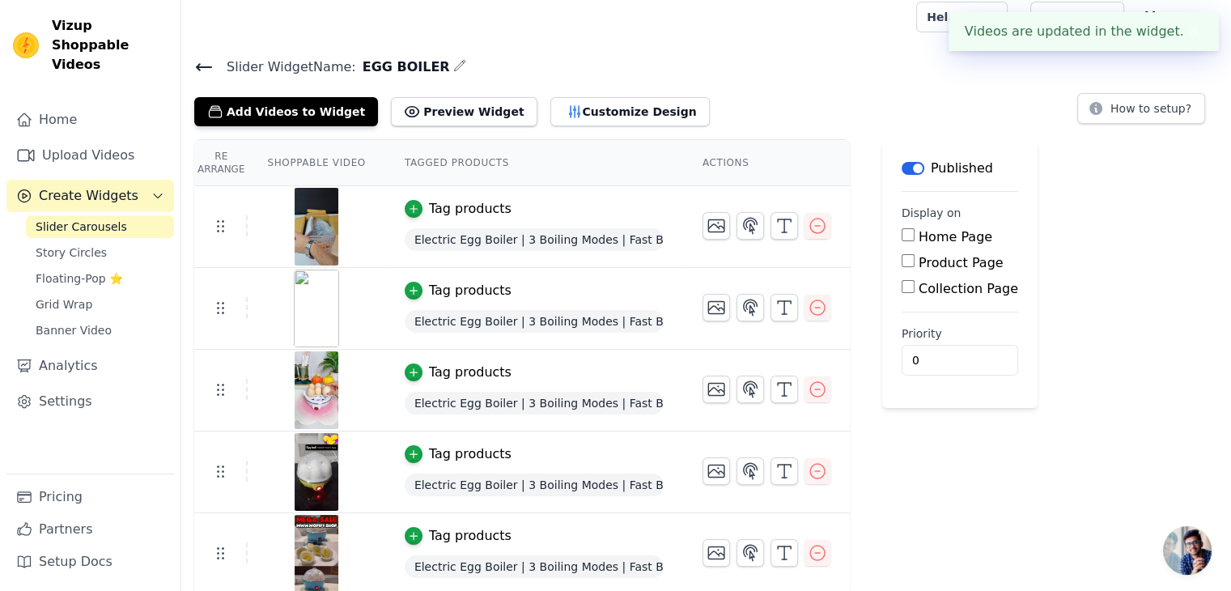
scroll to position [11, 0]
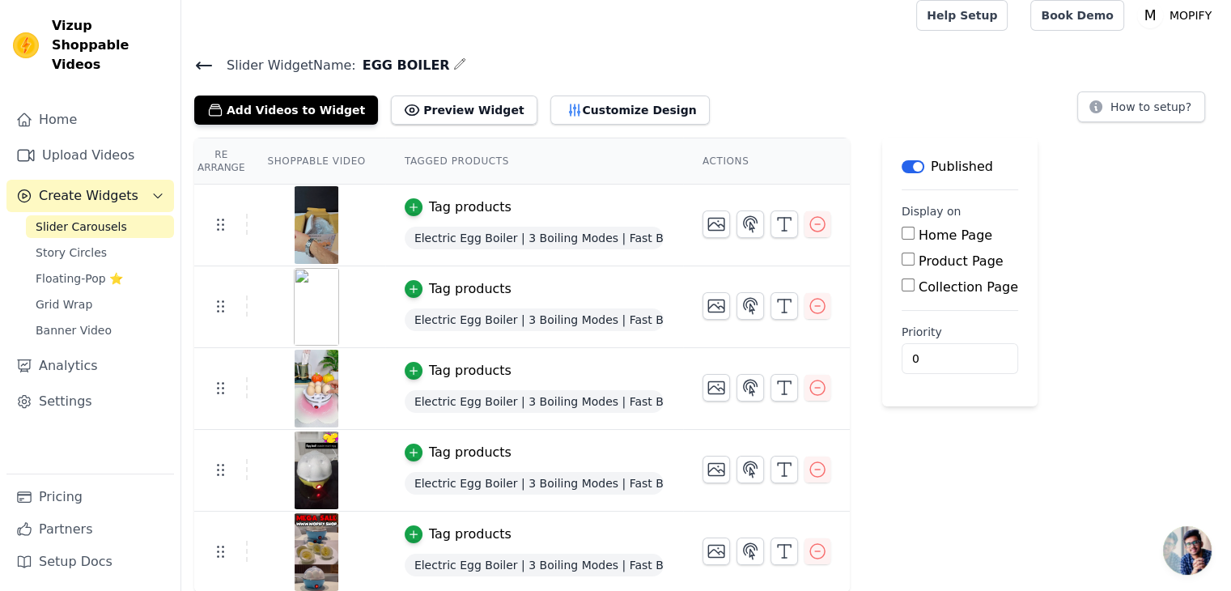
click at [902, 261] on input "Product Page" at bounding box center [908, 259] width 13 height 13
checkbox input "true"
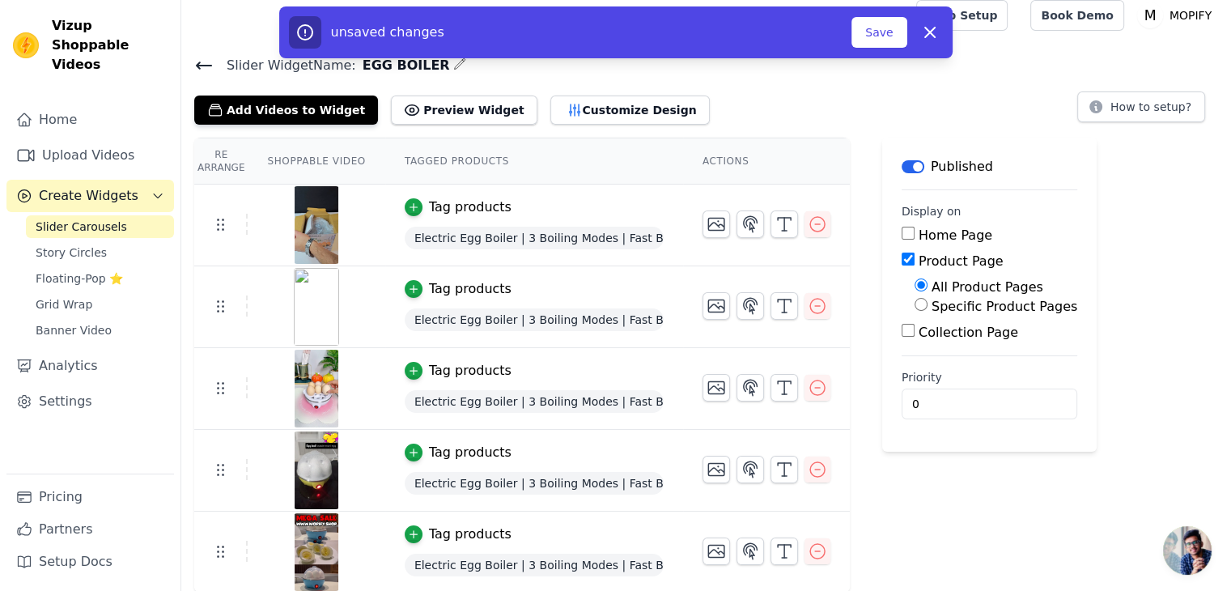
click at [915, 300] on input "Specific Product Pages" at bounding box center [921, 304] width 13 height 13
radio input "true"
click at [929, 345] on button "Select Products" at bounding box center [969, 343] width 108 height 28
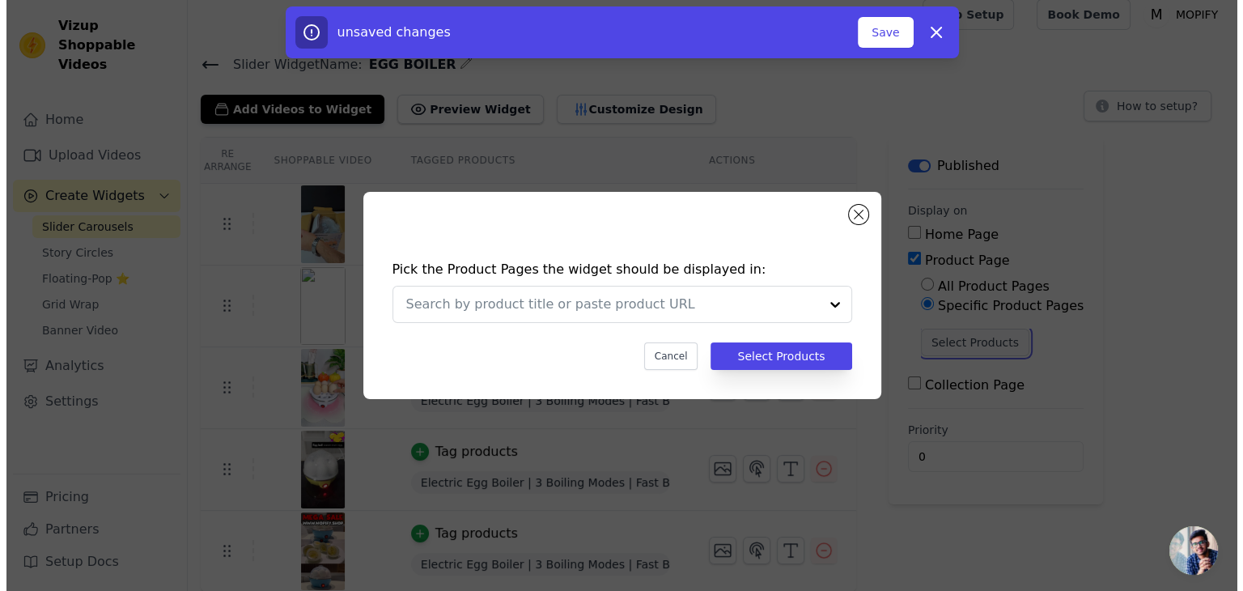
scroll to position [0, 0]
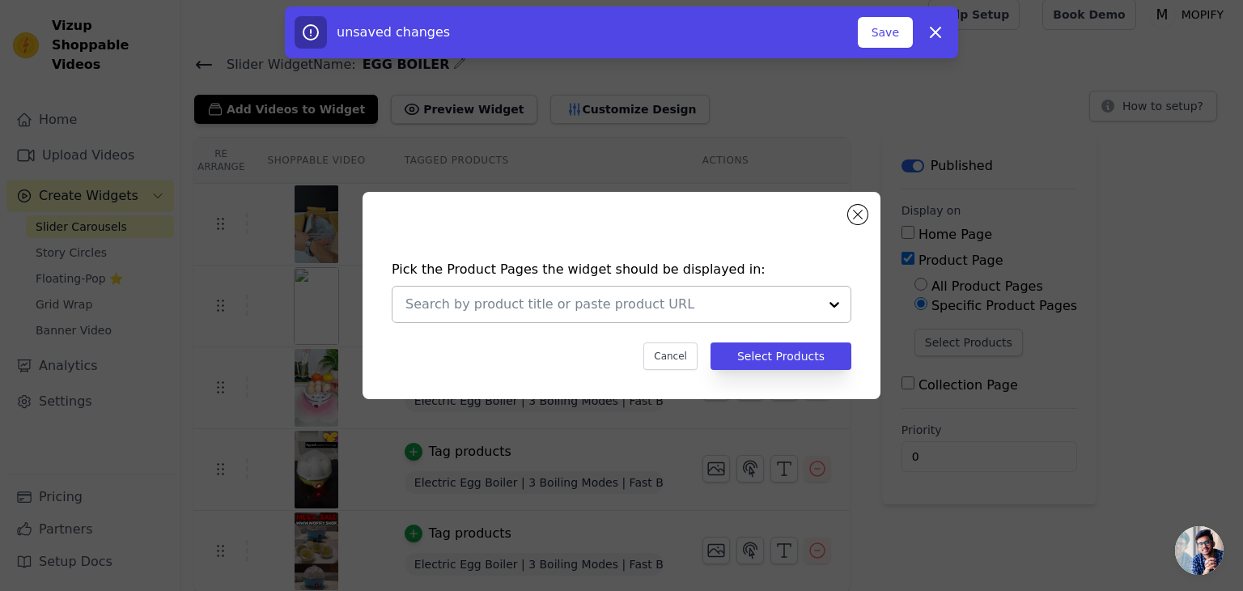
click at [736, 305] on input "text" at bounding box center [612, 304] width 413 height 19
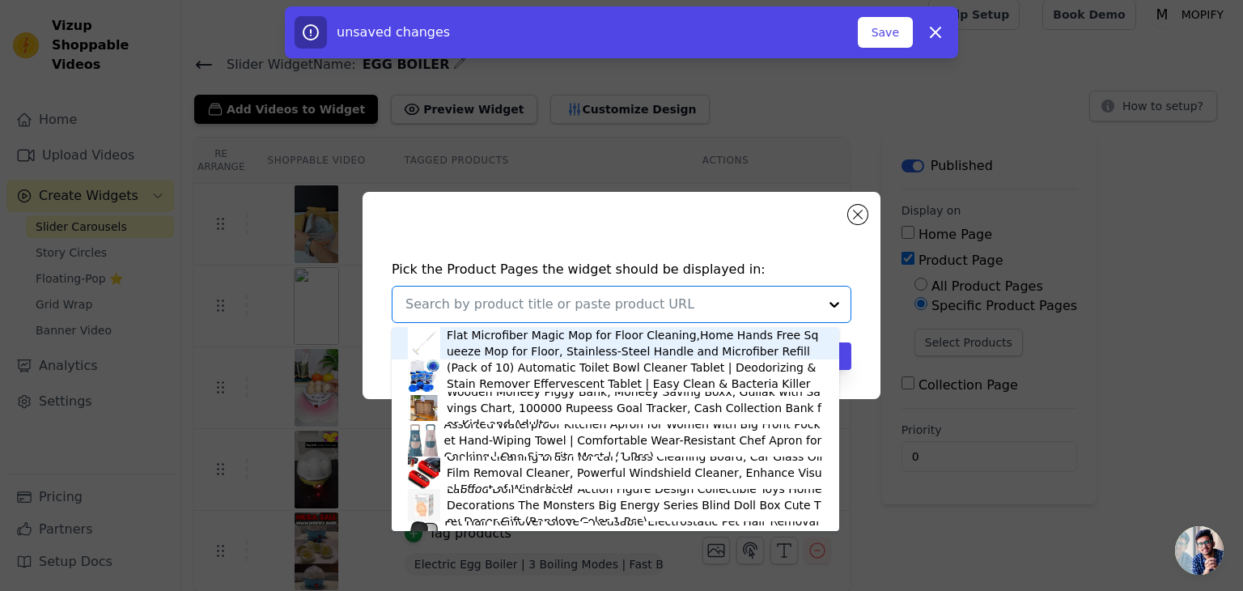
paste input "EGG BOILER"
type input "EGG BOILER"
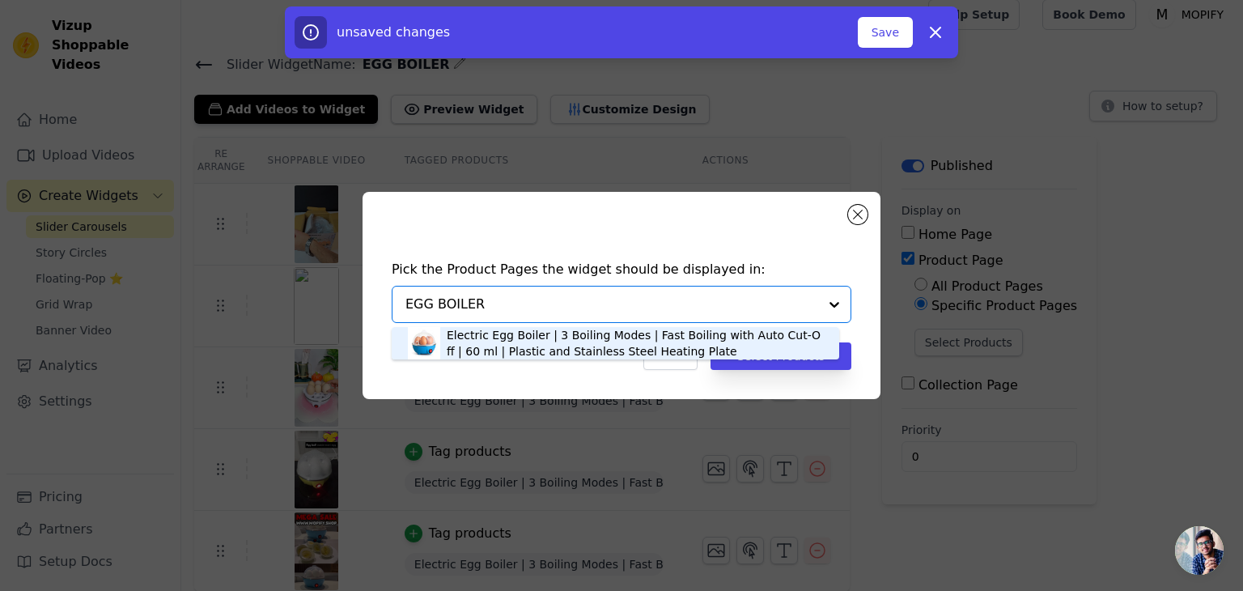
click at [597, 341] on div "Electric Egg Boiler | 3 Boiling Modes | Fast Boiling with Auto Cut-Off | 60 ml …" at bounding box center [635, 343] width 376 height 32
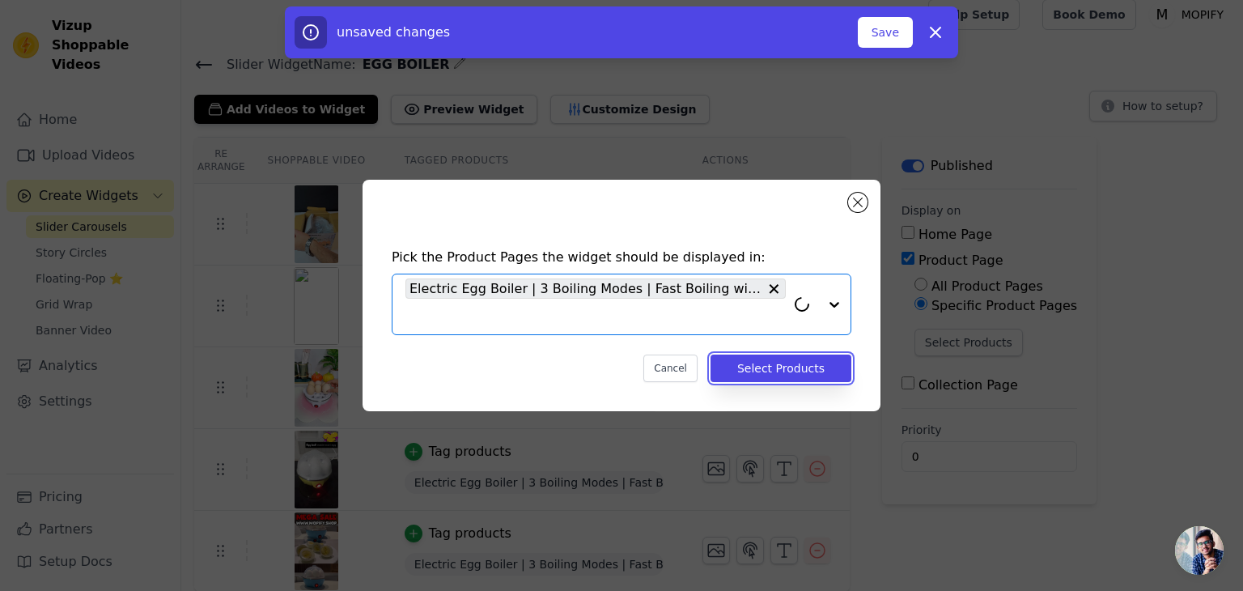
click at [781, 367] on button "Select Products" at bounding box center [781, 369] width 141 height 28
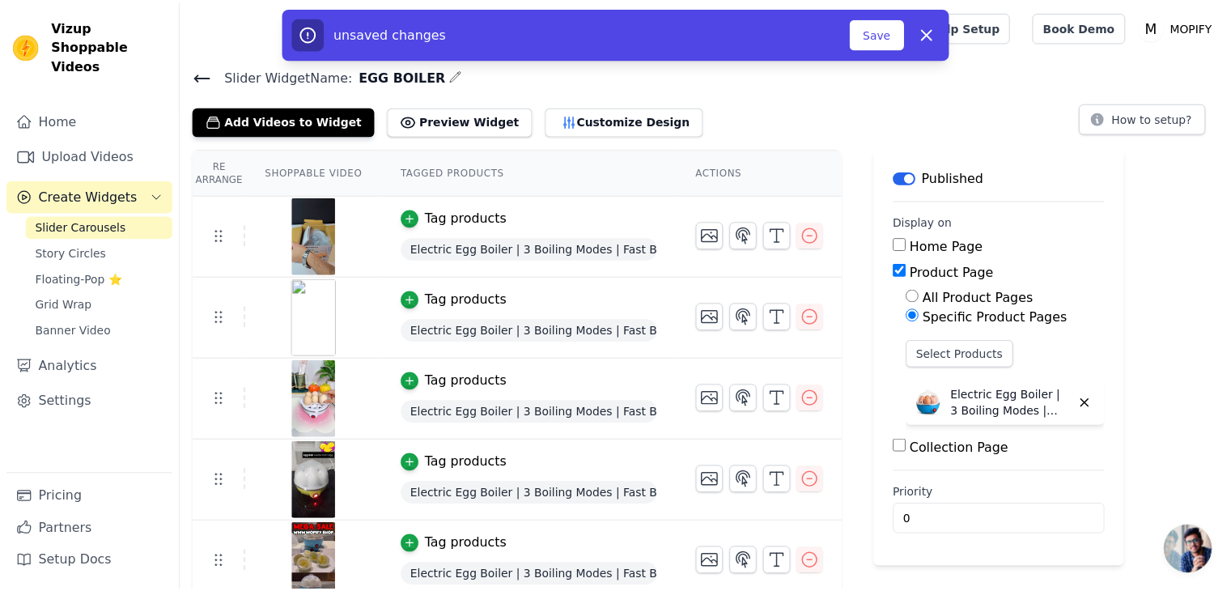
scroll to position [11, 0]
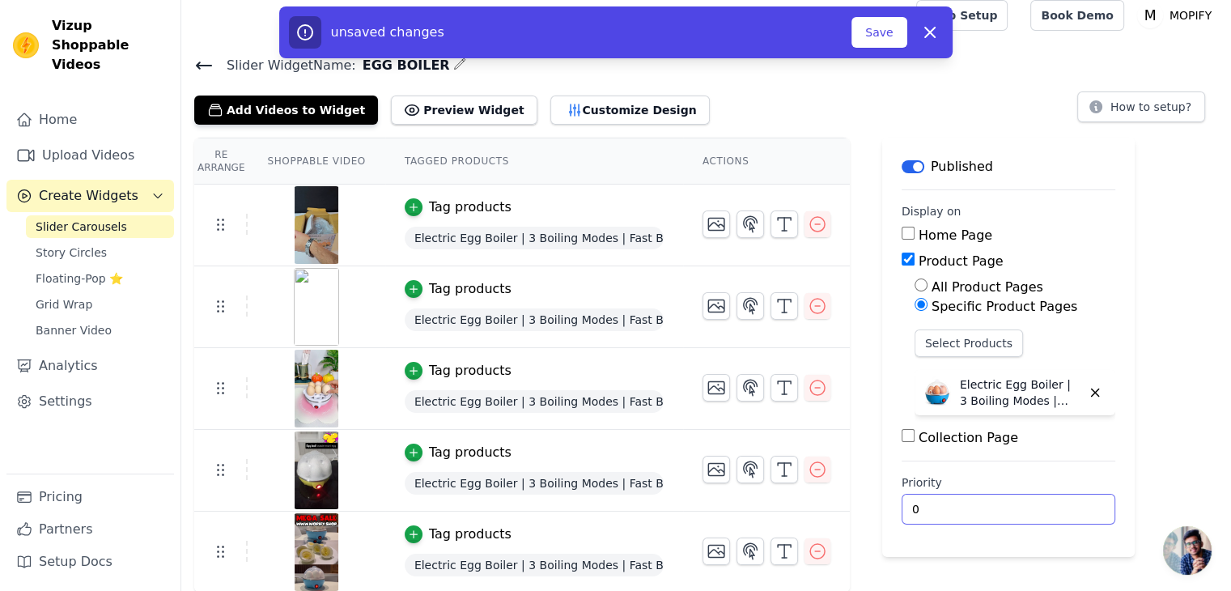
click at [929, 503] on input "0" at bounding box center [1009, 509] width 214 height 31
click at [1063, 512] on input "0" at bounding box center [1009, 509] width 214 height 31
click at [1065, 512] on input "0" at bounding box center [1009, 509] width 214 height 31
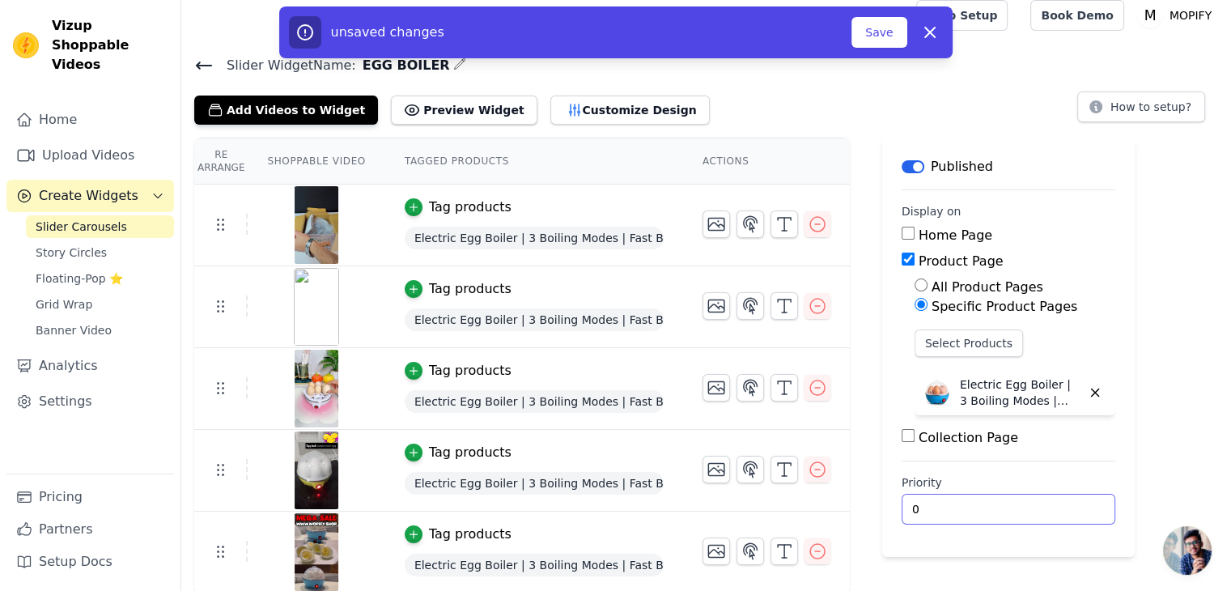
click at [1065, 511] on input "0" at bounding box center [1009, 509] width 214 height 31
click at [1065, 509] on input "0" at bounding box center [1009, 509] width 214 height 31
click at [1065, 499] on input "1" at bounding box center [1009, 509] width 214 height 31
click at [1065, 499] on input "2" at bounding box center [1009, 509] width 214 height 31
click at [1065, 499] on input "3" at bounding box center [1009, 509] width 214 height 31
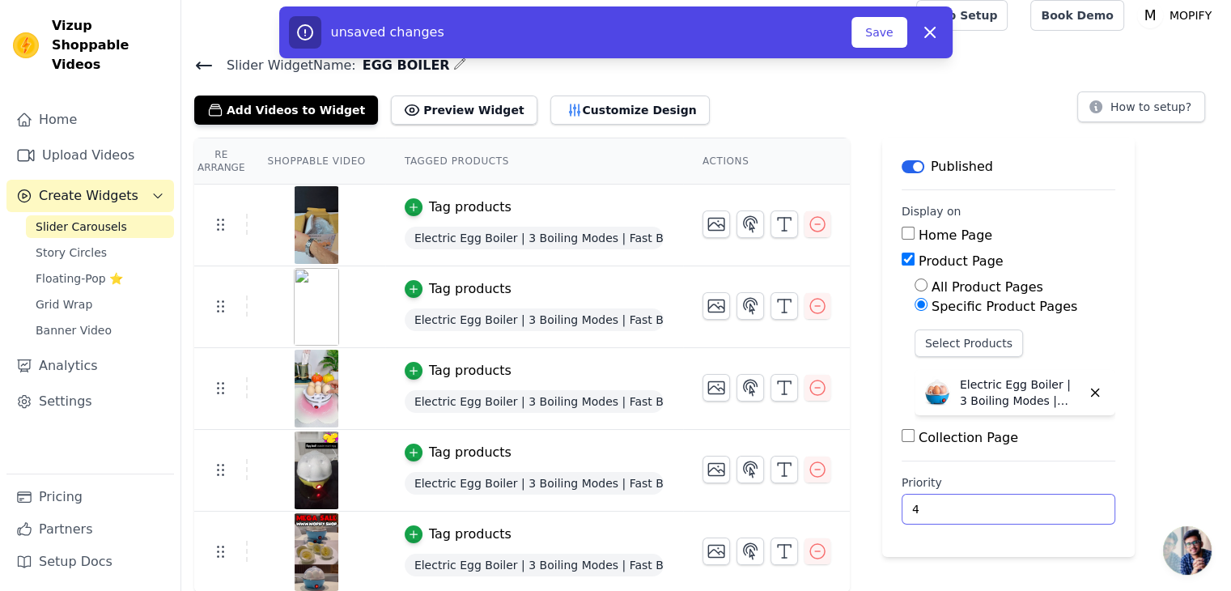
click at [1065, 499] on input "4" at bounding box center [1009, 509] width 214 height 31
type input "5"
click at [1065, 499] on input "5" at bounding box center [1009, 509] width 214 height 31
click at [1141, 399] on div "Re Arrange Shoppable Video Tagged Products Actions Tag products Electric Egg Bo…" at bounding box center [706, 366] width 1050 height 456
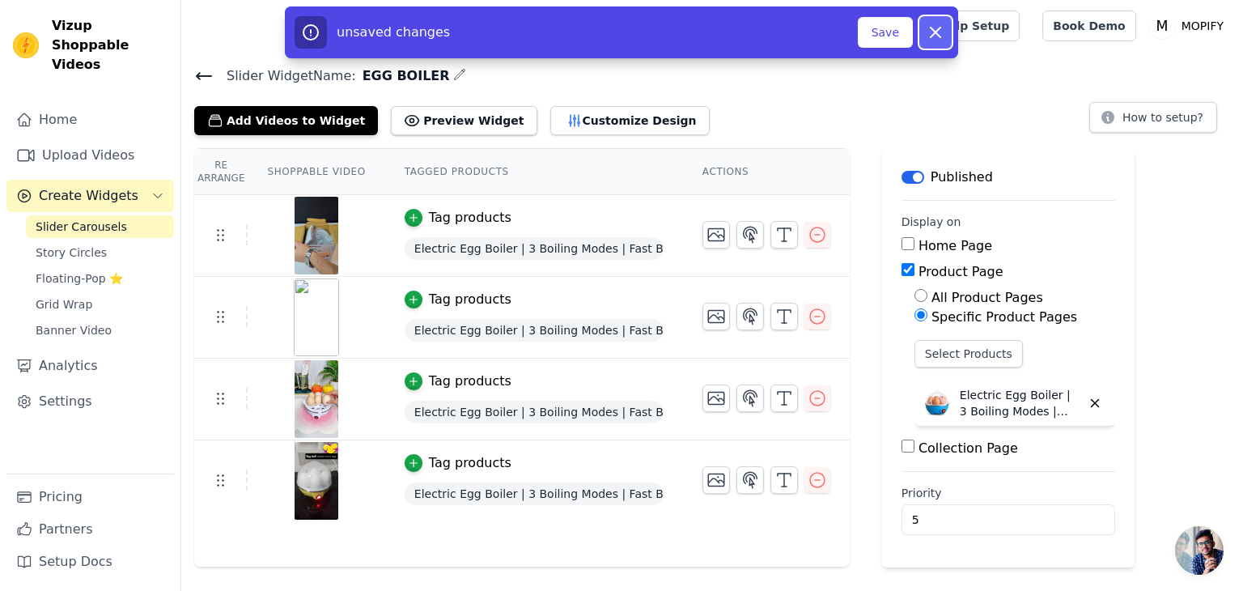
click at [935, 24] on icon "button" at bounding box center [935, 32] width 19 height 19
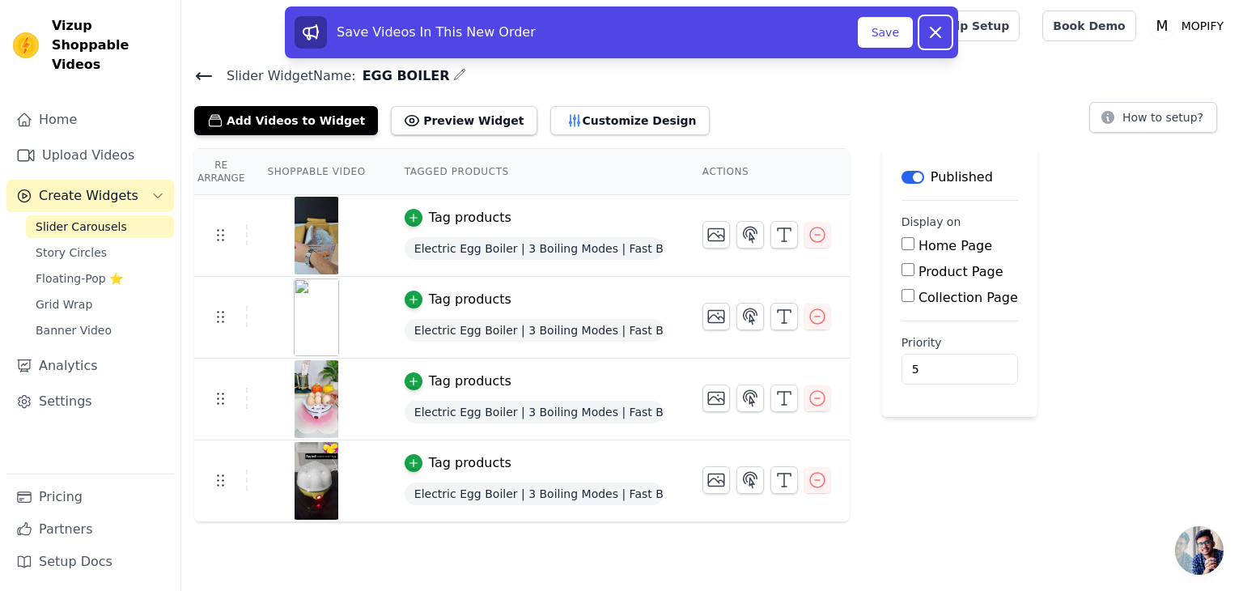
click at [935, 24] on icon at bounding box center [935, 32] width 19 height 19
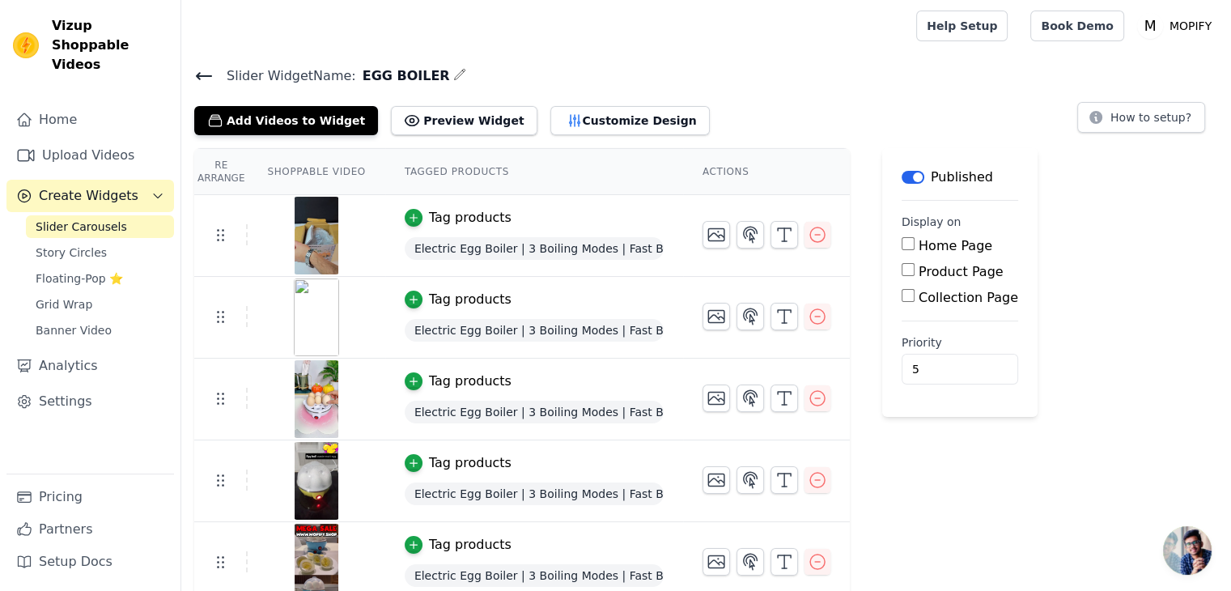
click at [902, 270] on input "Product Page" at bounding box center [908, 269] width 13 height 13
checkbox input "true"
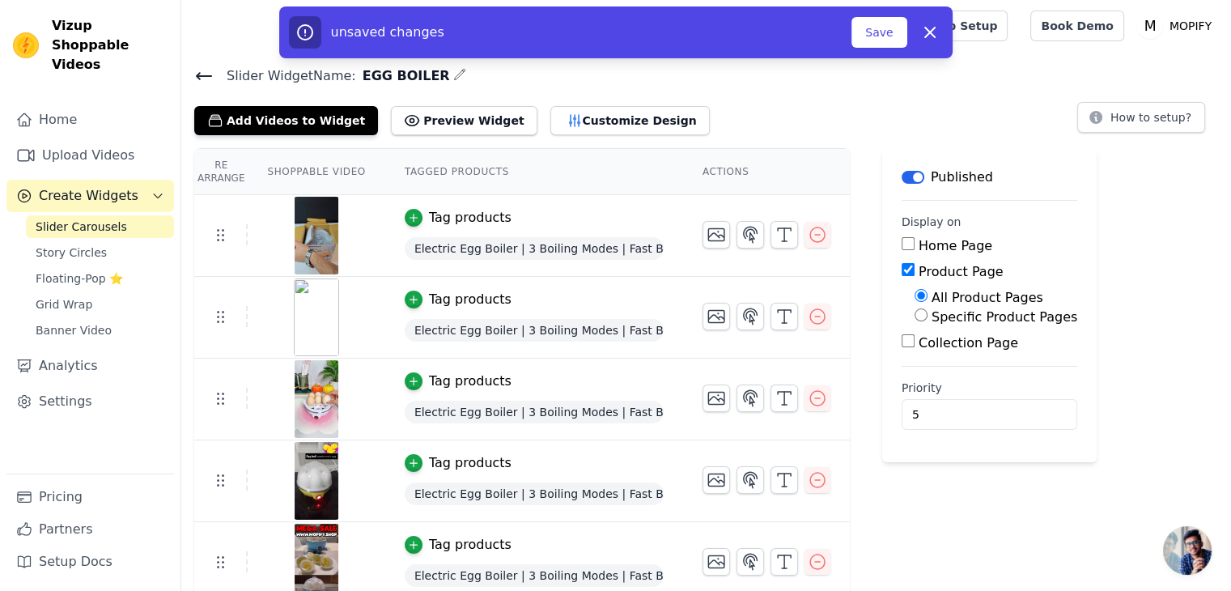
click at [915, 317] on input "Specific Product Pages" at bounding box center [921, 314] width 13 height 13
radio input "true"
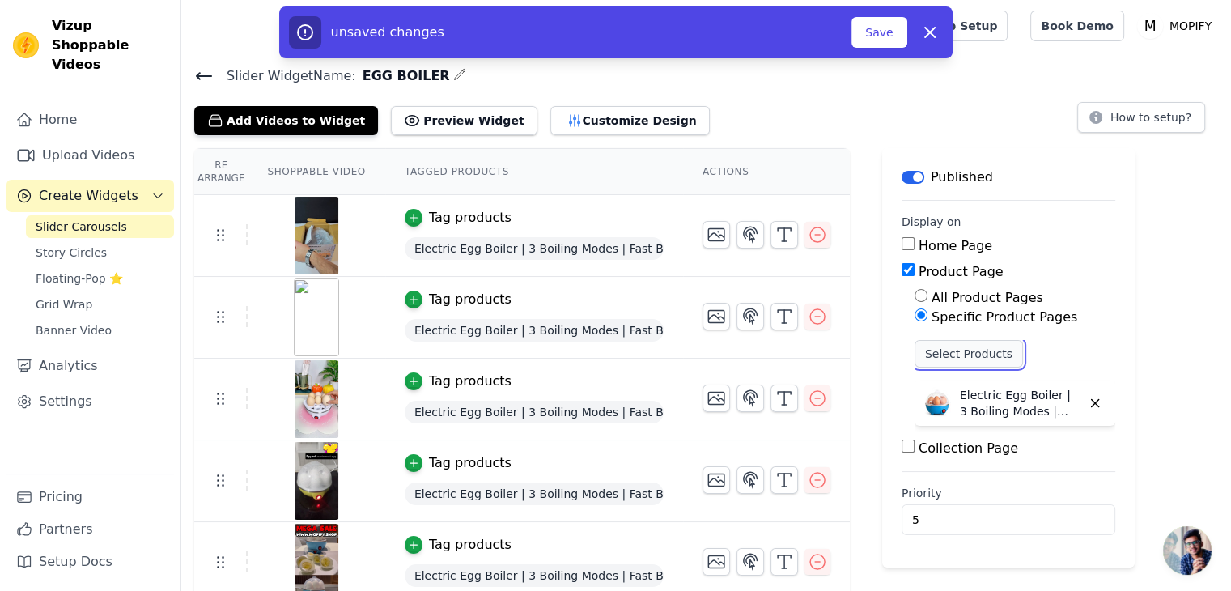
click at [952, 351] on button "Select Products" at bounding box center [969, 354] width 108 height 28
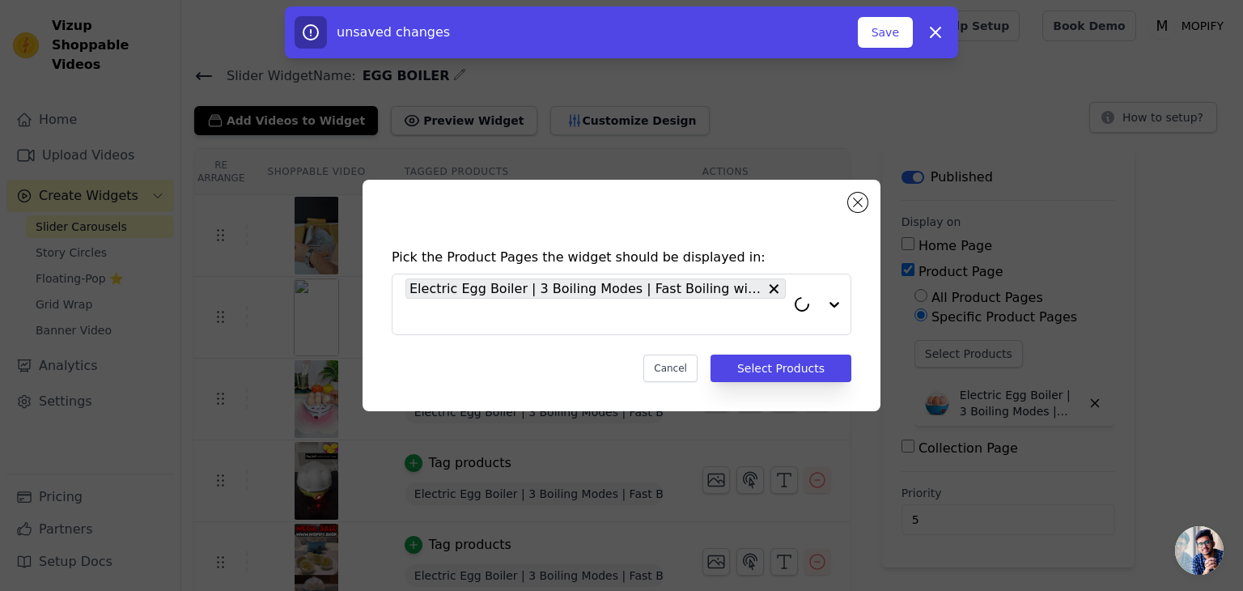
click at [1111, 348] on div "Pick the Product Pages the widget should be displayed in: Electric Egg Boiler |…" at bounding box center [622, 295] width 1192 height 283
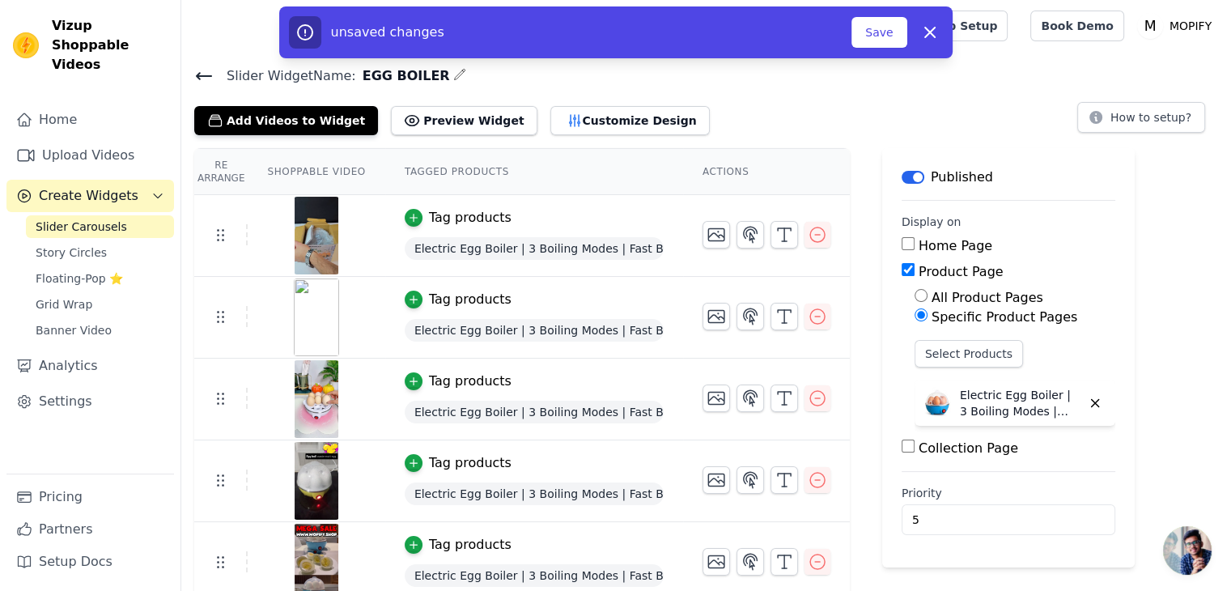
scroll to position [11, 0]
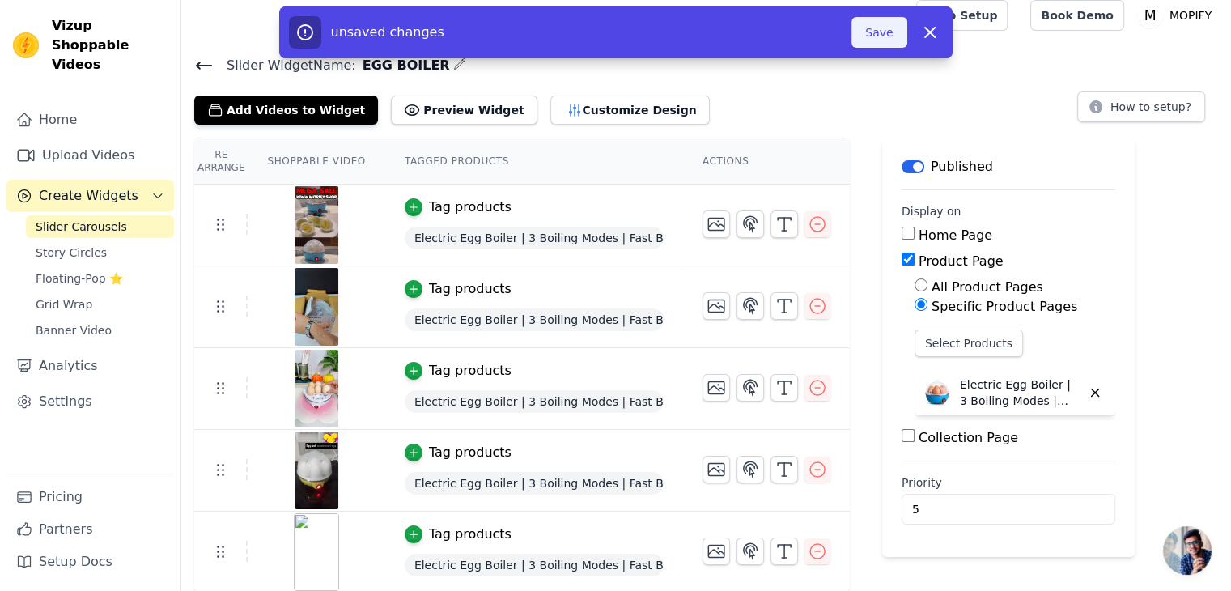
click at [886, 36] on button "Save" at bounding box center [879, 32] width 55 height 31
click at [878, 23] on button "Save" at bounding box center [879, 32] width 55 height 31
click at [887, 27] on button "Save" at bounding box center [879, 32] width 55 height 31
click at [884, 29] on button "Save" at bounding box center [879, 32] width 55 height 31
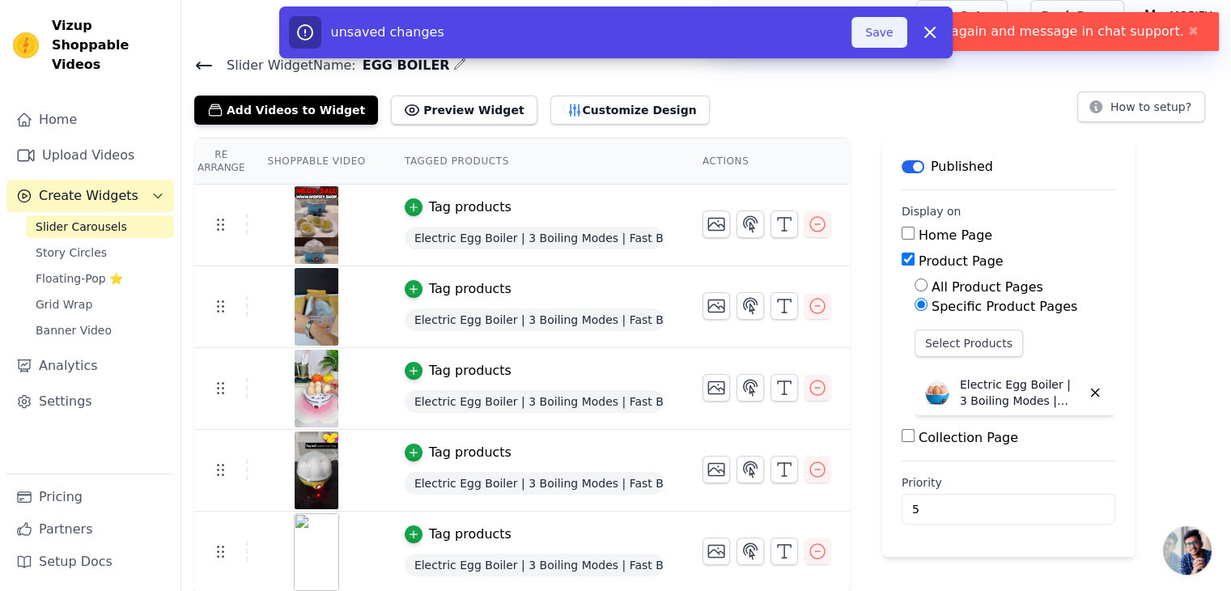
click at [884, 29] on button "Save" at bounding box center [879, 32] width 55 height 31
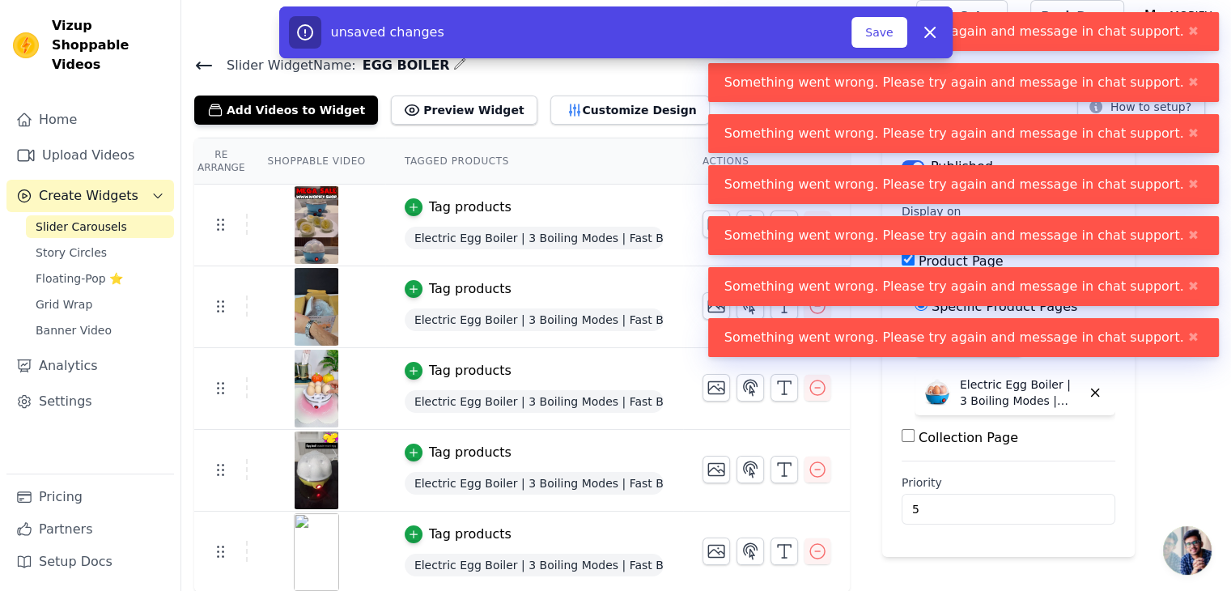
click at [729, 90] on div "Add Videos to Widget Preview Widget Customize Design How to setup?" at bounding box center [706, 107] width 1024 height 36
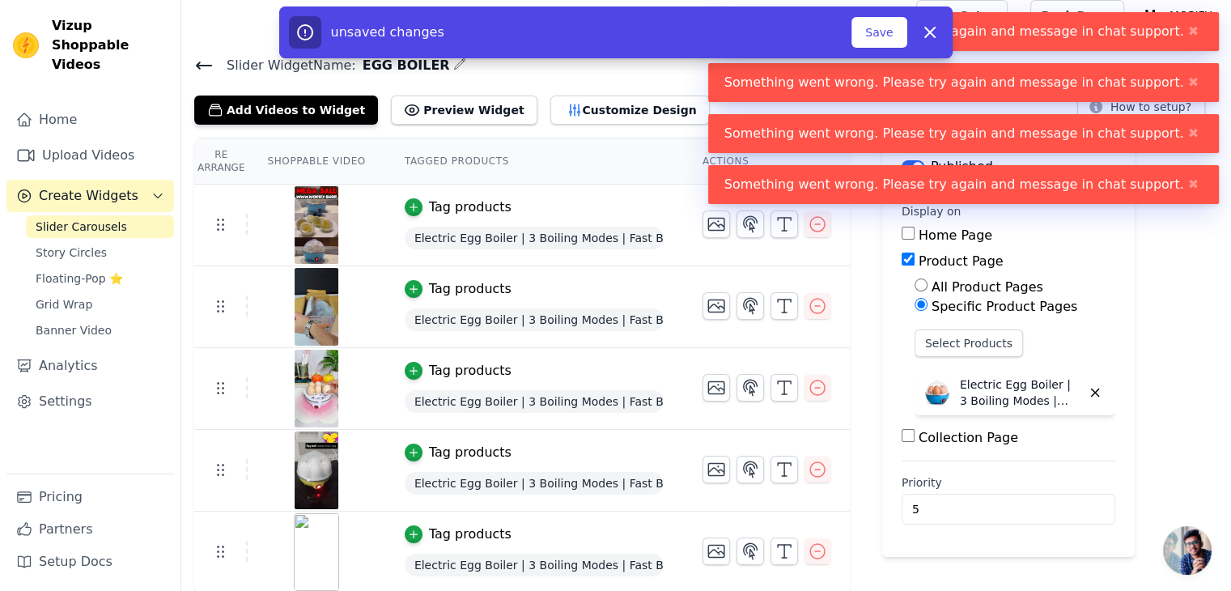
click at [201, 60] on div "Save Videos In This New Order Save Dismiss" at bounding box center [615, 35] width 1231 height 58
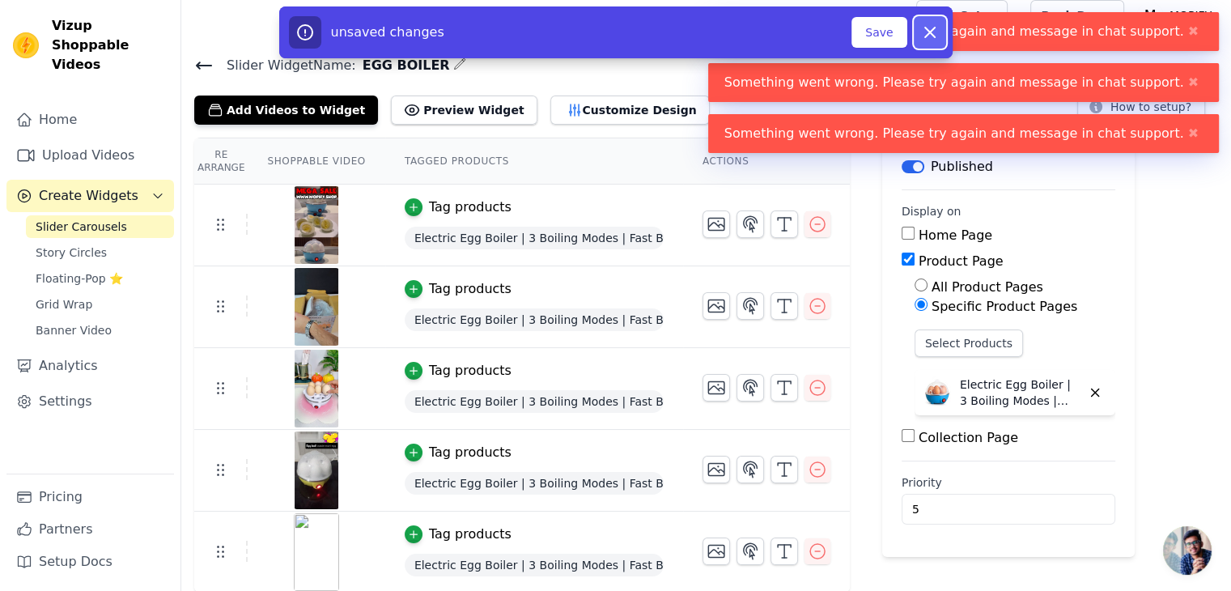
click at [924, 21] on button "Dismiss" at bounding box center [930, 32] width 32 height 32
checkbox input "false"
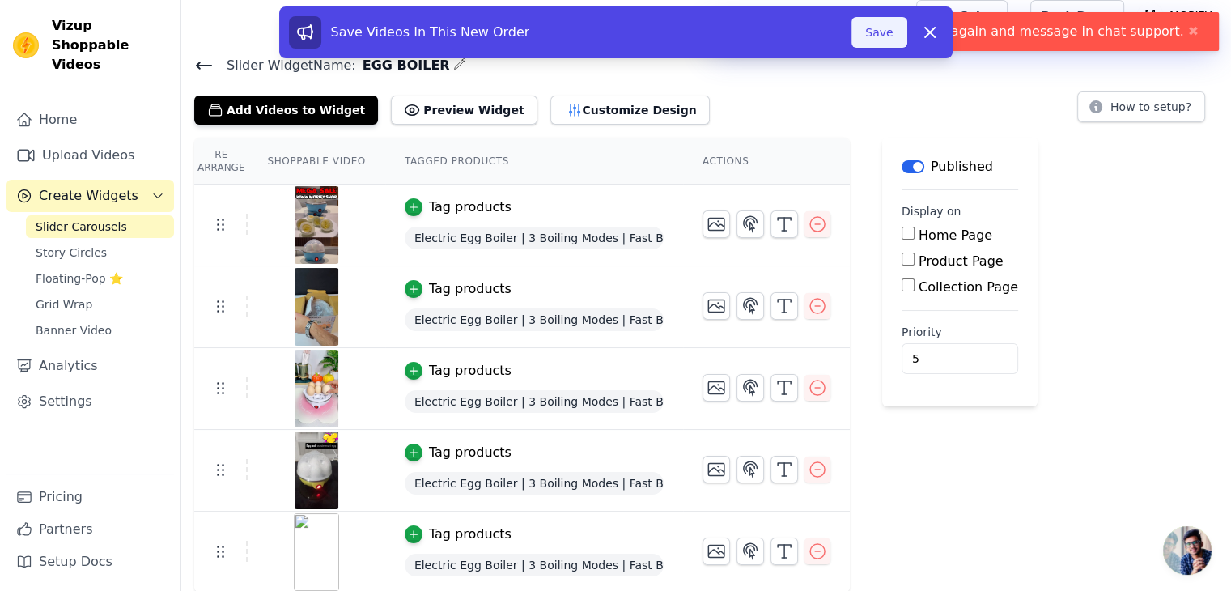
click at [890, 32] on button "Save" at bounding box center [879, 32] width 55 height 31
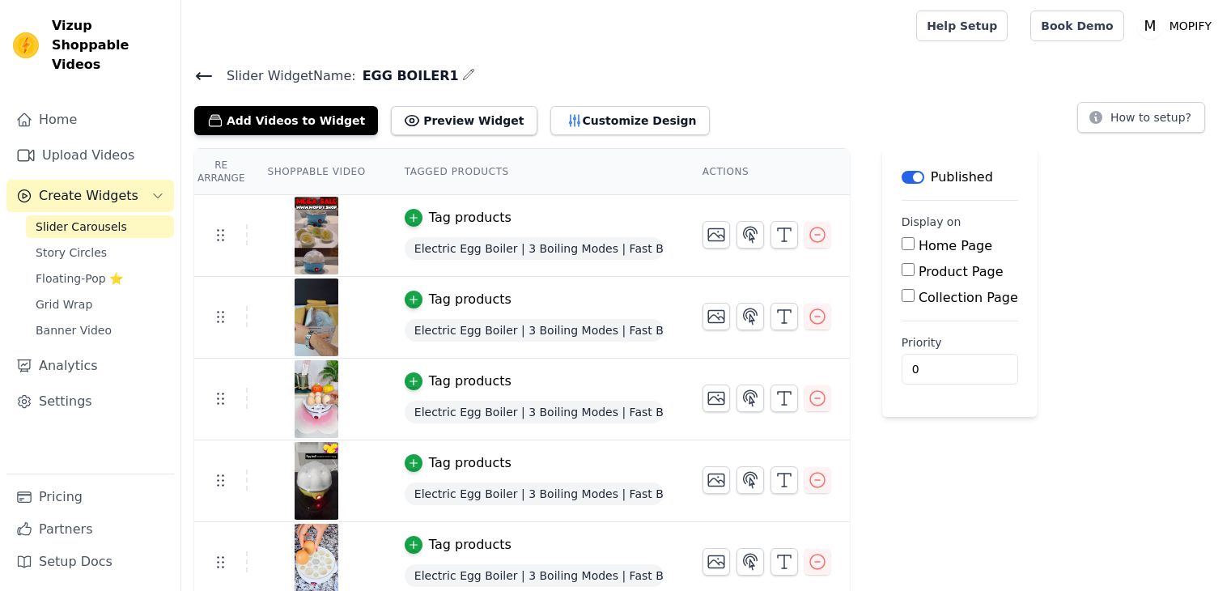
scroll to position [11, 0]
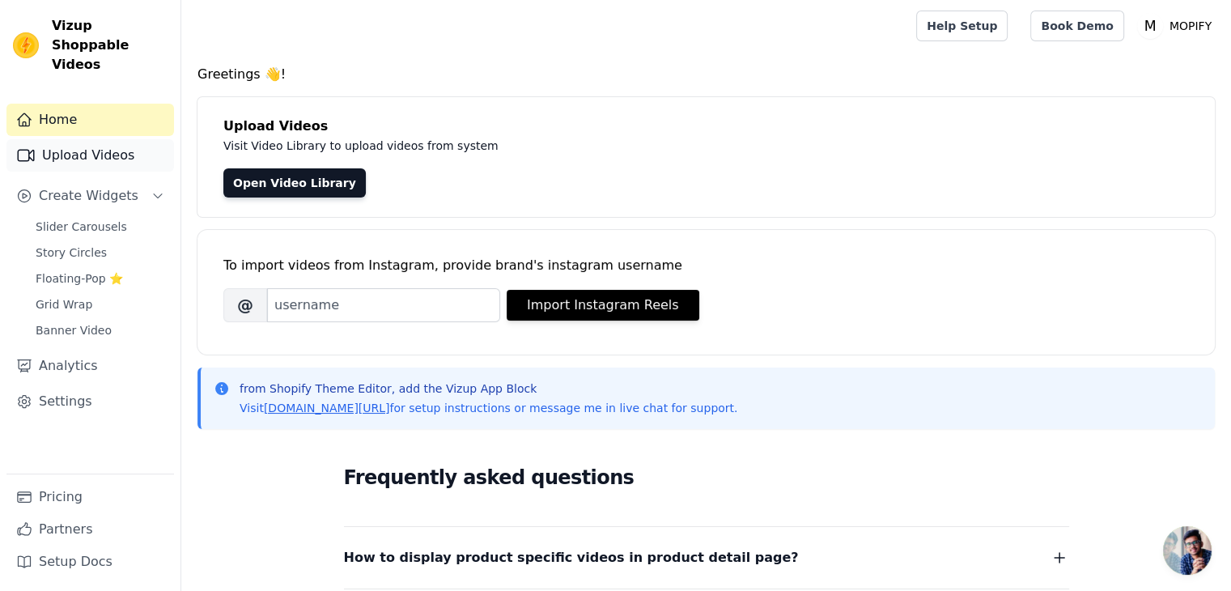
click at [121, 139] on link "Upload Videos" at bounding box center [90, 155] width 168 height 32
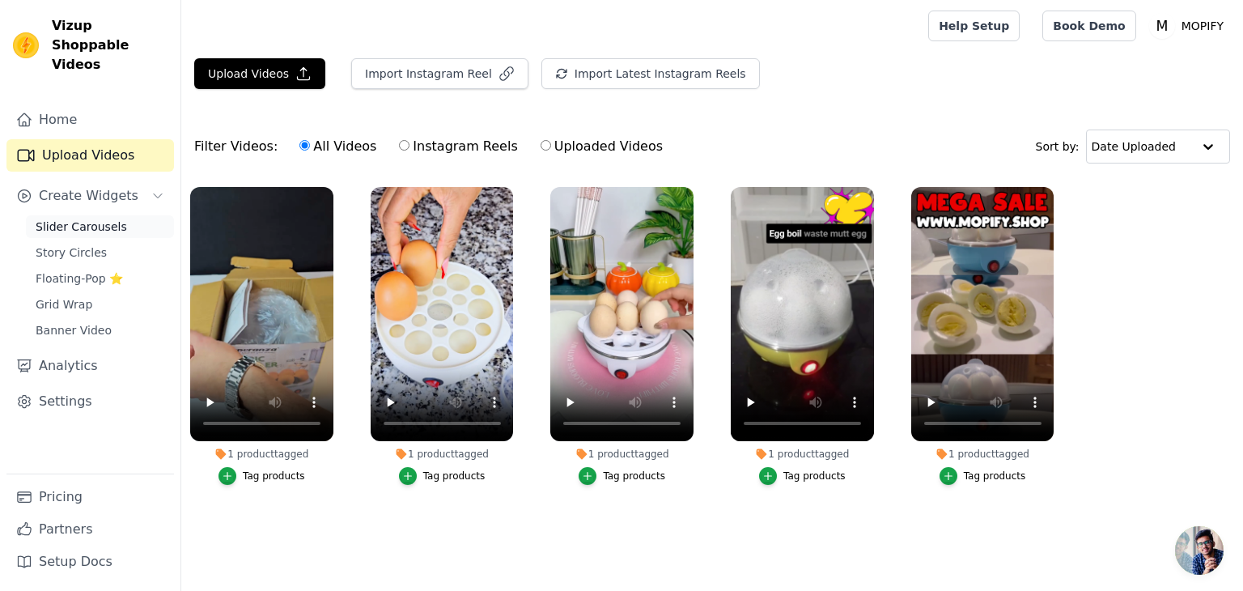
click at [87, 219] on span "Slider Carousels" at bounding box center [81, 227] width 91 height 16
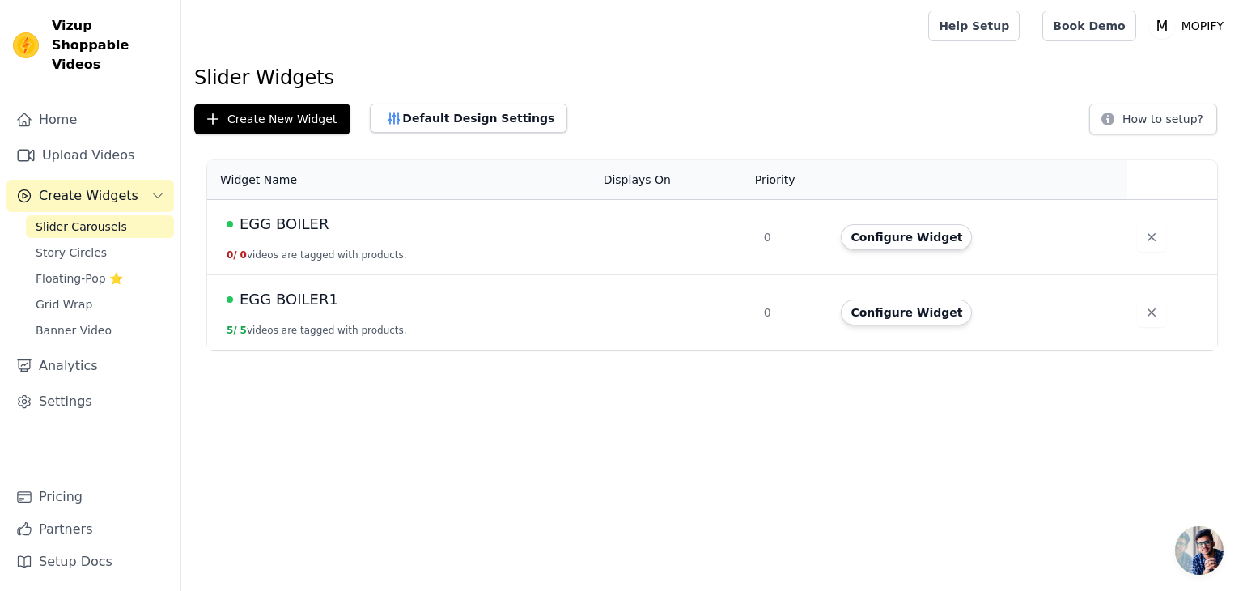
click at [667, 308] on td at bounding box center [674, 312] width 160 height 75
click at [883, 318] on button "Configure Widget" at bounding box center [906, 313] width 131 height 26
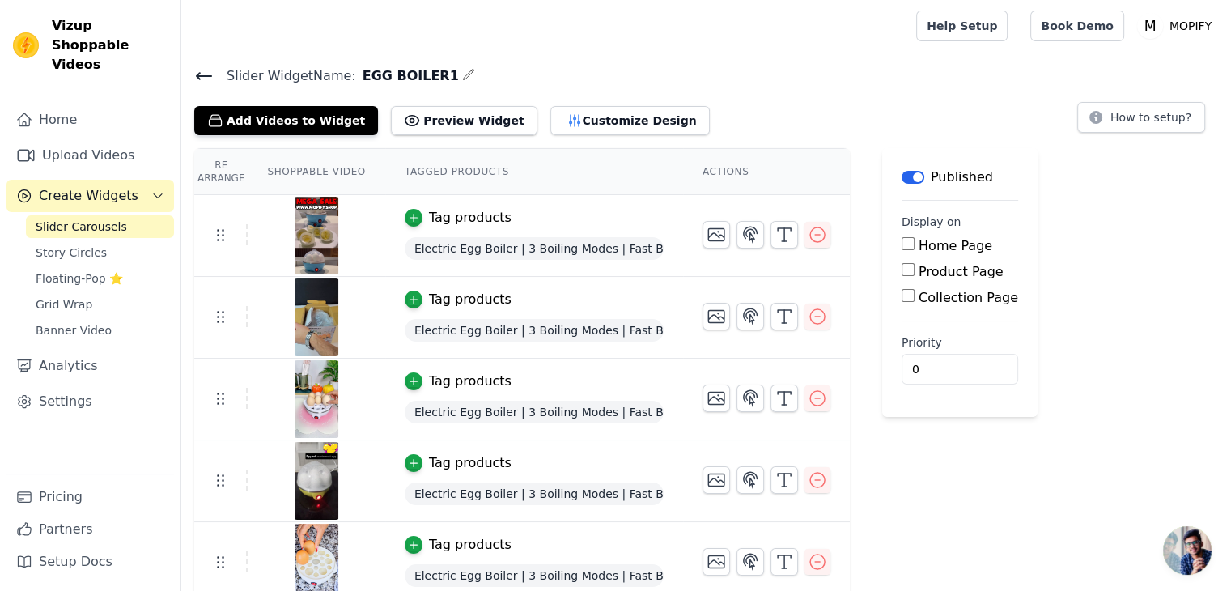
click at [902, 265] on input "Product Page" at bounding box center [908, 269] width 13 height 13
checkbox input "true"
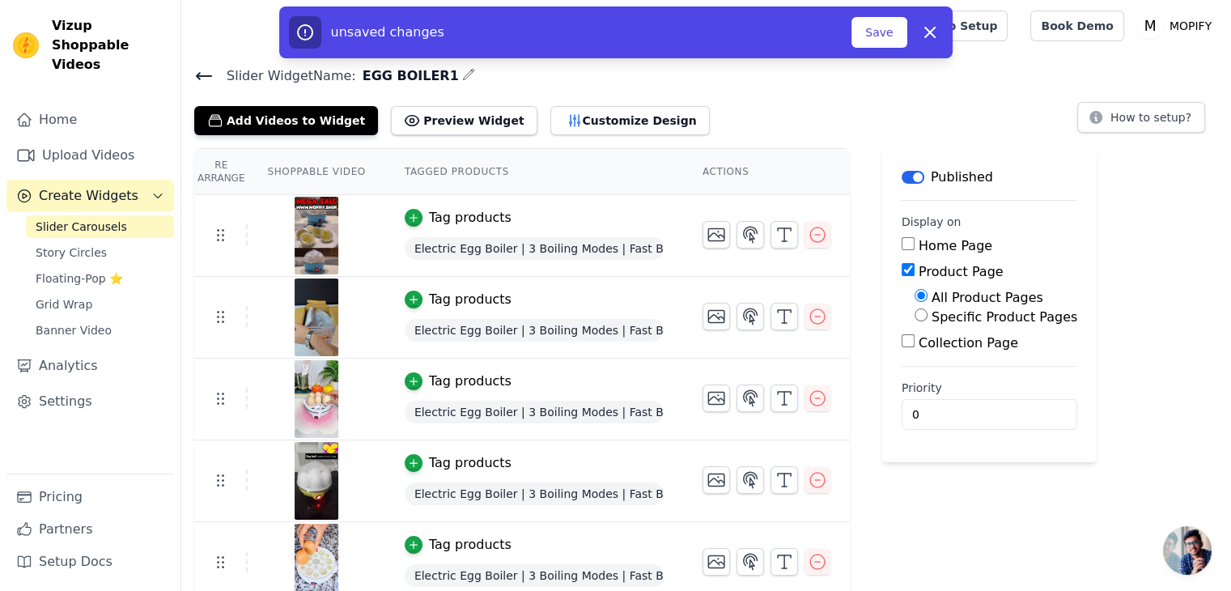
click at [915, 312] on input "Specific Product Pages" at bounding box center [921, 314] width 13 height 13
radio input "true"
click at [920, 359] on button "Select Products" at bounding box center [969, 354] width 108 height 28
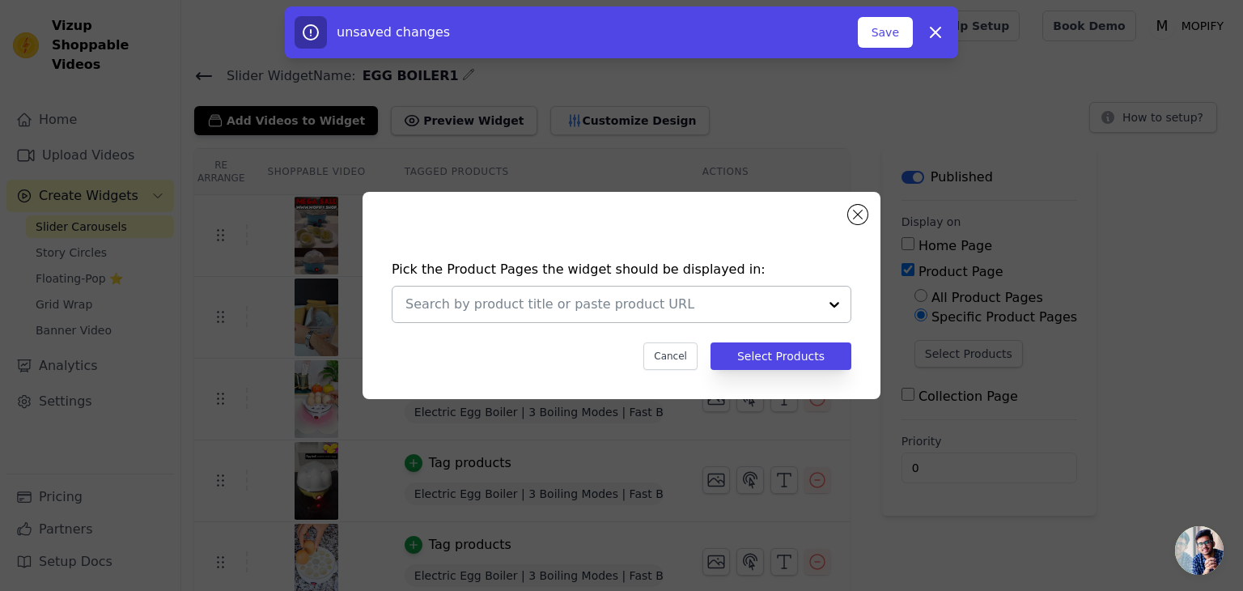
click at [635, 319] on div at bounding box center [612, 305] width 413 height 36
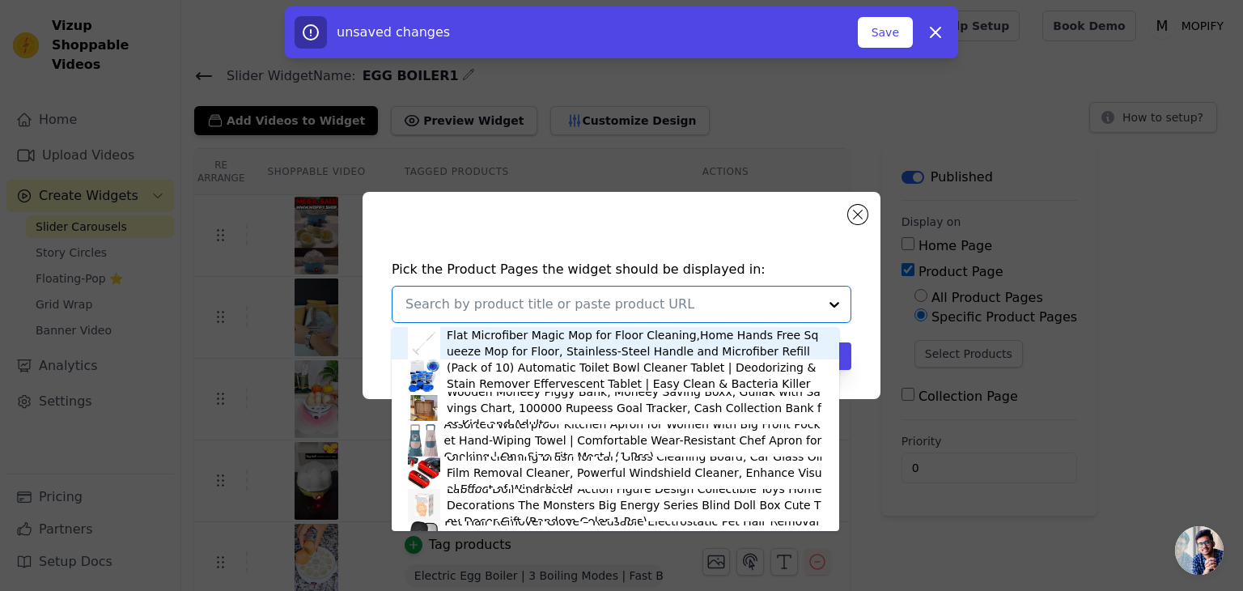
paste input "EGG BOILER"
type input "EGG BOILER"
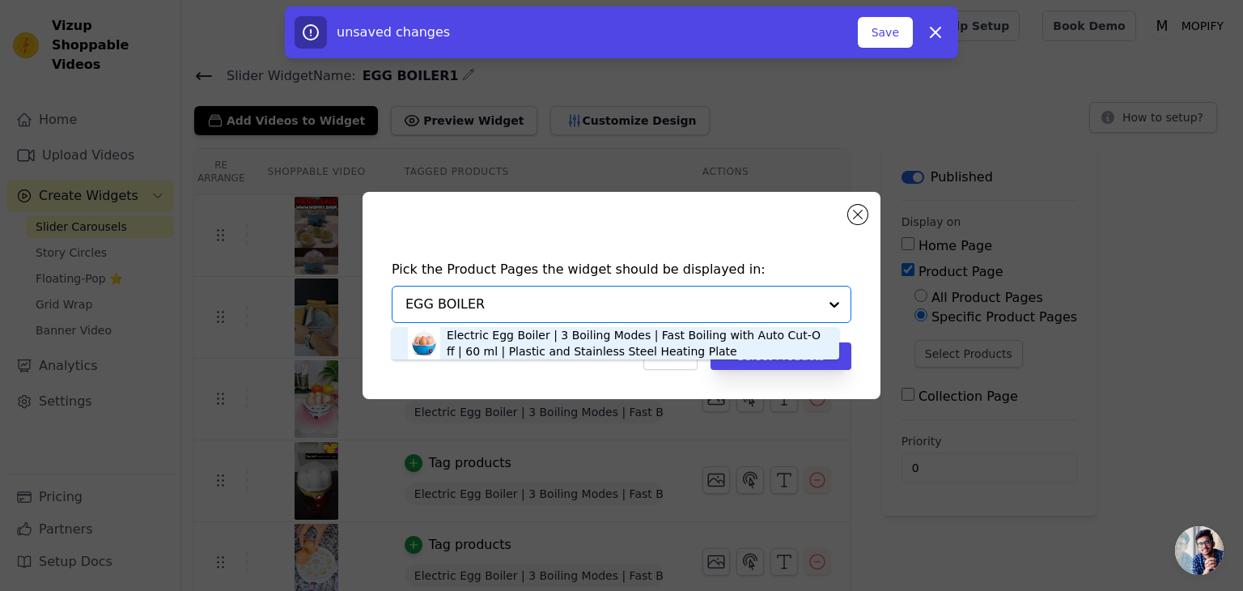
click at [554, 342] on div "Electric Egg Boiler | 3 Boiling Modes | Fast Boiling with Auto Cut-Off | 60 ml …" at bounding box center [635, 343] width 376 height 32
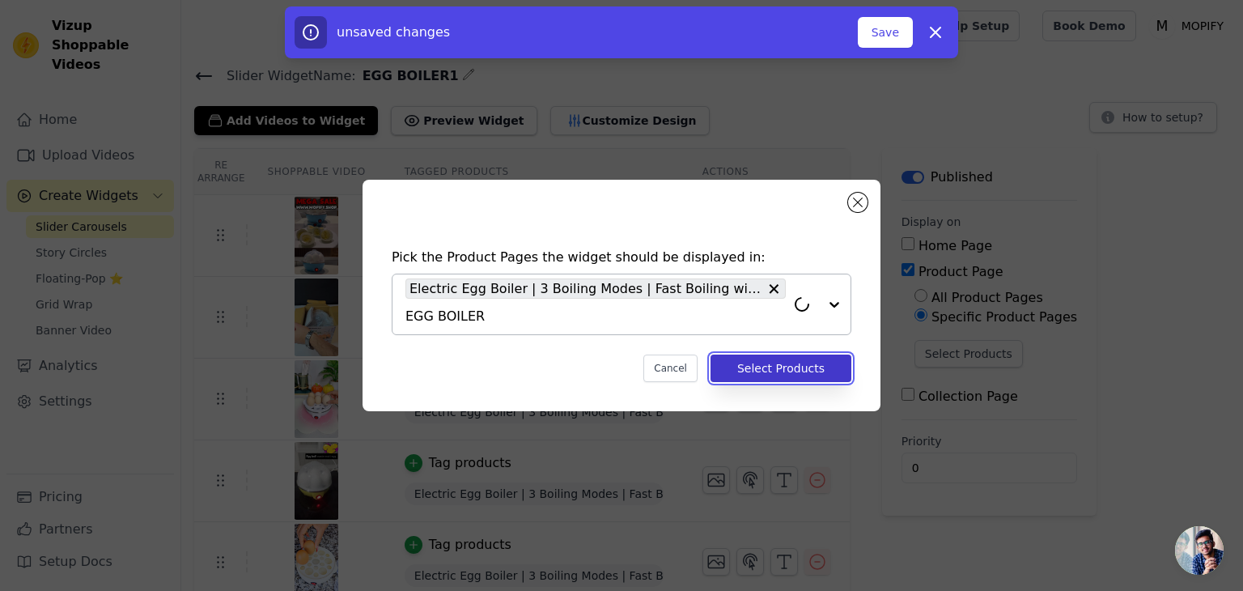
click at [770, 369] on button "Select Products" at bounding box center [781, 369] width 141 height 28
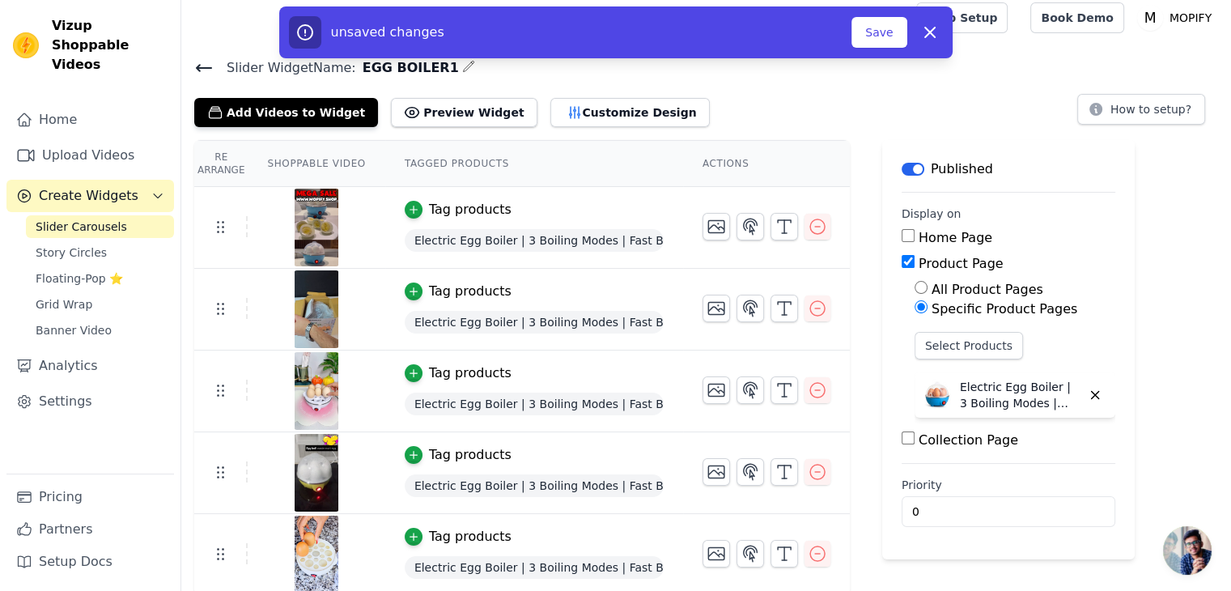
scroll to position [11, 0]
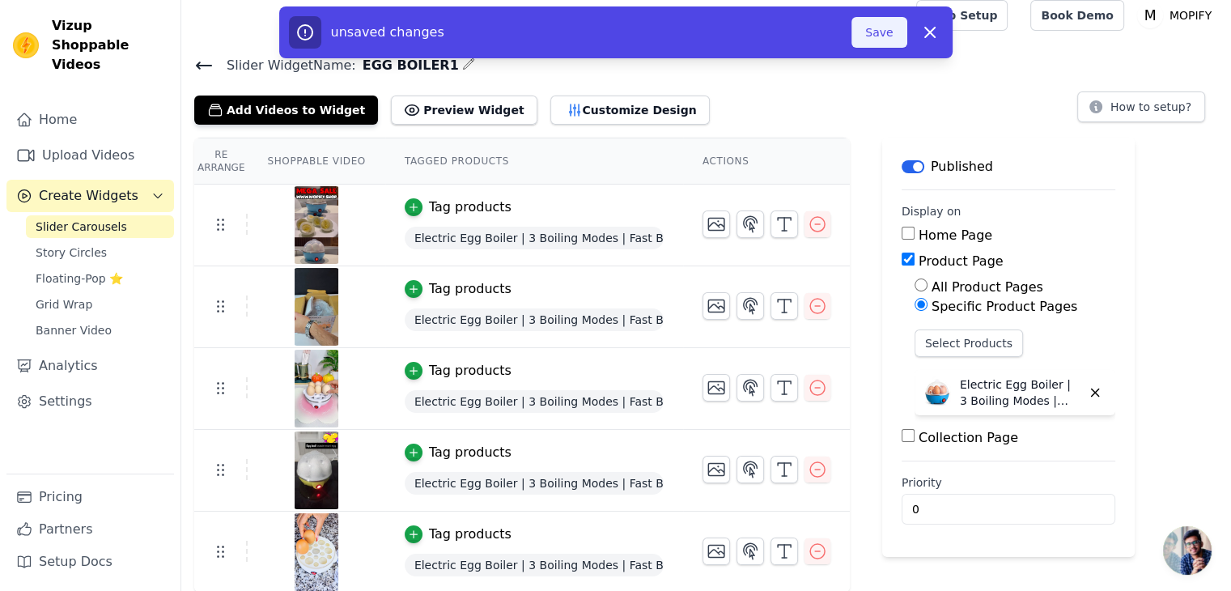
click at [897, 36] on button "Save" at bounding box center [879, 32] width 55 height 31
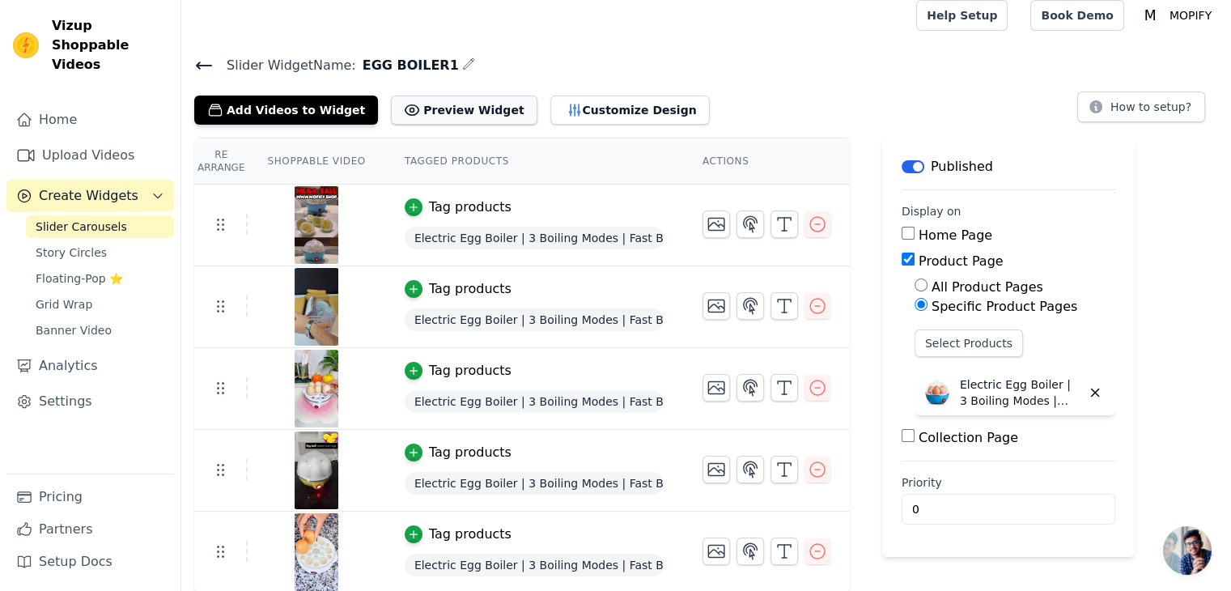
click at [431, 104] on button "Preview Widget" at bounding box center [464, 110] width 146 height 29
click at [567, 101] on button "Customize Design" at bounding box center [629, 110] width 159 height 29
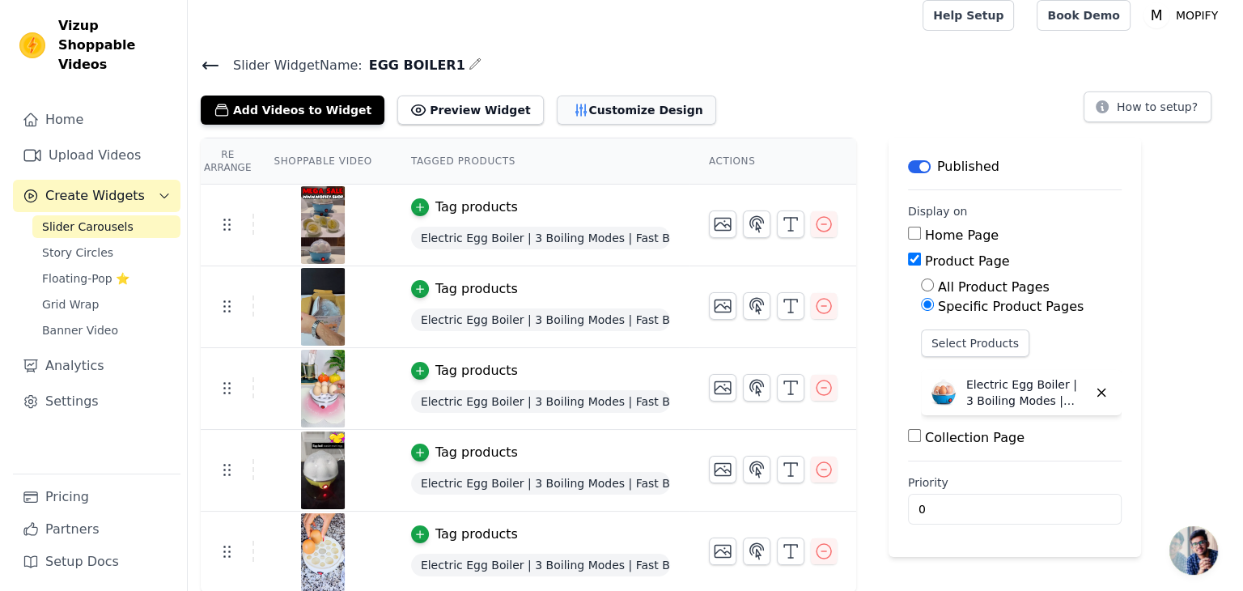
scroll to position [0, 0]
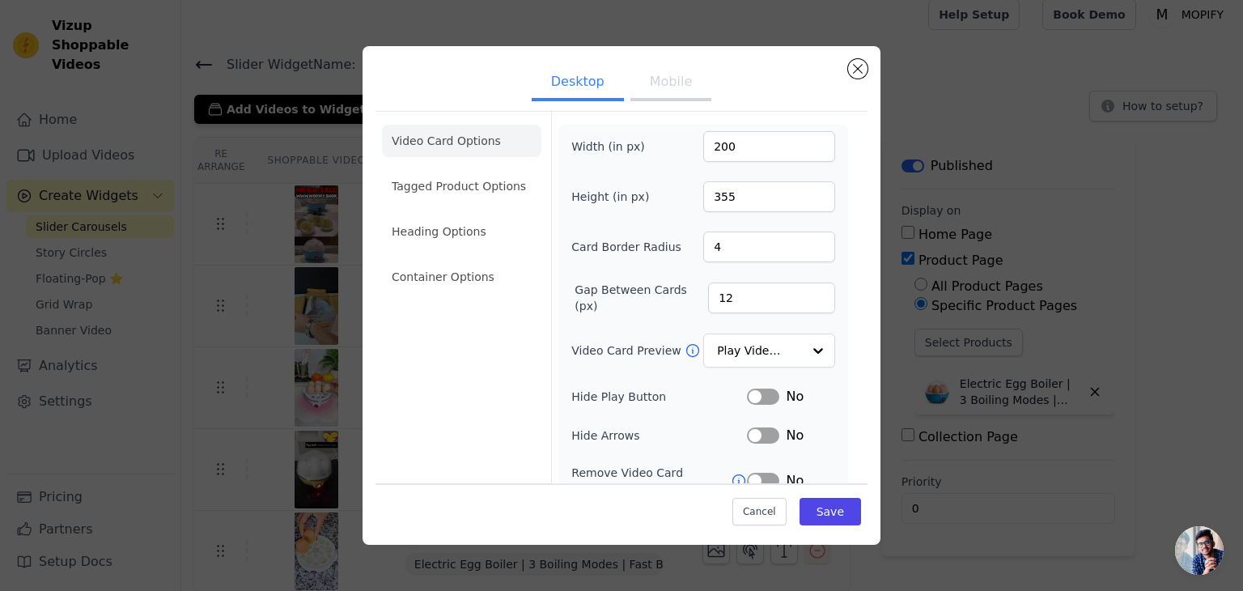
click at [655, 88] on button "Mobile" at bounding box center [671, 84] width 81 height 36
click at [584, 84] on button "Desktop" at bounding box center [578, 84] width 92 height 36
click at [733, 354] on input "Video Card Preview" at bounding box center [759, 351] width 83 height 32
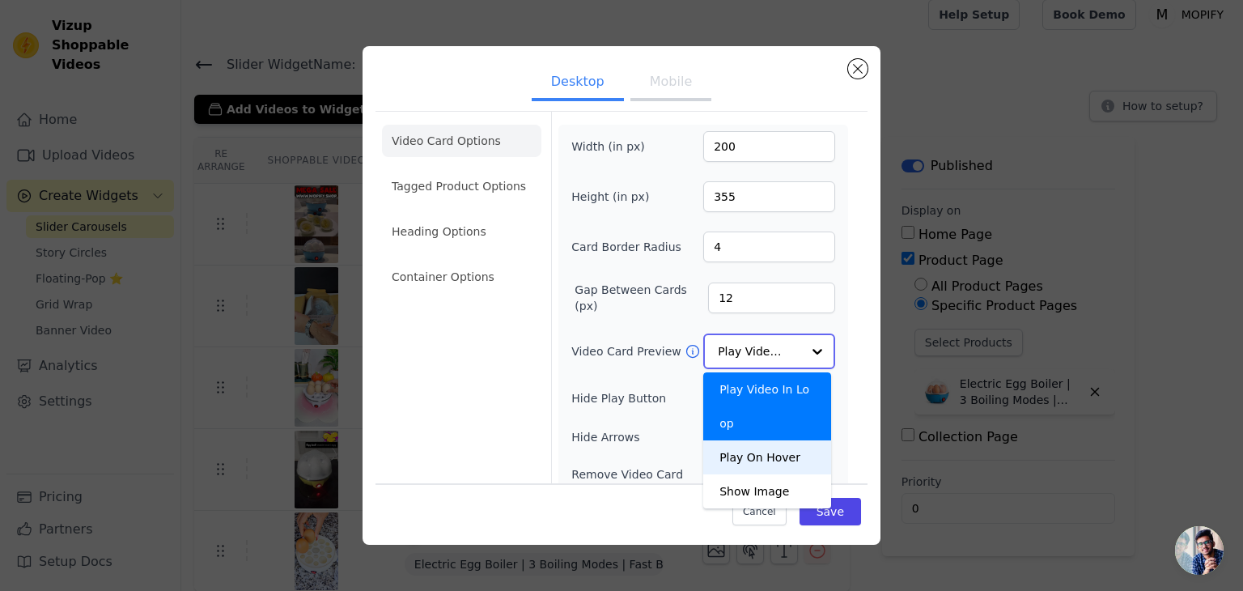
click at [755, 440] on div "Play On Hover" at bounding box center [767, 457] width 128 height 34
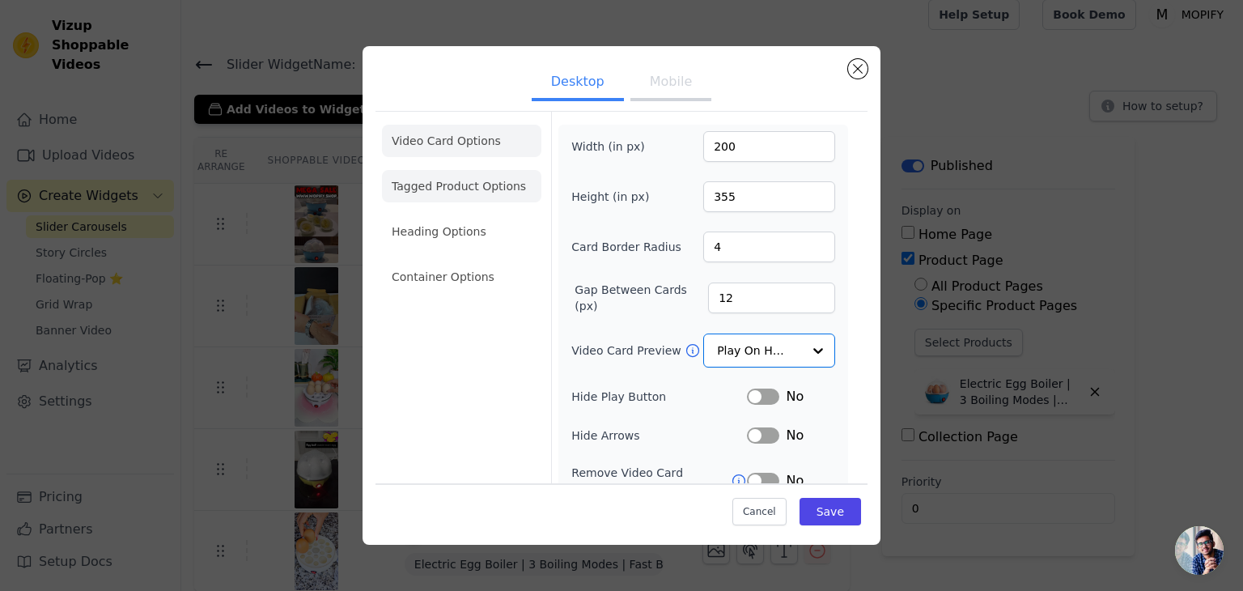
click at [450, 261] on li "Tagged Product Options" at bounding box center [461, 277] width 159 height 32
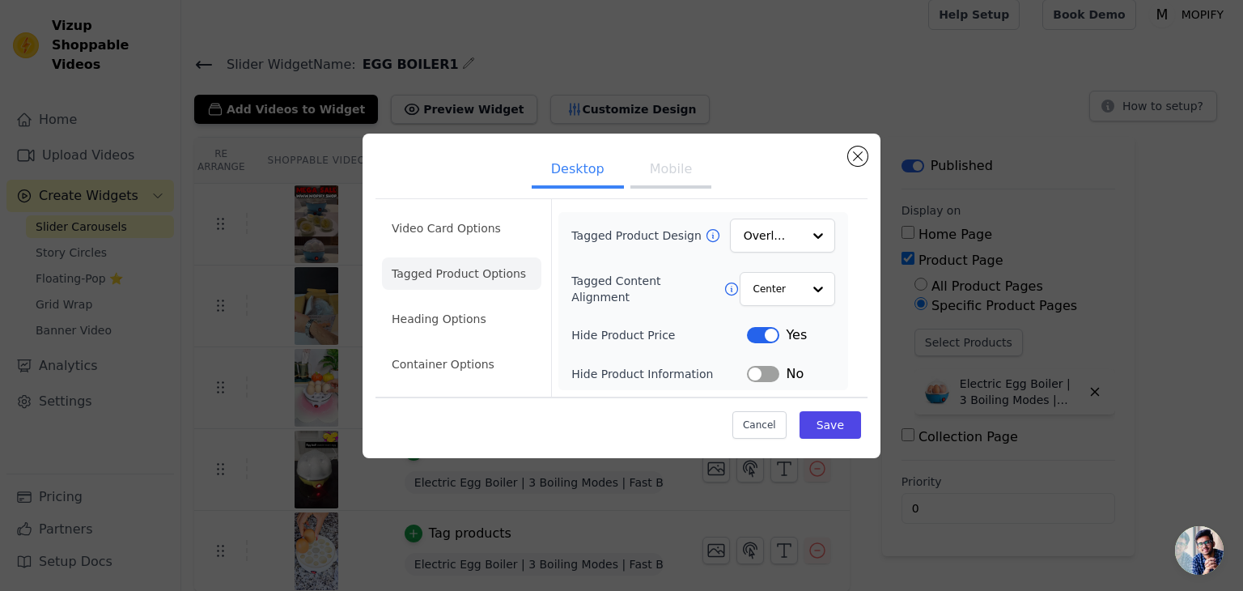
click at [457, 292] on ul "Video Card Options Tagged Product Options Heading Options Container Options" at bounding box center [461, 296] width 159 height 181
click at [450, 331] on li "Heading Options" at bounding box center [461, 319] width 159 height 32
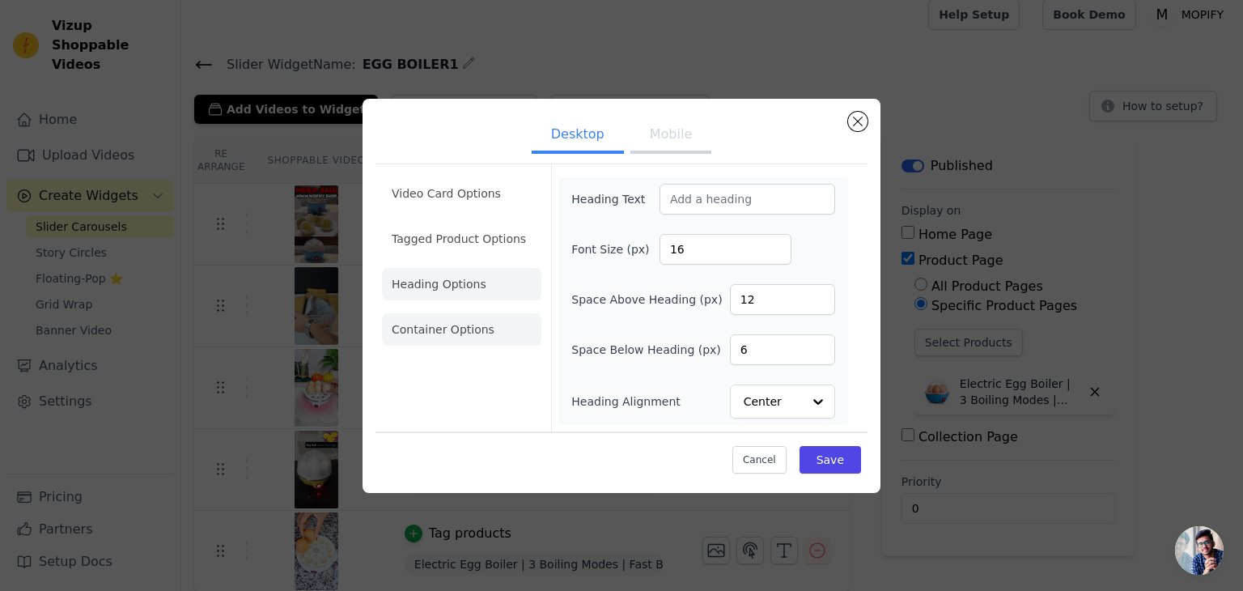
click at [452, 336] on li "Container Options" at bounding box center [461, 329] width 159 height 32
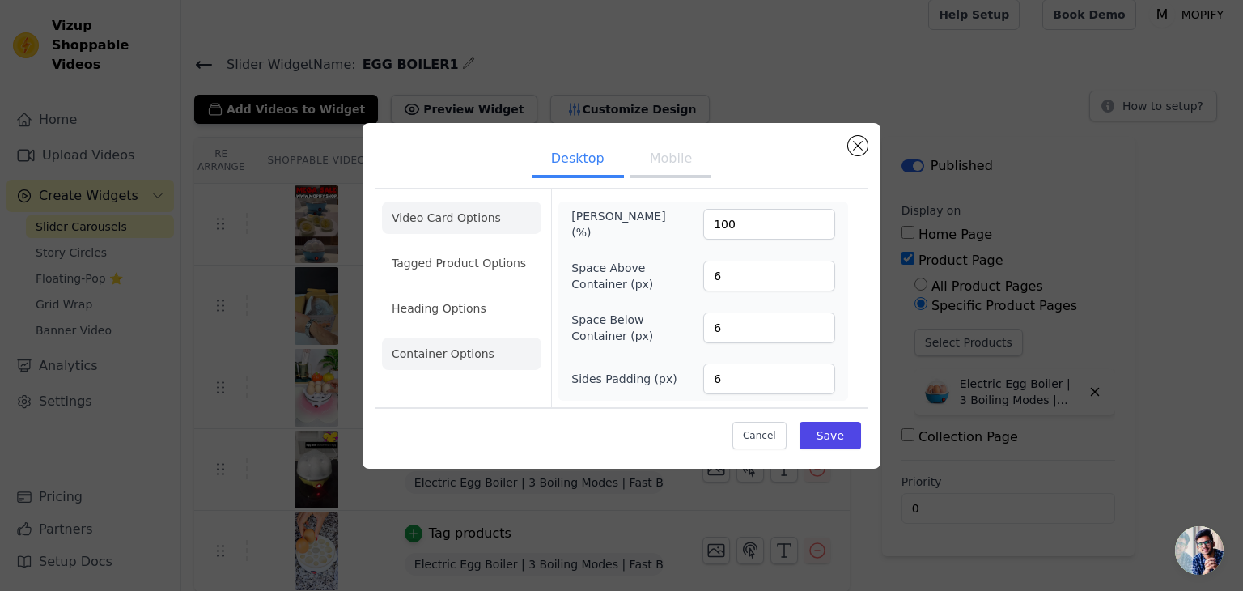
click at [471, 247] on li "Video Card Options" at bounding box center [461, 263] width 159 height 32
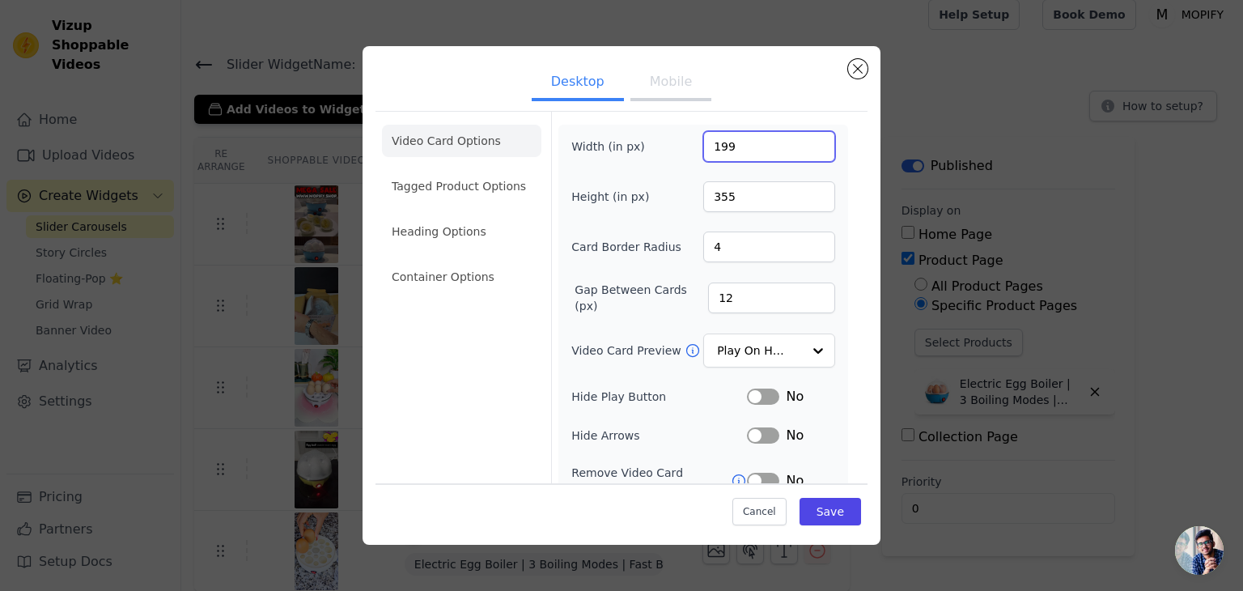
click at [808, 150] on input "199" at bounding box center [769, 146] width 132 height 31
click at [808, 150] on input "198" at bounding box center [769, 146] width 132 height 31
click at [808, 150] on input "197" at bounding box center [769, 146] width 132 height 31
click at [808, 150] on input "161" at bounding box center [769, 146] width 132 height 31
click at [808, 150] on input "160" at bounding box center [769, 146] width 132 height 31
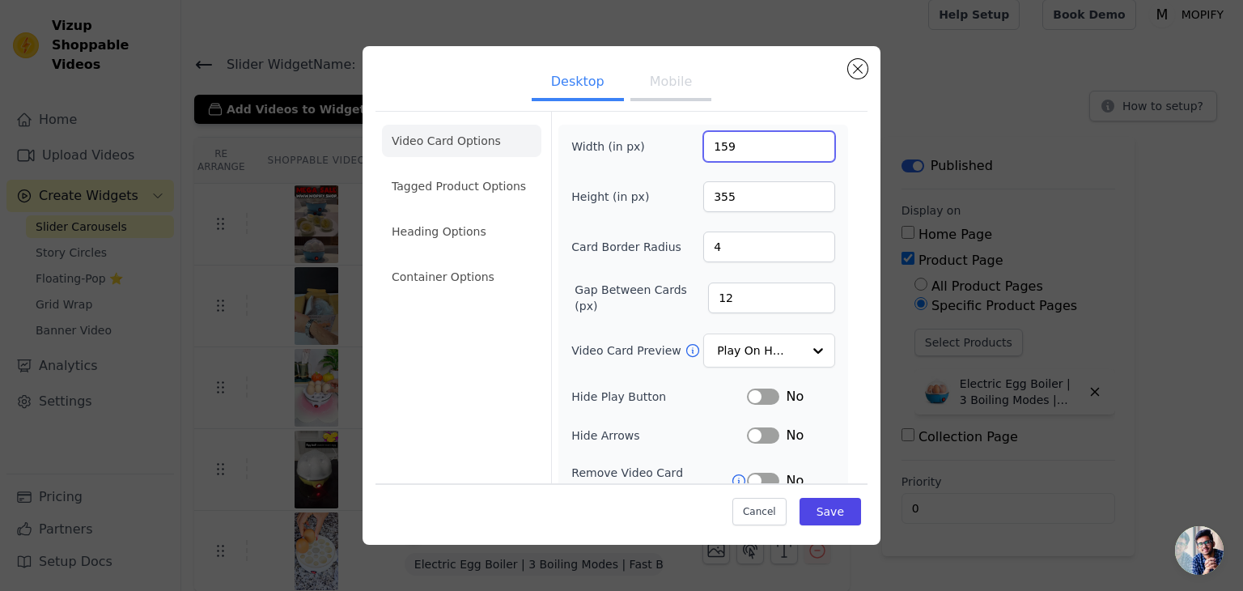
click at [808, 150] on input "159" at bounding box center [769, 146] width 132 height 31
click at [808, 150] on input "158" at bounding box center [769, 146] width 132 height 31
click at [808, 150] on input "155" at bounding box center [769, 146] width 132 height 31
click at [808, 150] on input "153" at bounding box center [769, 146] width 132 height 31
click at [808, 150] on input "152" at bounding box center [769, 146] width 132 height 31
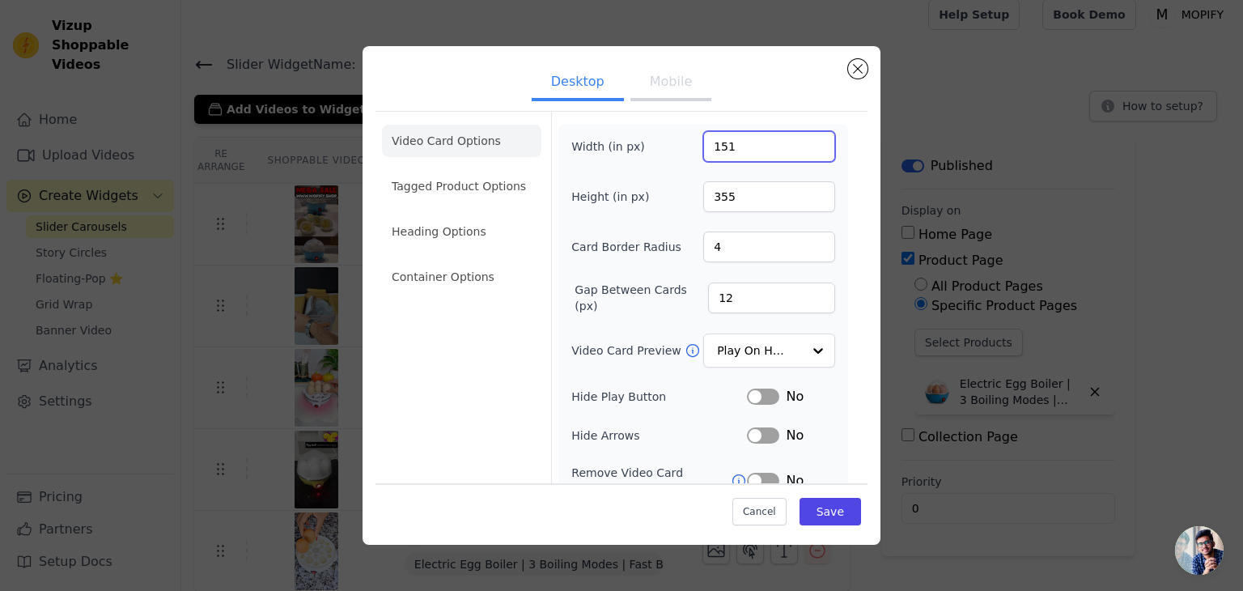
click at [808, 150] on input "151" at bounding box center [769, 146] width 132 height 31
type input "150"
click at [808, 150] on input "150" at bounding box center [769, 146] width 132 height 31
click at [805, 198] on input "330" at bounding box center [769, 196] width 132 height 31
click at [805, 198] on input "319" at bounding box center [769, 196] width 132 height 31
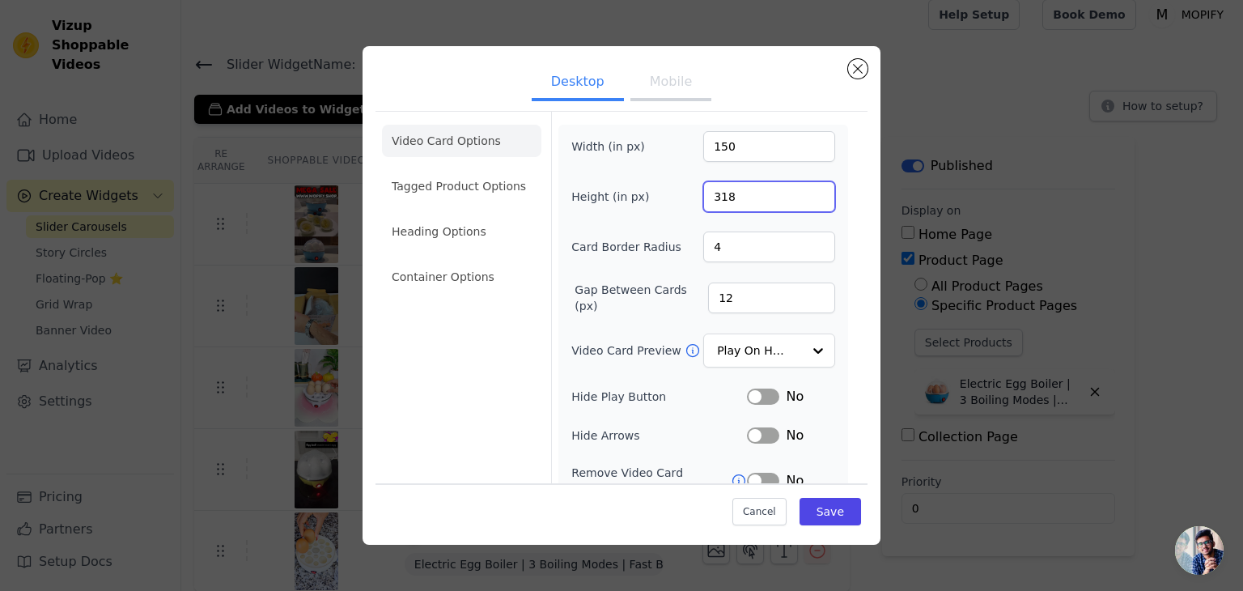
click at [805, 198] on input "318" at bounding box center [769, 196] width 132 height 31
click at [805, 198] on input "317" at bounding box center [769, 196] width 132 height 31
click at [805, 198] on input "316" at bounding box center [769, 196] width 132 height 31
click at [805, 198] on input "305" at bounding box center [769, 196] width 132 height 31
click at [805, 198] on input "304" at bounding box center [769, 196] width 132 height 31
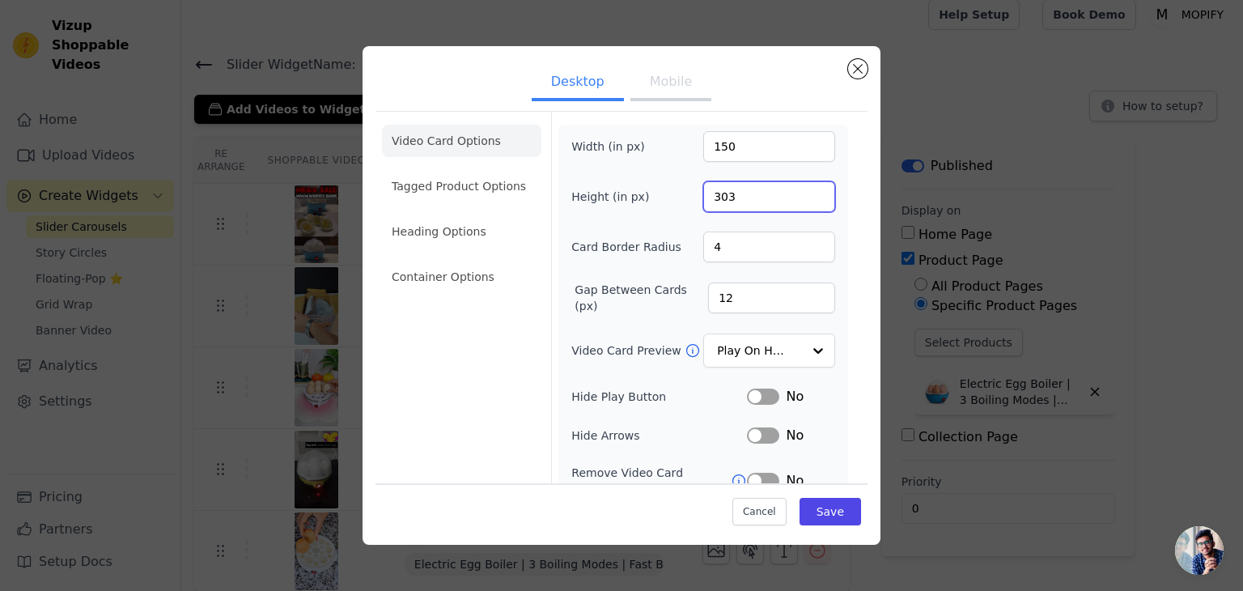
click at [805, 198] on input "303" at bounding box center [769, 196] width 132 height 31
click at [805, 198] on input "302" at bounding box center [769, 196] width 132 height 31
click at [805, 198] on input "301" at bounding box center [769, 196] width 132 height 31
type input "300"
click at [805, 198] on input "300" at bounding box center [769, 196] width 132 height 31
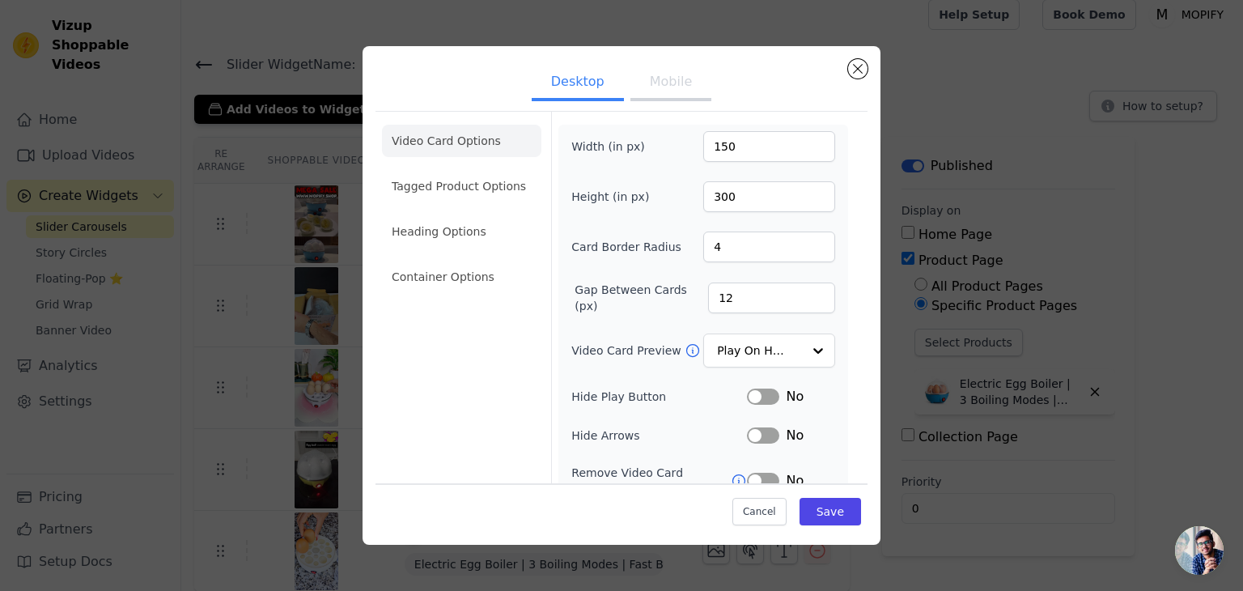
click at [650, 85] on button "Mobile" at bounding box center [671, 84] width 81 height 36
click at [805, 149] on input "134" at bounding box center [769, 146] width 132 height 31
click at [805, 149] on input "108" at bounding box center [769, 146] width 132 height 31
click at [805, 149] on input "106" at bounding box center [769, 146] width 132 height 31
click at [805, 149] on input "105" at bounding box center [769, 146] width 132 height 31
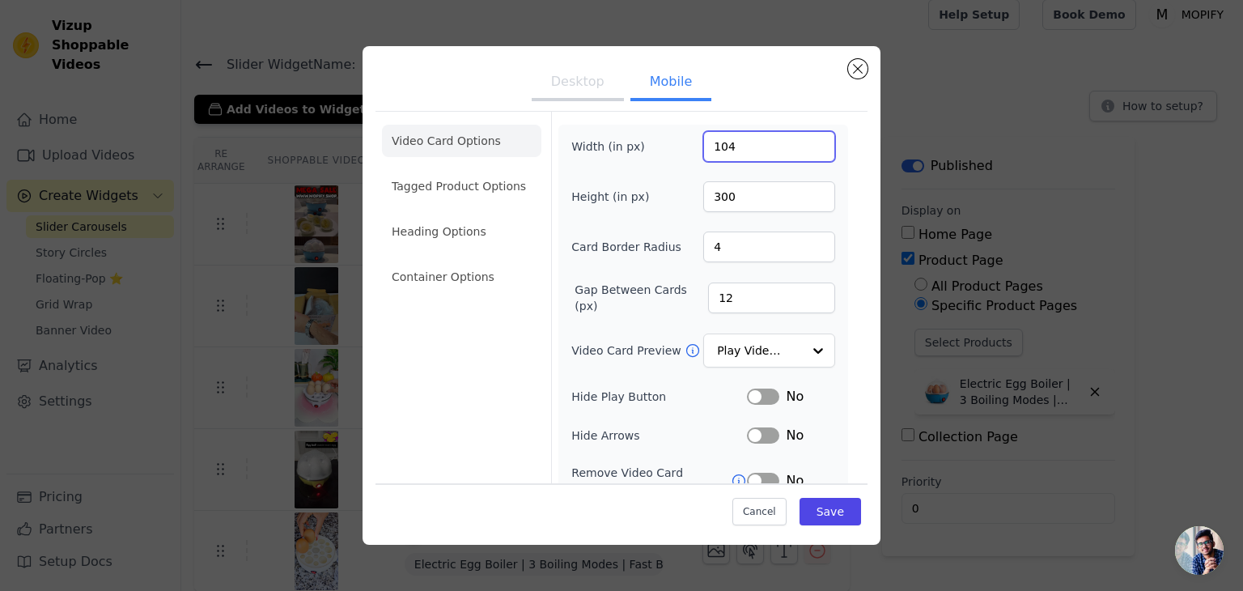
click at [805, 149] on input "104" at bounding box center [769, 146] width 132 height 31
click at [805, 149] on input "103" at bounding box center [769, 146] width 132 height 31
click at [805, 149] on input "102" at bounding box center [769, 146] width 132 height 31
click at [805, 149] on input "101" at bounding box center [769, 146] width 132 height 31
type input "100"
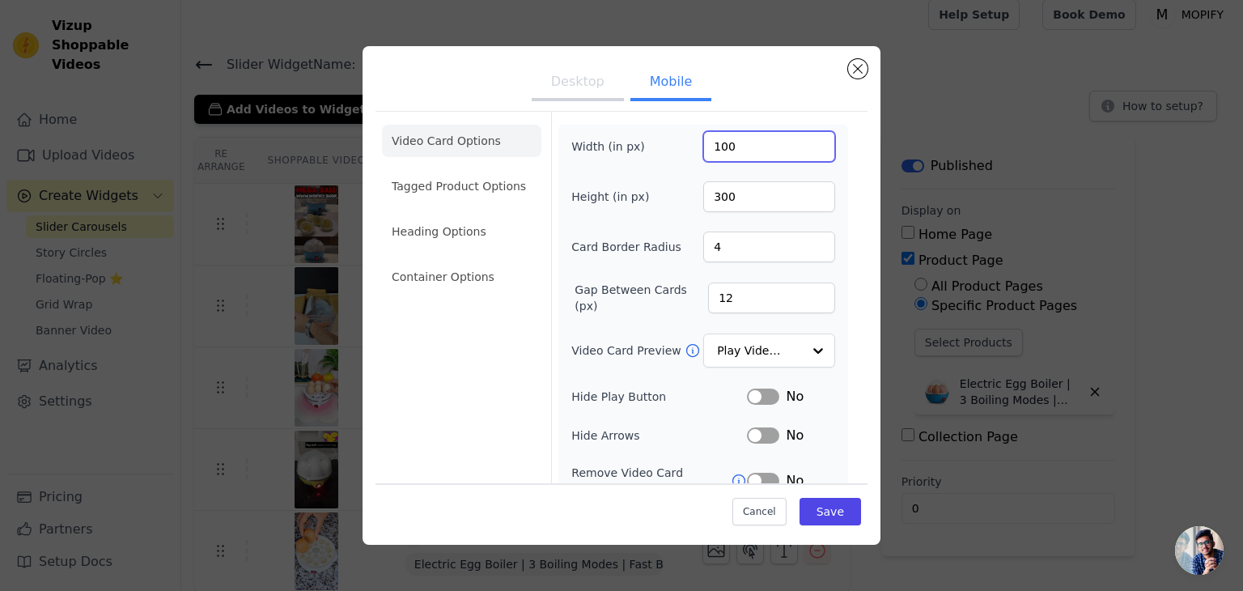
click at [805, 149] on input "100" at bounding box center [769, 146] width 132 height 31
click at [804, 199] on input "270" at bounding box center [769, 196] width 132 height 31
click at [804, 199] on input "269" at bounding box center [769, 196] width 132 height 31
click at [804, 199] on input "255" at bounding box center [769, 196] width 132 height 31
click at [804, 199] on input "254" at bounding box center [769, 196] width 132 height 31
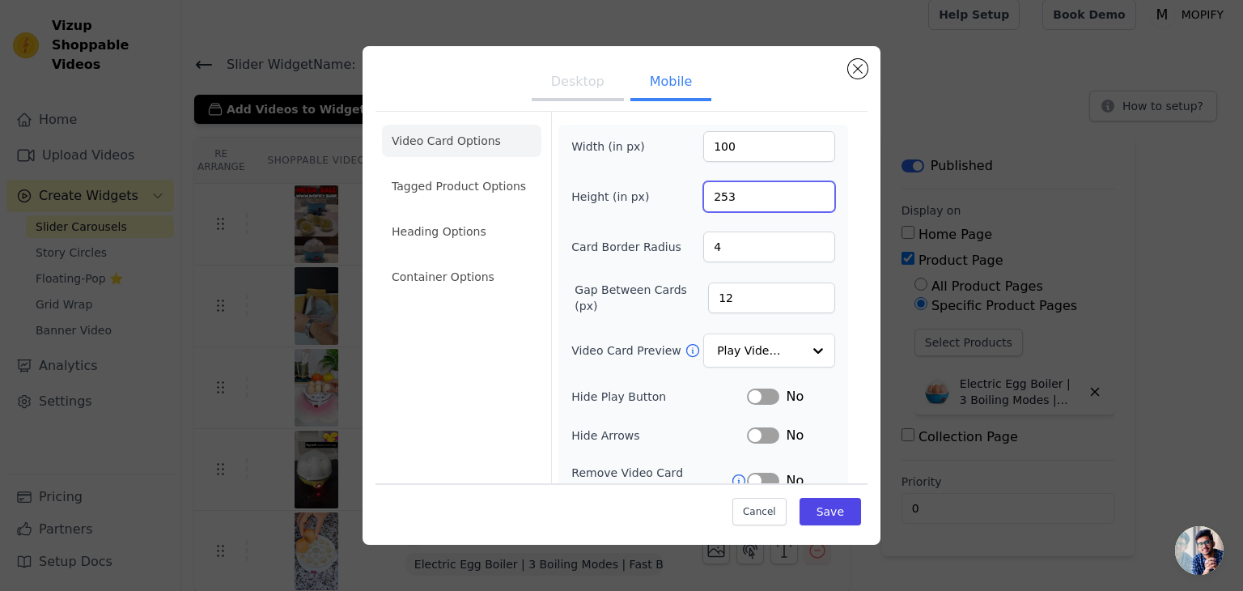
click at [804, 199] on input "253" at bounding box center [769, 196] width 132 height 31
click at [804, 199] on input "252" at bounding box center [769, 196] width 132 height 31
click at [804, 199] on input "251" at bounding box center [769, 196] width 132 height 31
type input "250"
click at [804, 199] on input "250" at bounding box center [769, 196] width 132 height 31
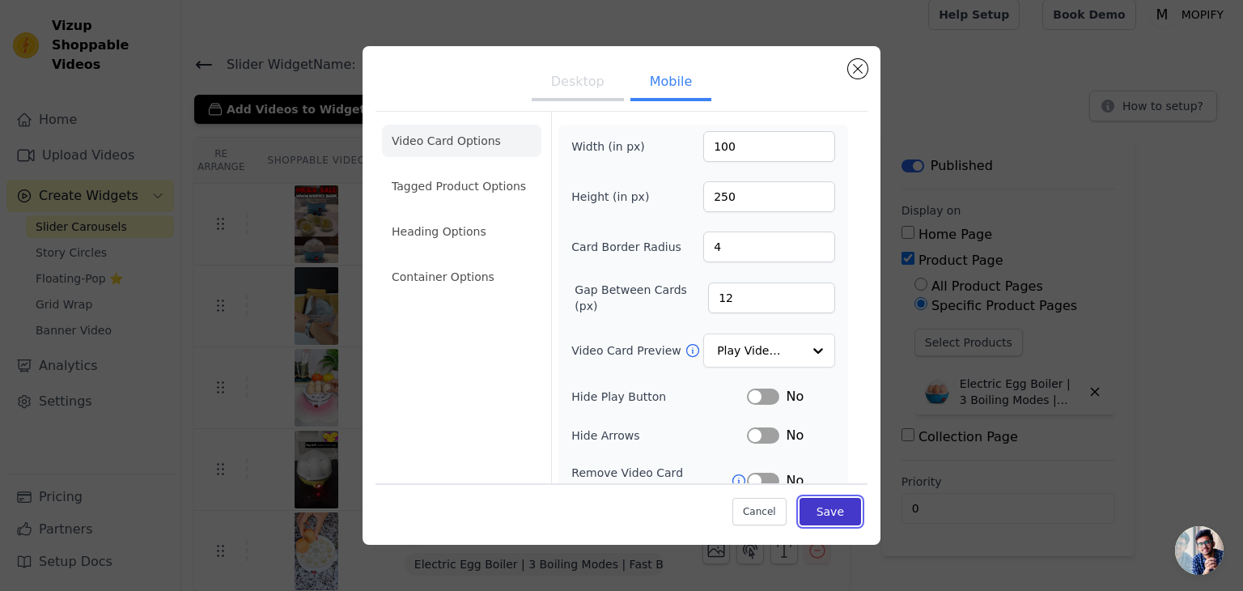
click at [826, 506] on button "Save" at bounding box center [831, 512] width 62 height 28
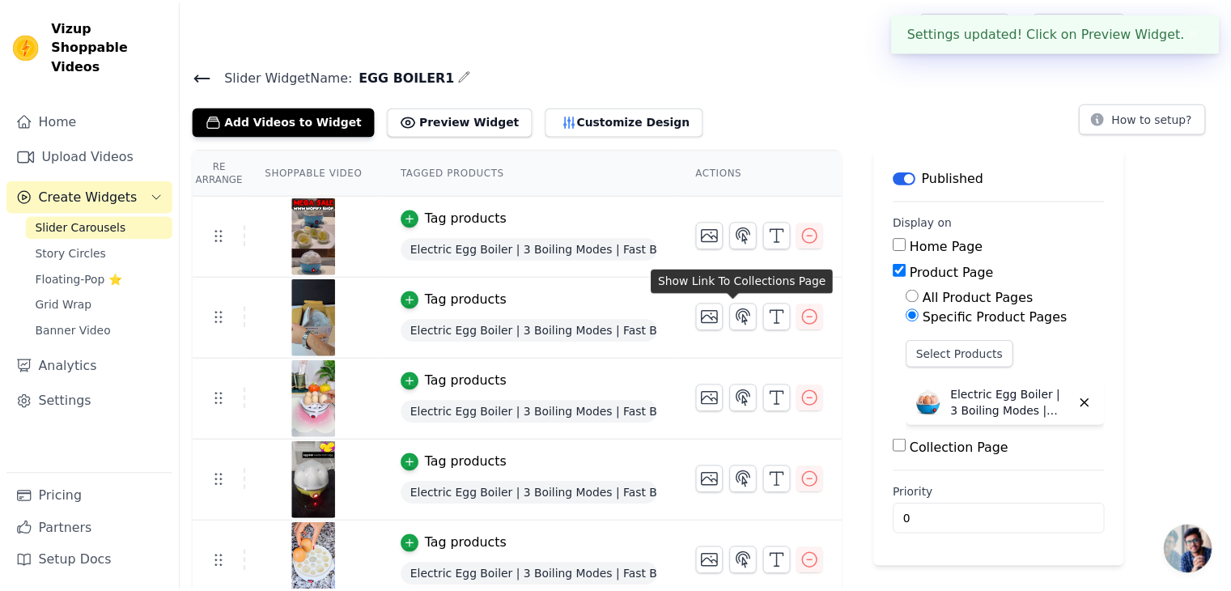
scroll to position [11, 0]
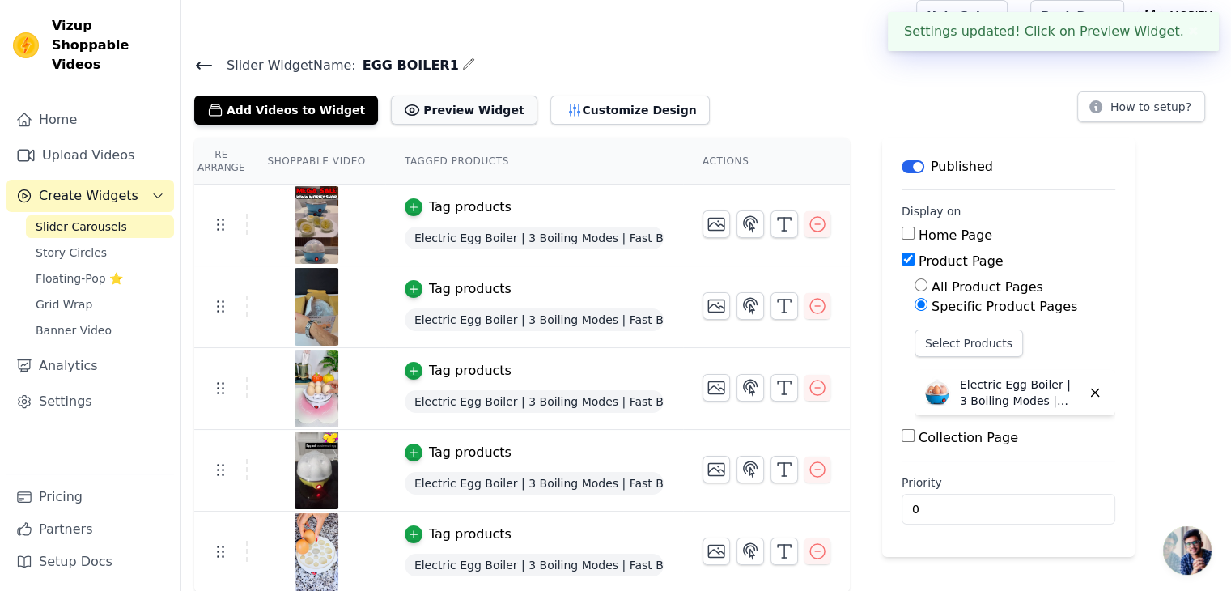
click at [467, 107] on button "Preview Widget" at bounding box center [464, 110] width 146 height 29
